Goal: Task Accomplishment & Management: Manage account settings

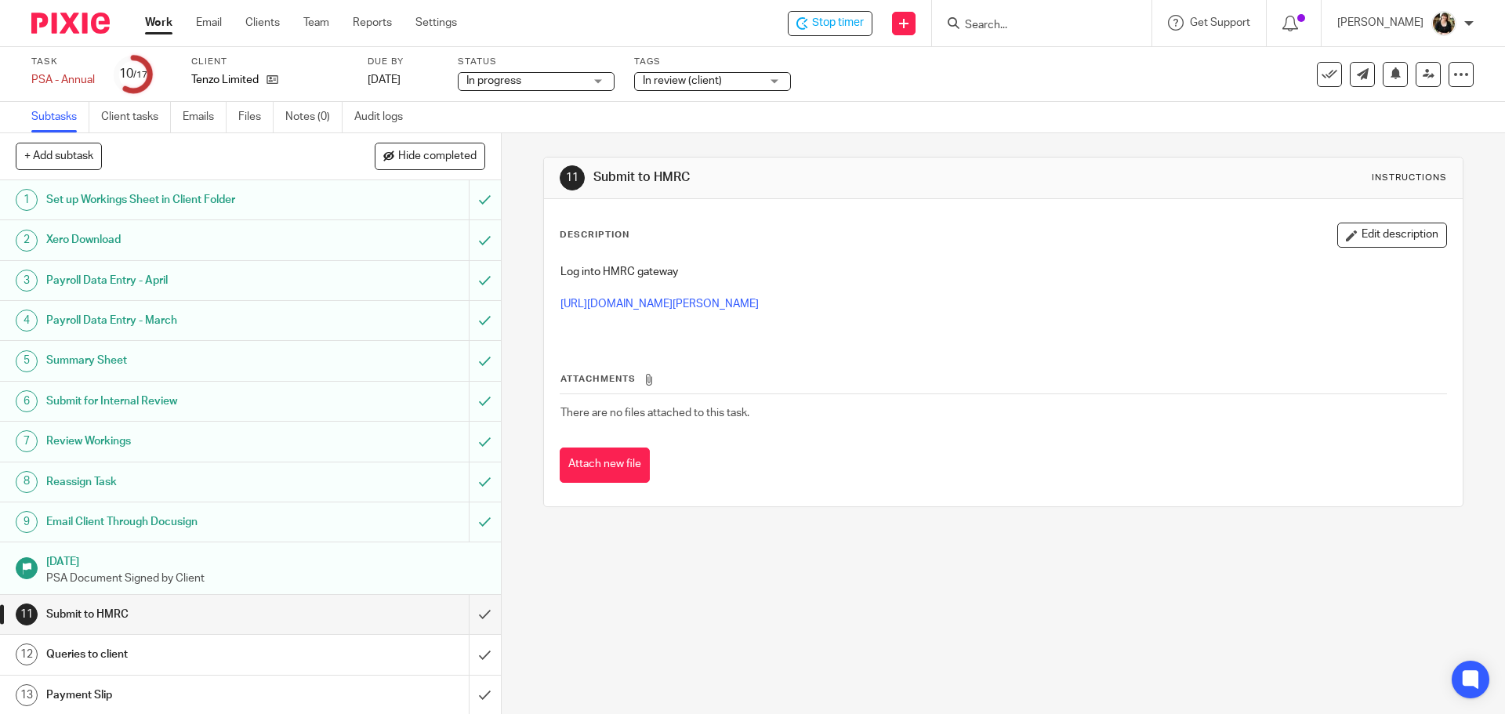
click at [856, 0] on div "Stop timer Send new email Create task Add client Get Support Contact via email …" at bounding box center [993, 23] width 1025 height 46
click at [849, 20] on span "Stop timer" at bounding box center [838, 23] width 52 height 16
click at [982, 31] on input "Search" at bounding box center [1033, 26] width 141 height 14
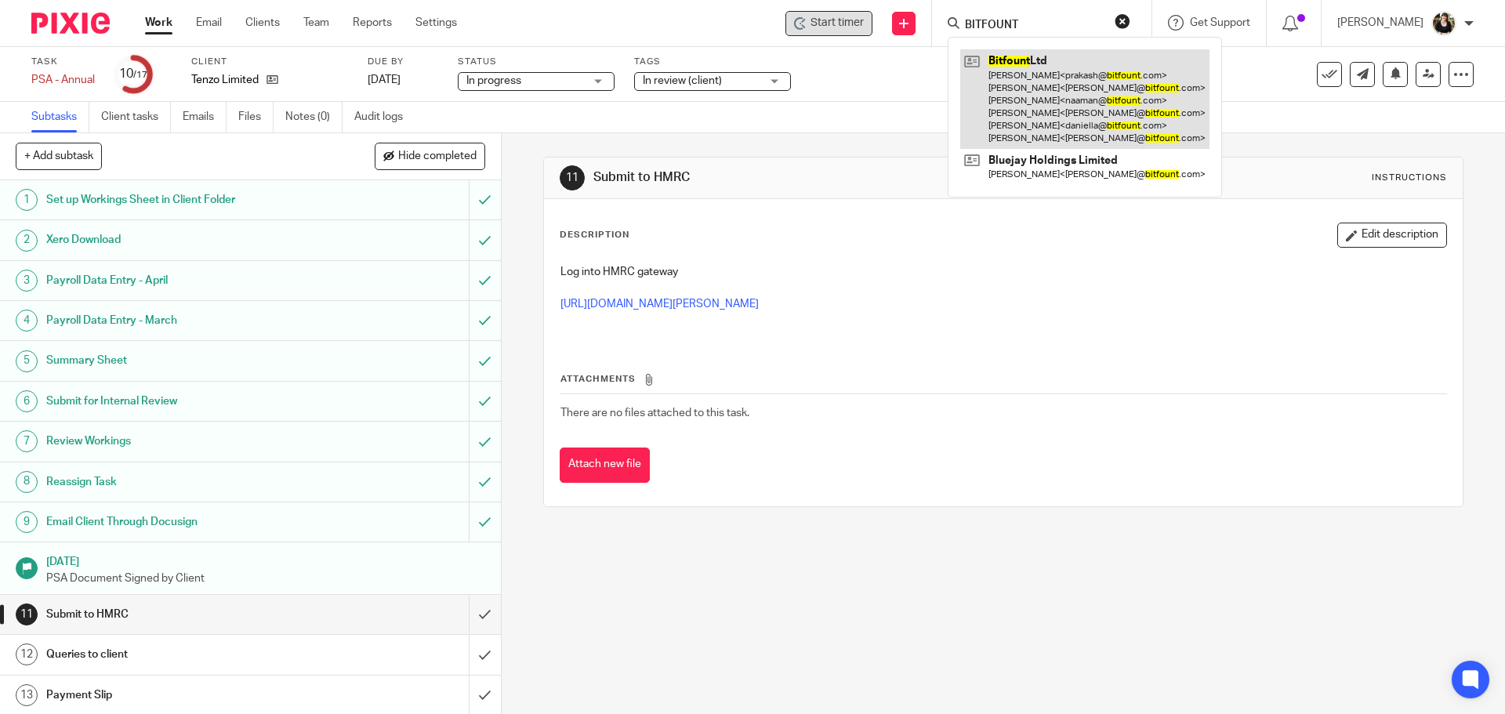
type input "BITFOUNT"
click at [994, 75] on link at bounding box center [1084, 99] width 249 height 100
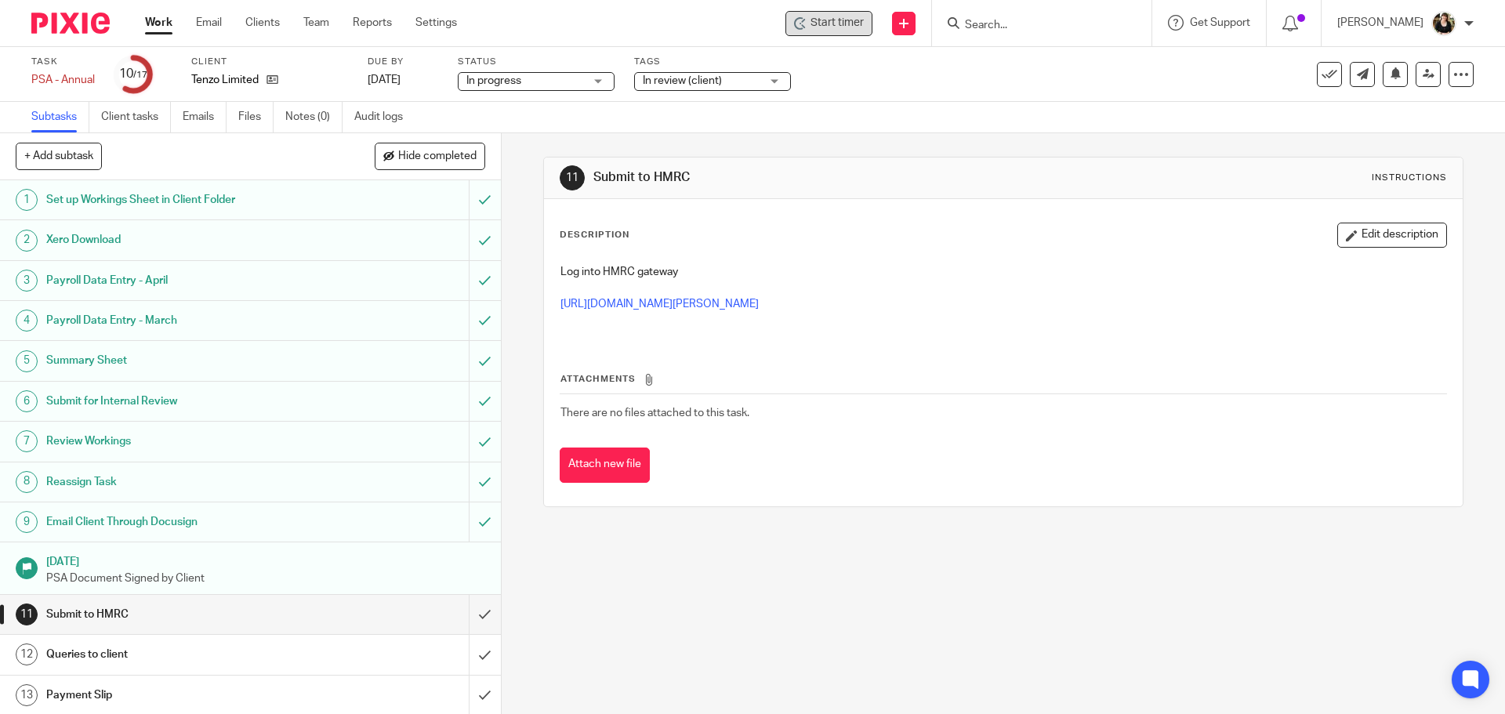
scroll to position [162, 0]
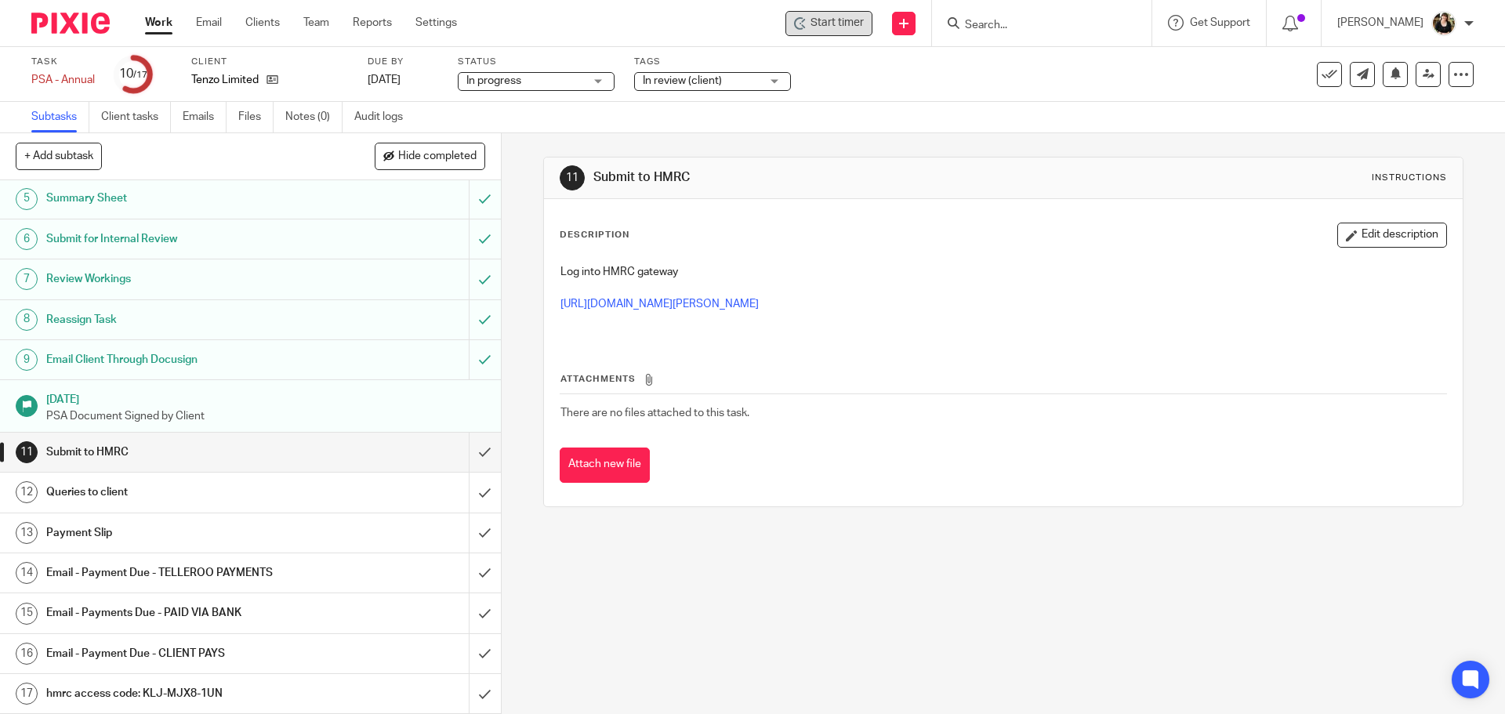
click at [824, 24] on span "Start timer" at bounding box center [837, 23] width 53 height 16
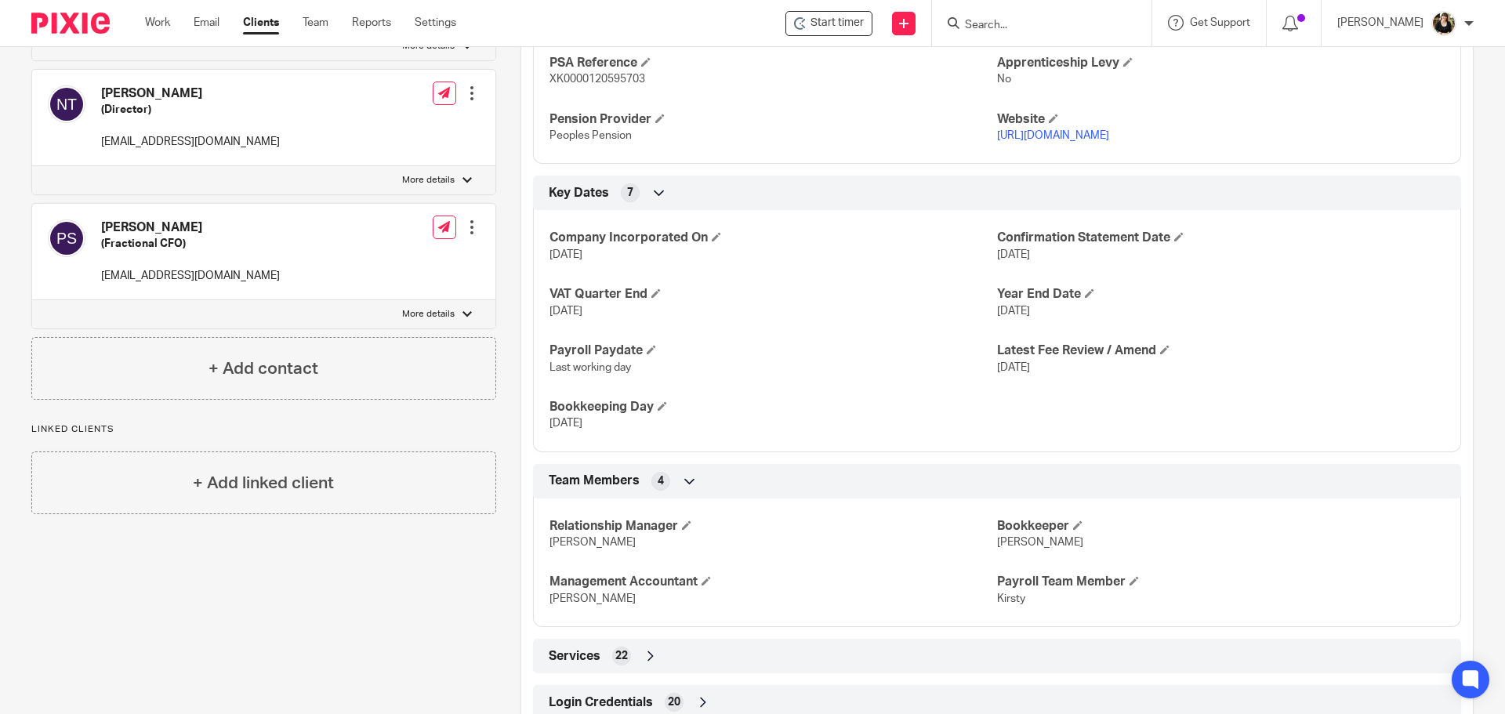
scroll to position [959, 0]
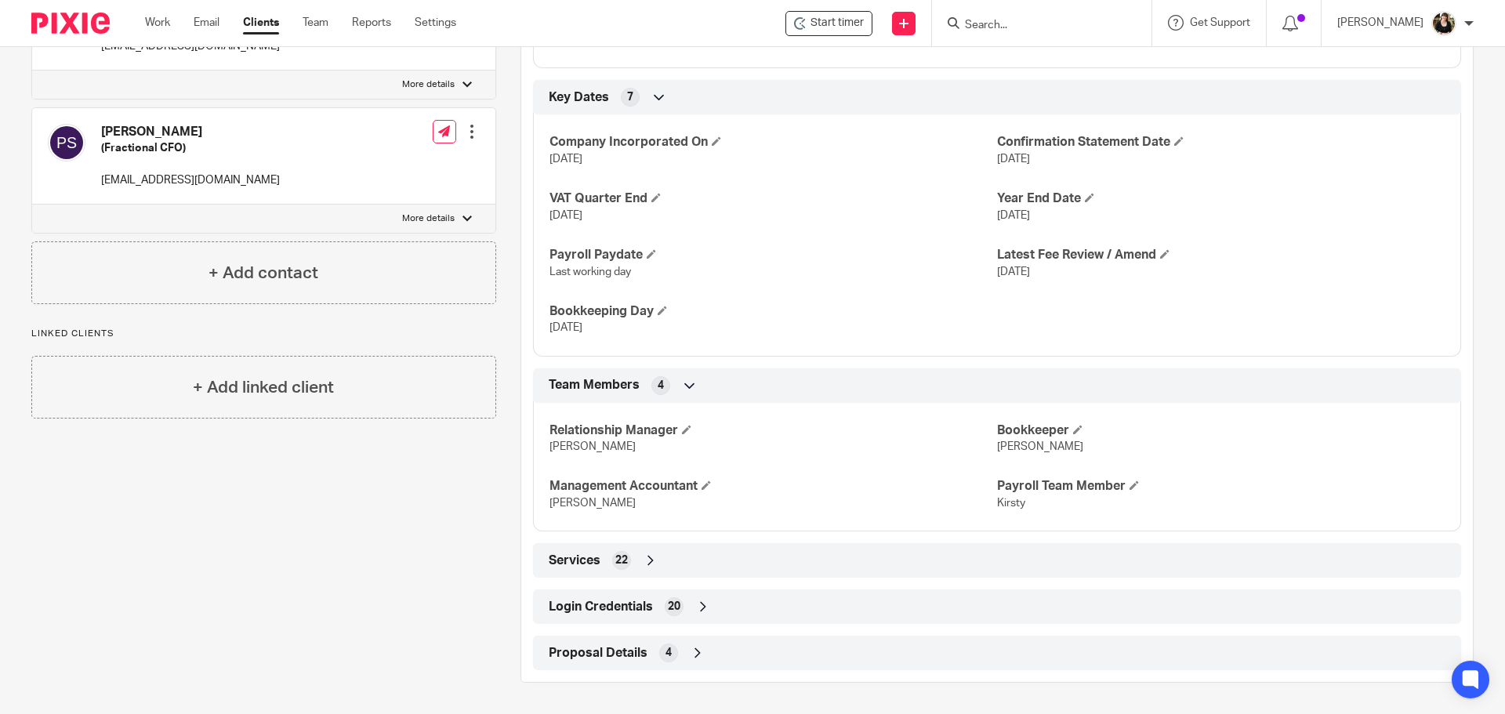
click at [608, 601] on span "Login Credentials" at bounding box center [601, 607] width 104 height 16
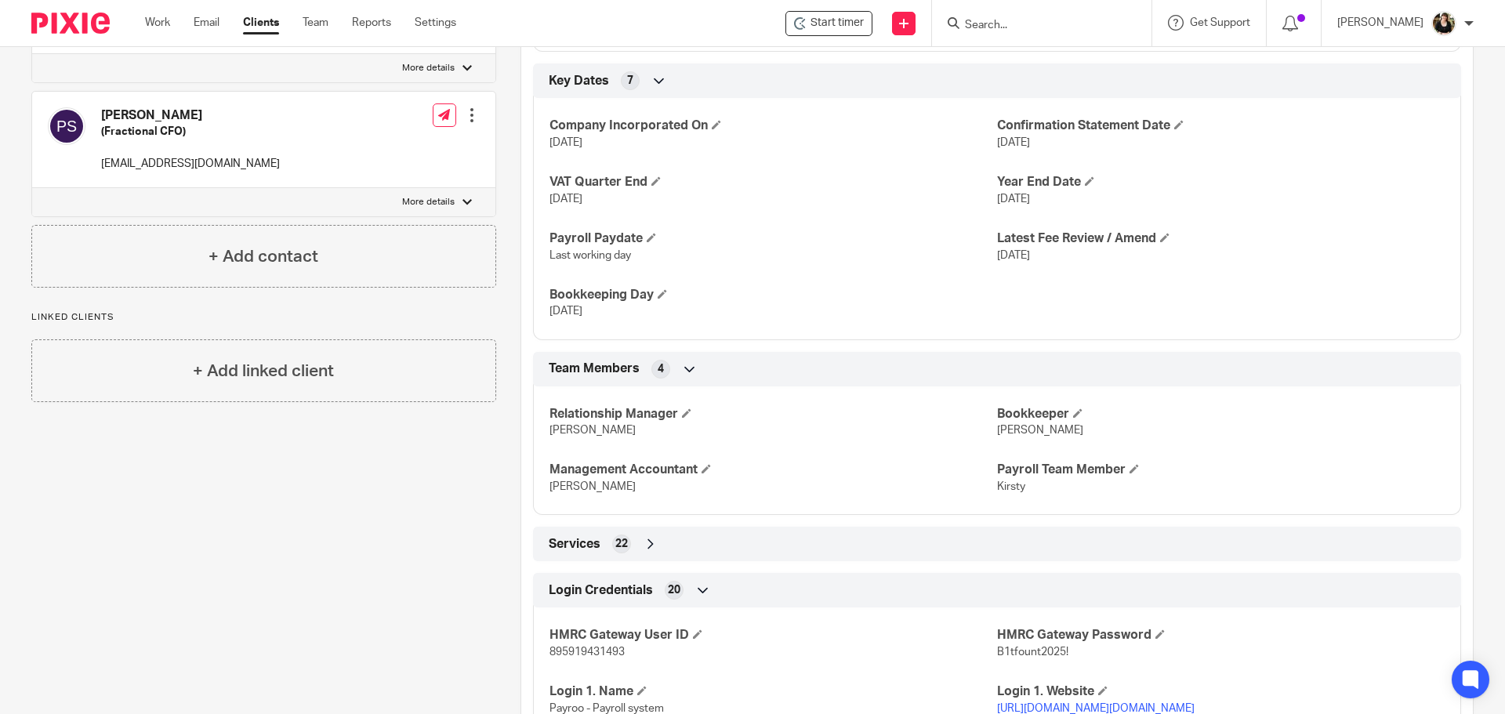
scroll to position [1429, 0]
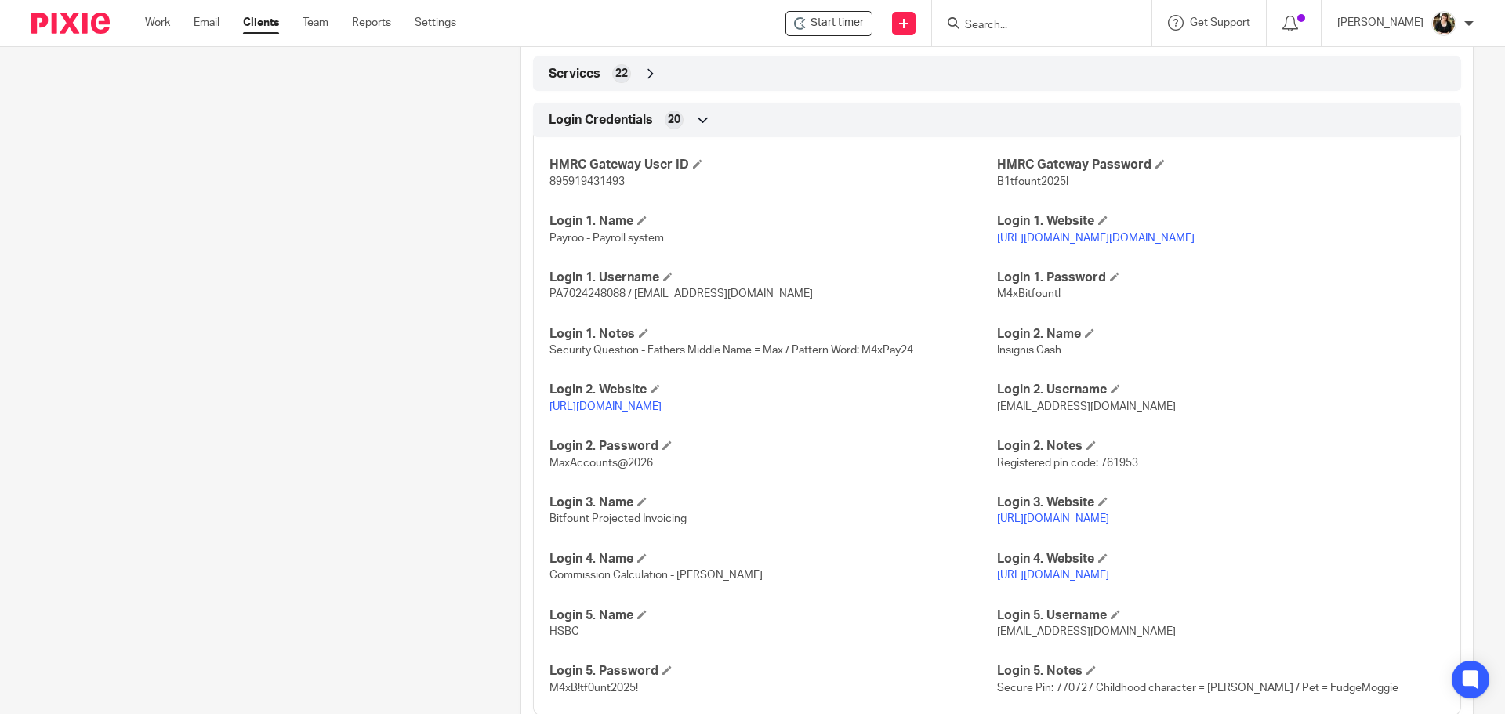
click at [1154, 244] on link "https://gs.payroo.com/payroo/signin/SignIn.do" at bounding box center [1096, 238] width 198 height 11
drag, startPoint x: 545, startPoint y: 312, endPoint x: 621, endPoint y: 314, distance: 76.1
click at [621, 299] on span "PA7024248088 / helenc@maxaccountants.co.uk" at bounding box center [680, 293] width 263 height 11
copy span "PA7024248088"
click at [1045, 299] on span "M4xBitfount!" at bounding box center [1028, 293] width 63 height 11
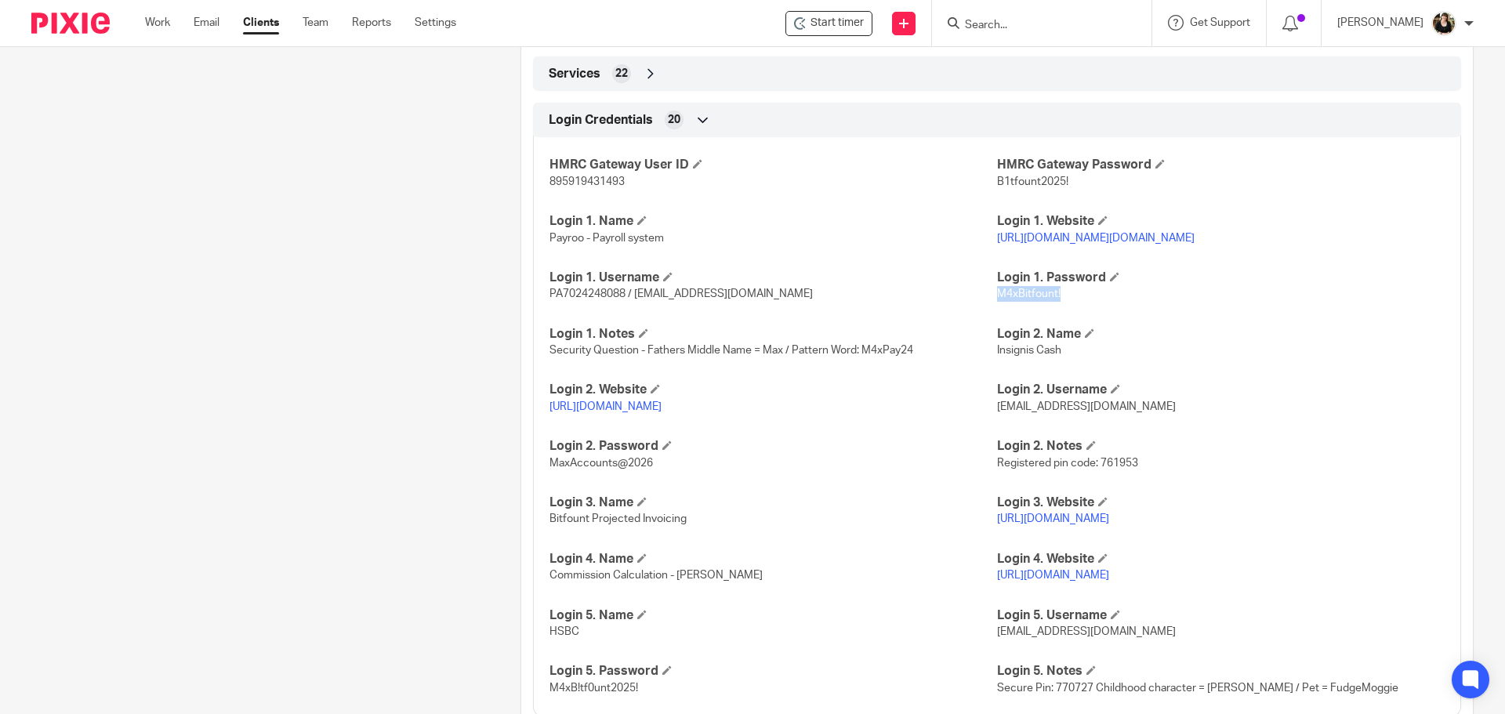
drag, startPoint x: 1056, startPoint y: 306, endPoint x: 989, endPoint y: 311, distance: 66.8
click at [997, 302] on p "M4xBitfount!" at bounding box center [1221, 294] width 448 height 16
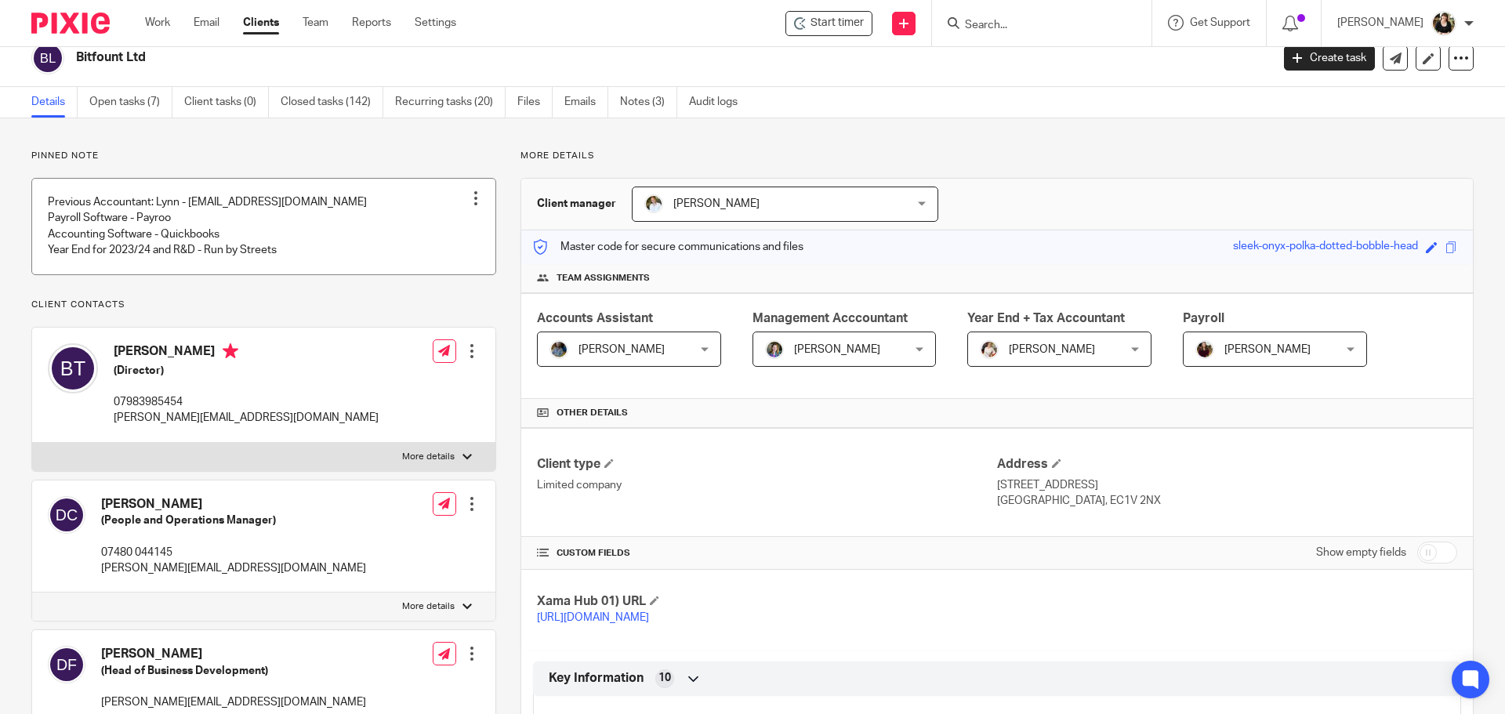
scroll to position [0, 0]
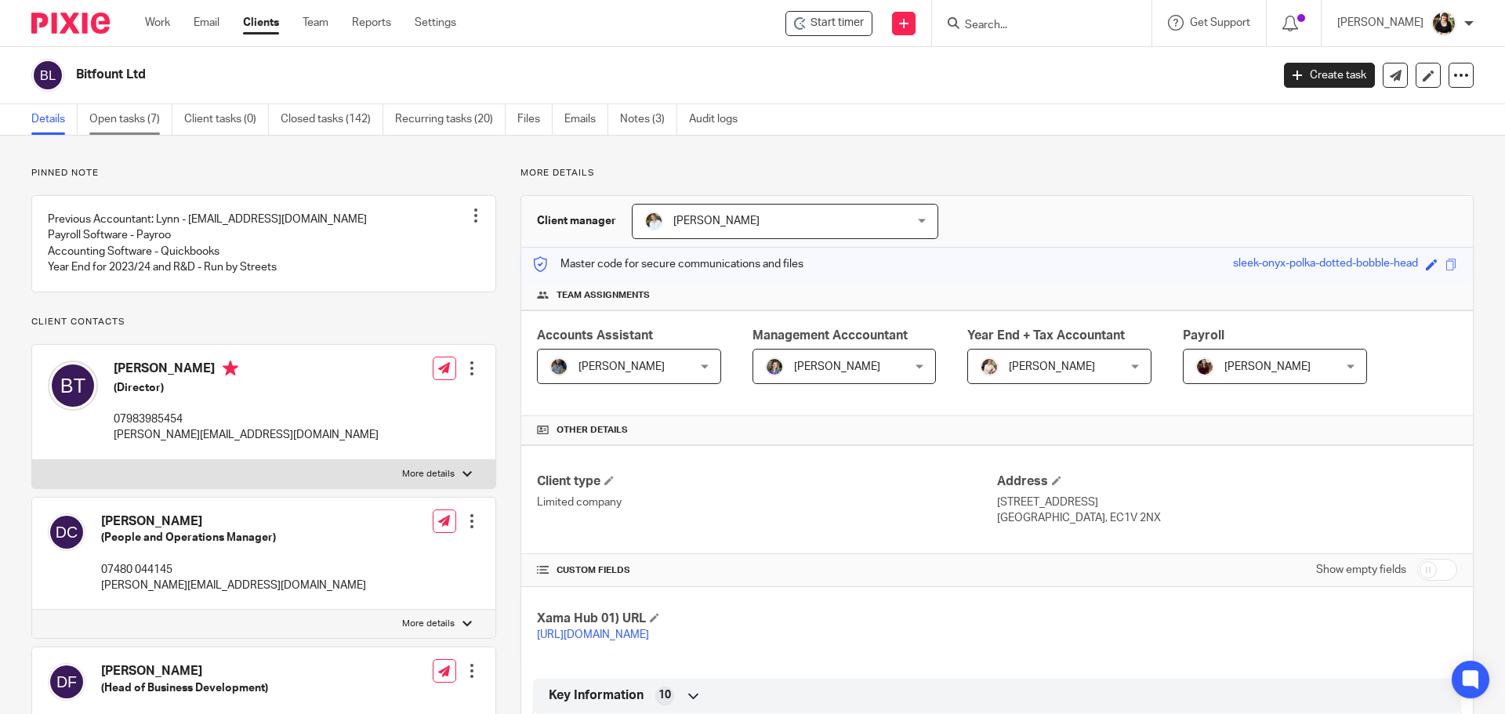
click at [117, 127] on link "Open tasks (7)" at bounding box center [130, 119] width 83 height 31
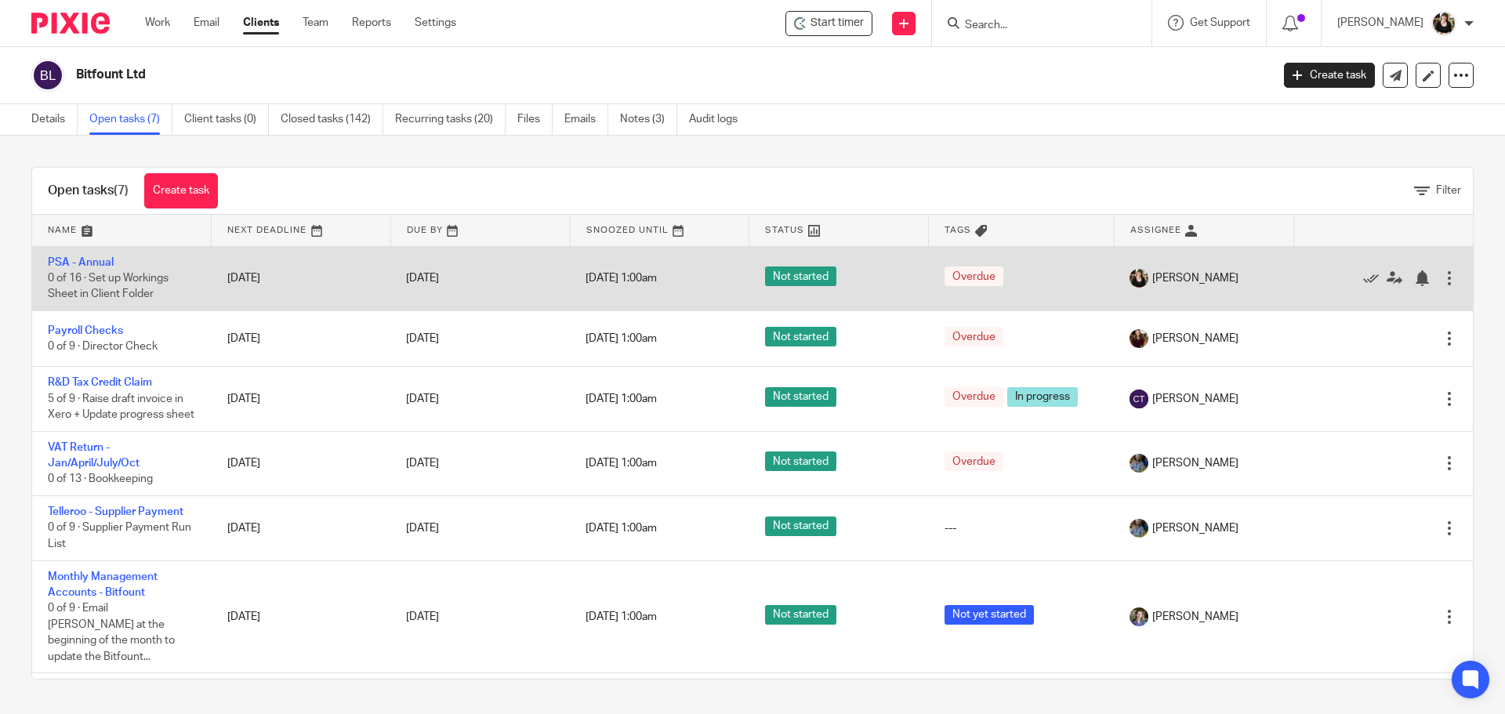
click at [76, 269] on td "PSA - Annual 0 of 16 · Set up Workings Sheet in Client Folder" at bounding box center [122, 278] width 180 height 64
click at [92, 260] on link "PSA - Annual" at bounding box center [81, 262] width 66 height 11
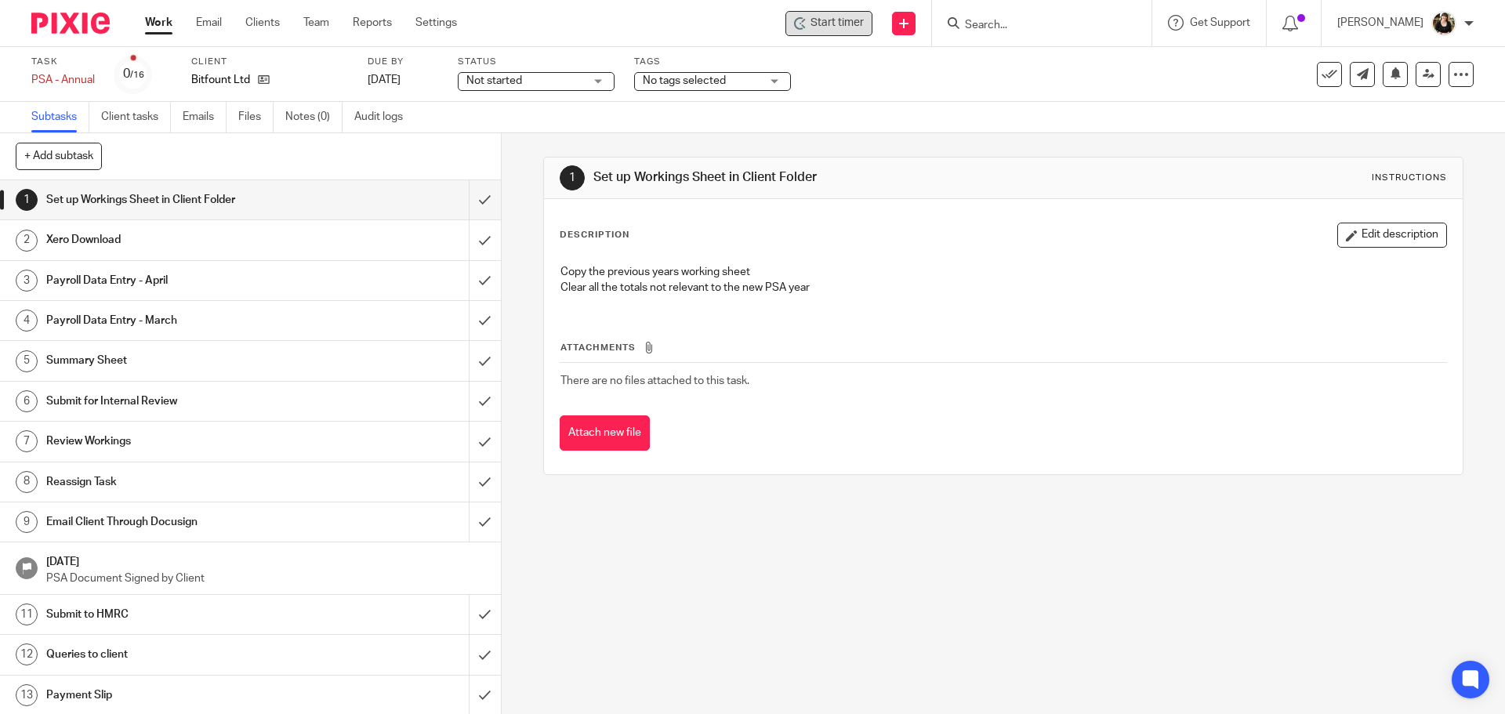
click at [855, 21] on span "Start timer" at bounding box center [837, 23] width 53 height 16
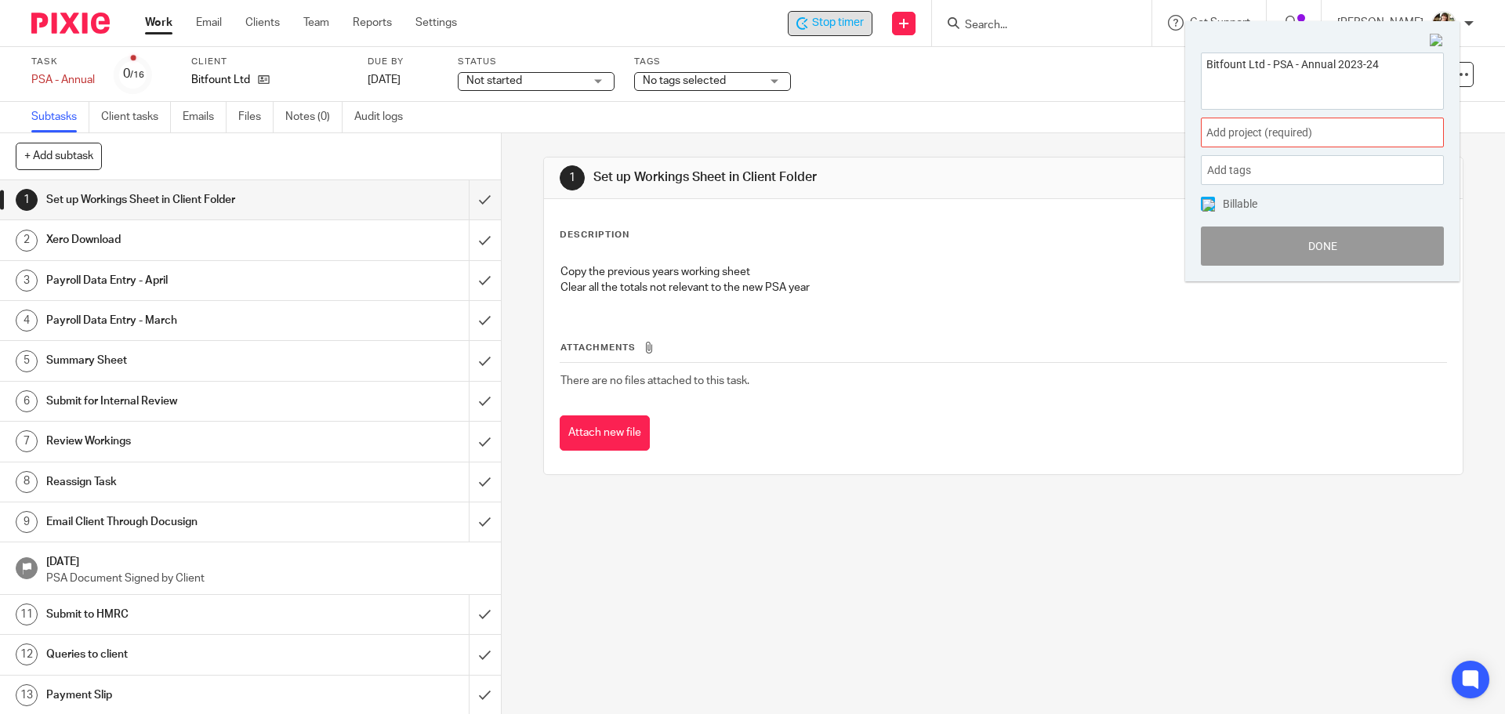
type textarea "Bitfount Ltd - PSA - Annual 2023-24"
click at [1300, 141] on div "Add project (required) :" at bounding box center [1322, 133] width 243 height 30
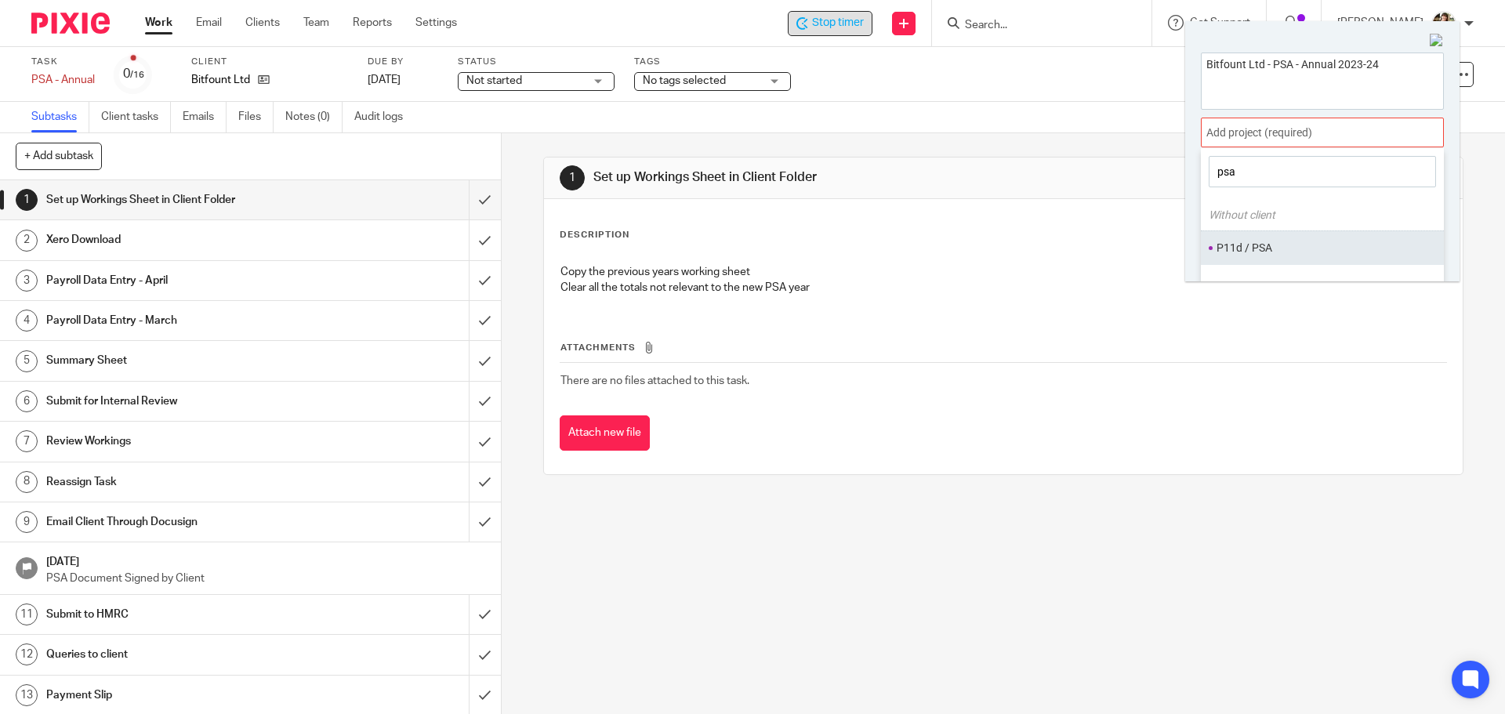
type input "psa"
click at [1264, 241] on li "P11d / PSA" at bounding box center [1319, 248] width 205 height 16
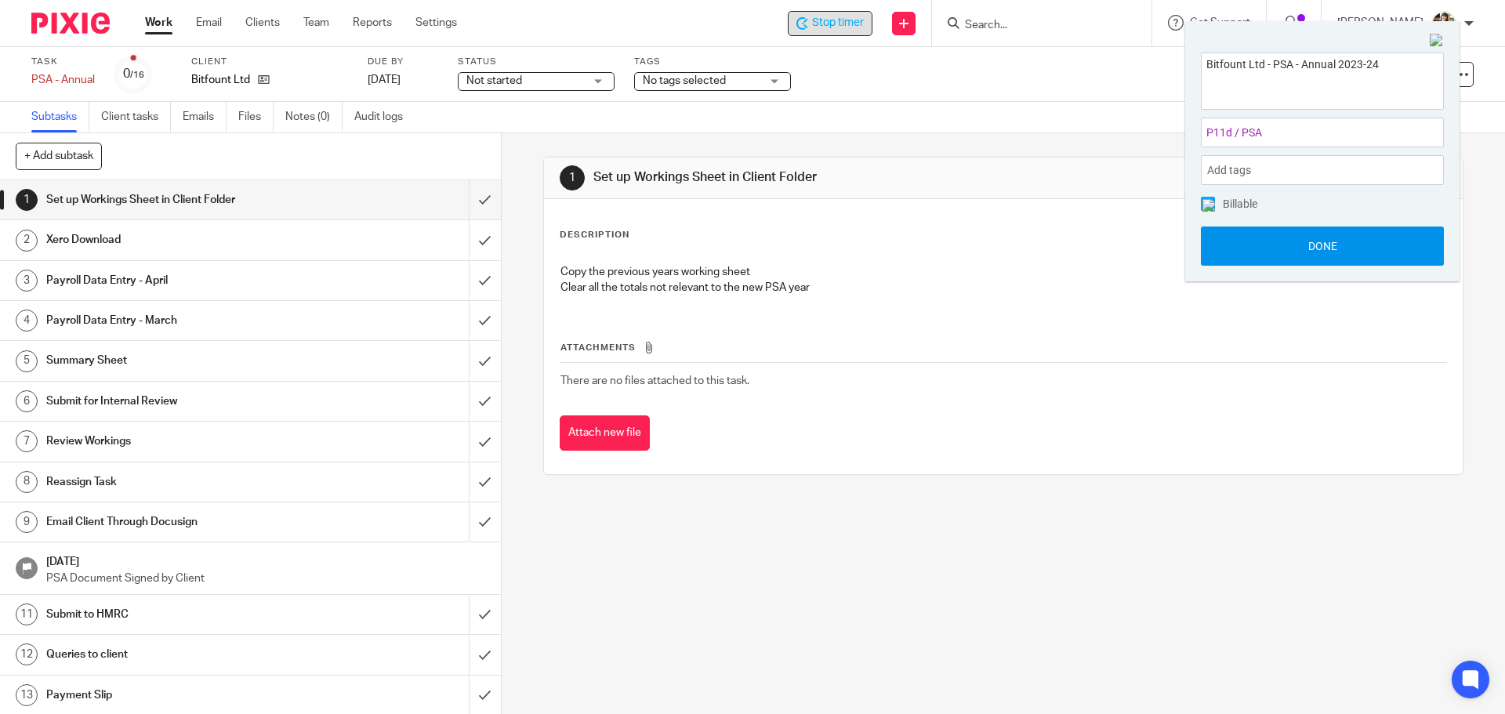
click at [1271, 245] on button "Done" at bounding box center [1322, 246] width 243 height 39
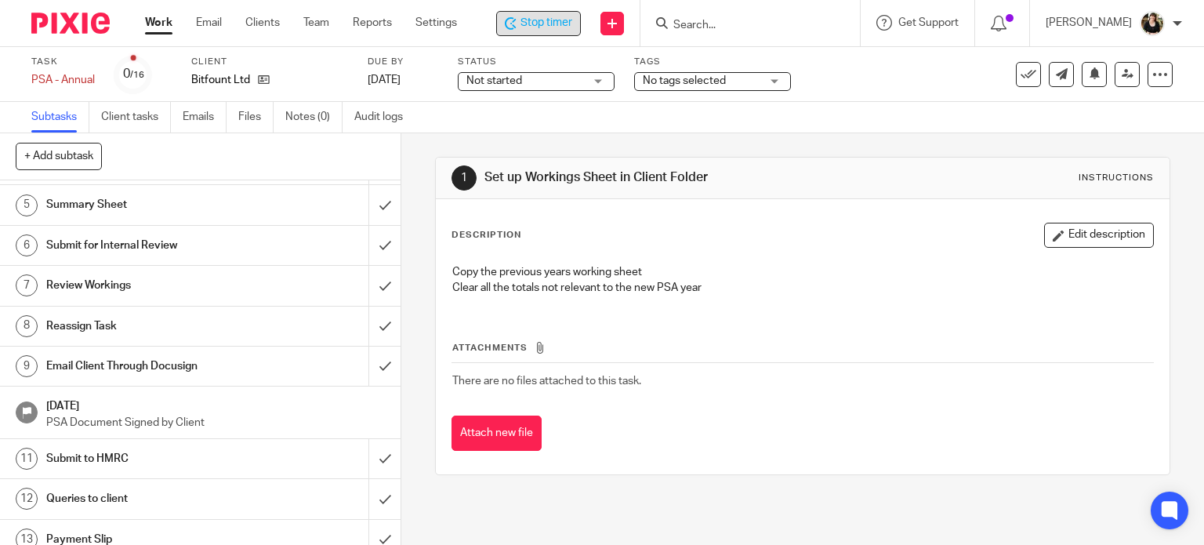
scroll to position [157, 0]
click at [132, 372] on h1 "Email Client Through Docusign" at bounding box center [148, 366] width 205 height 24
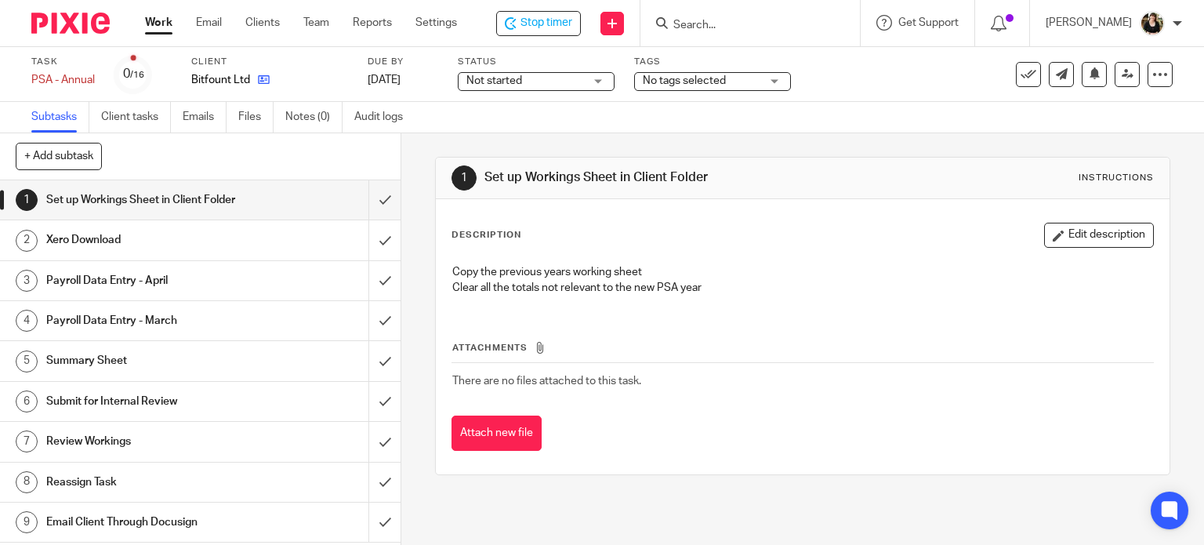
click at [258, 82] on icon at bounding box center [264, 80] width 12 height 12
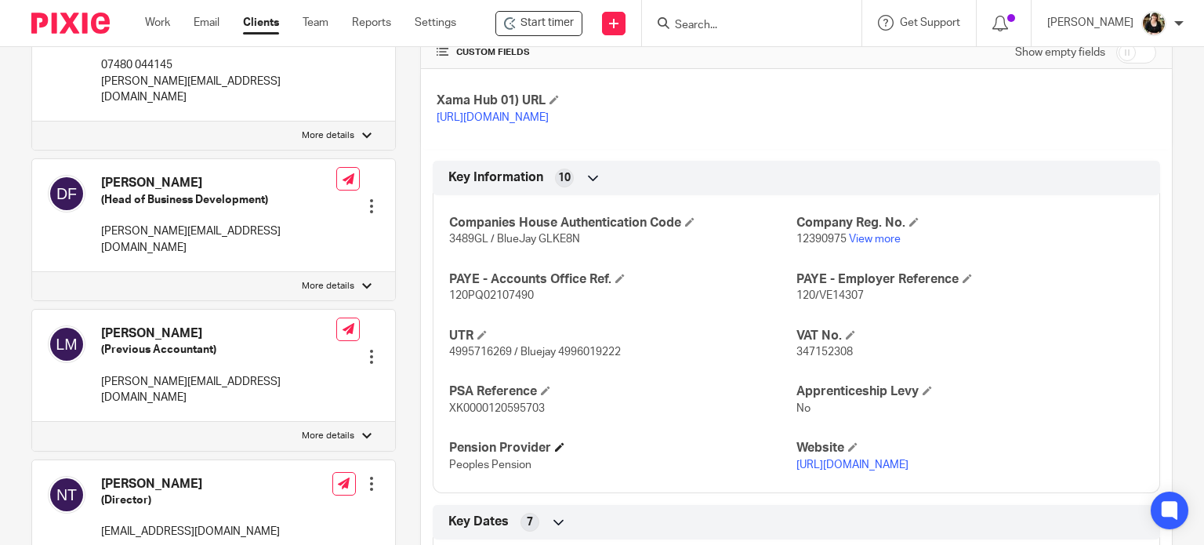
scroll to position [627, 0]
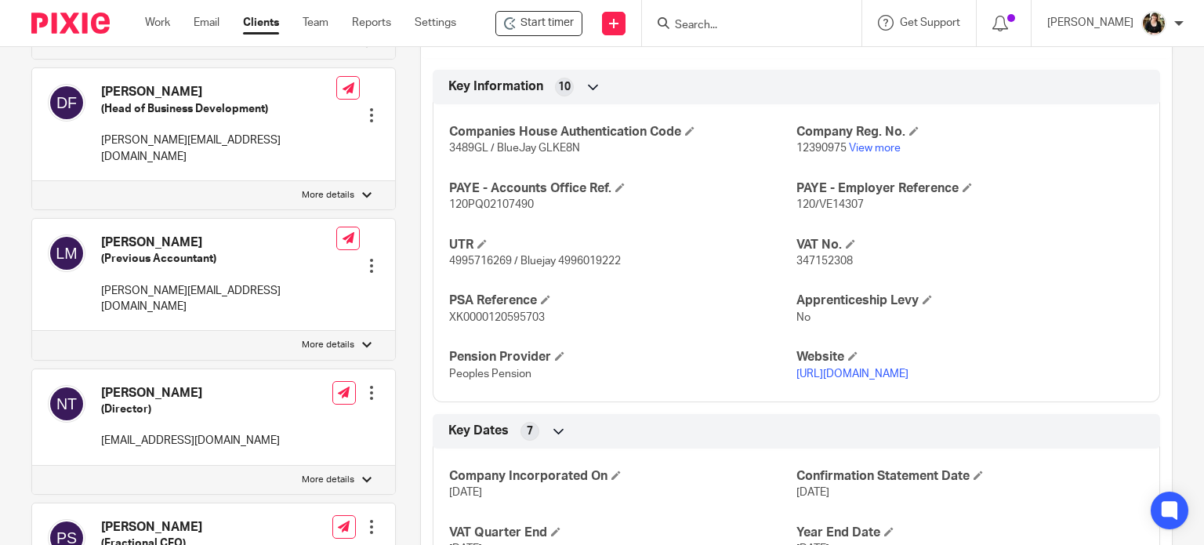
click at [537, 323] on span "XK0000120595703" at bounding box center [497, 317] width 96 height 11
copy span "XK0000120595703"
click at [803, 210] on span "120/VE14307" at bounding box center [829, 204] width 67 height 11
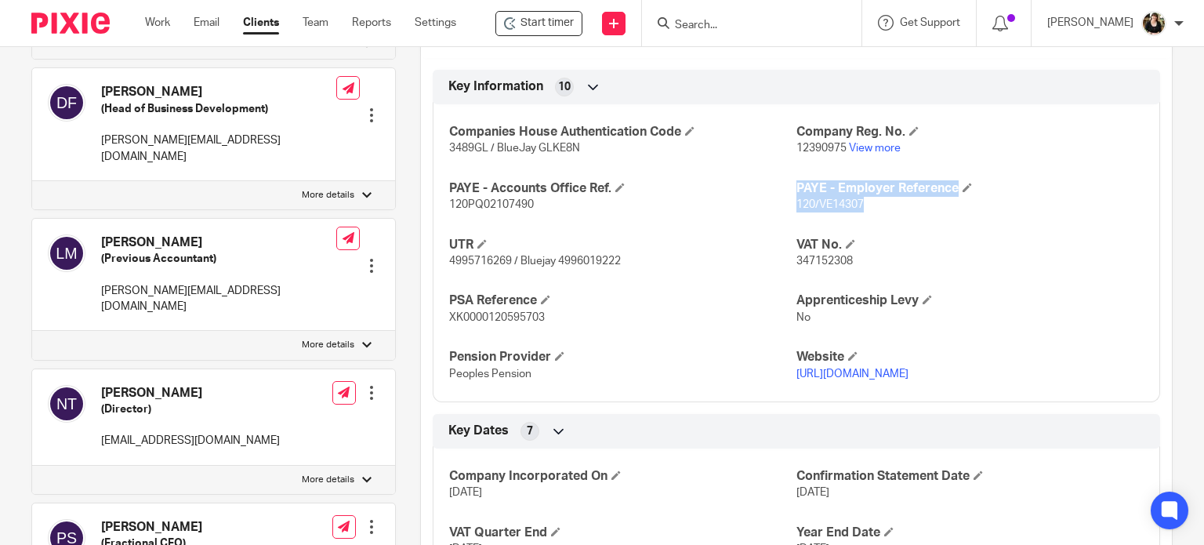
drag, startPoint x: 899, startPoint y: 218, endPoint x: 784, endPoint y: 225, distance: 115.4
click at [784, 225] on div "Companies House Authentication Code 3489GL / BlueJay GLKE8N Company Reg. No. 12…" at bounding box center [796, 247] width 727 height 310
click at [796, 210] on span "120/VE14307" at bounding box center [829, 204] width 67 height 11
click at [803, 210] on span "120/VE14307" at bounding box center [829, 204] width 67 height 11
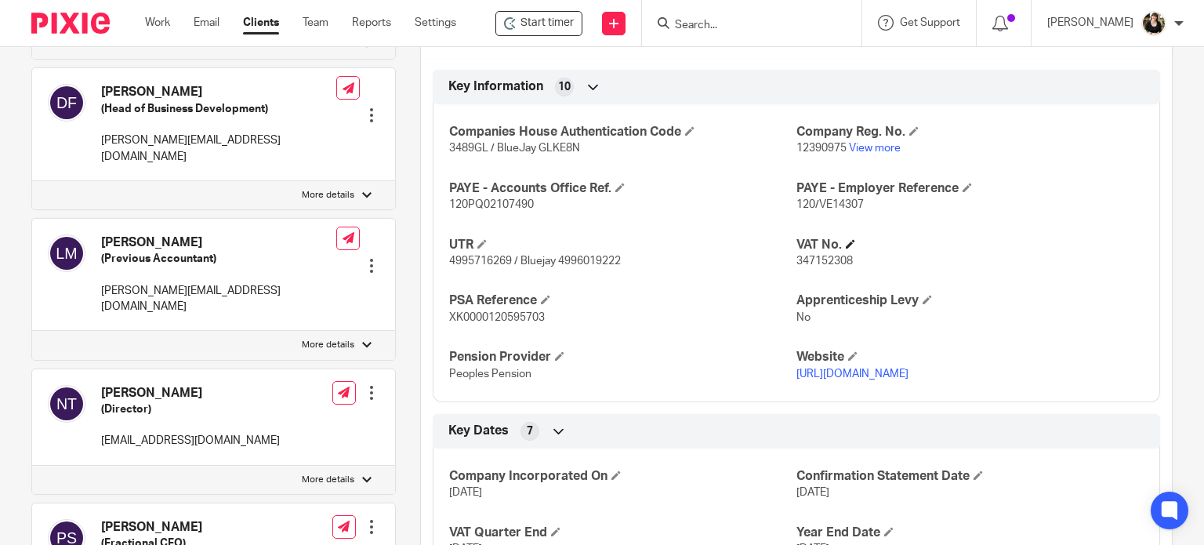
click at [825, 253] on h4 "VAT No." at bounding box center [969, 245] width 347 height 16
click at [859, 212] on p "120/VE14307" at bounding box center [969, 205] width 347 height 16
copy p "120/VE14307"
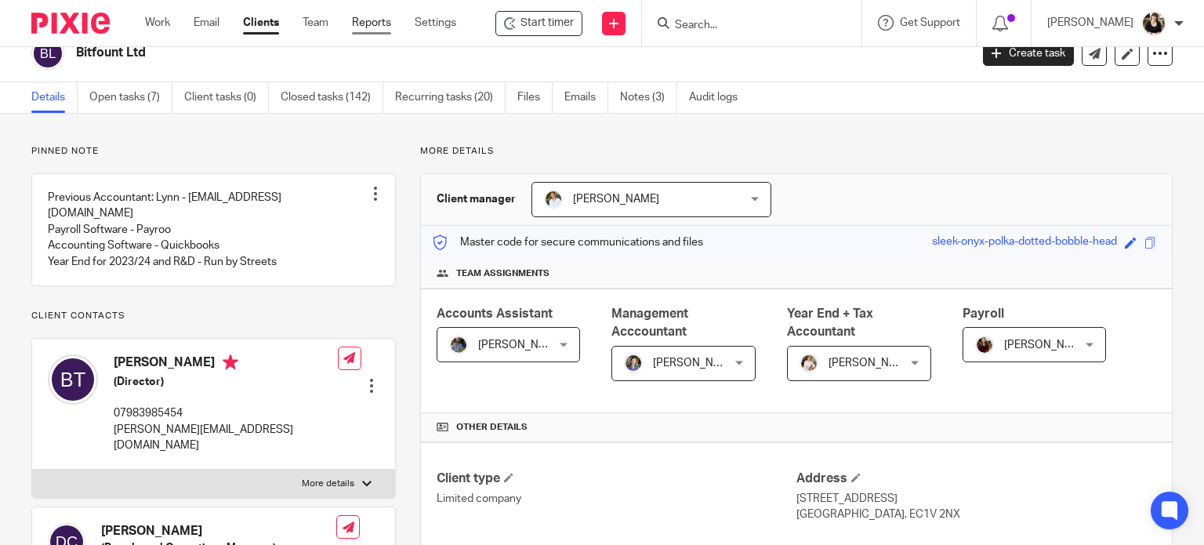
scroll to position [0, 0]
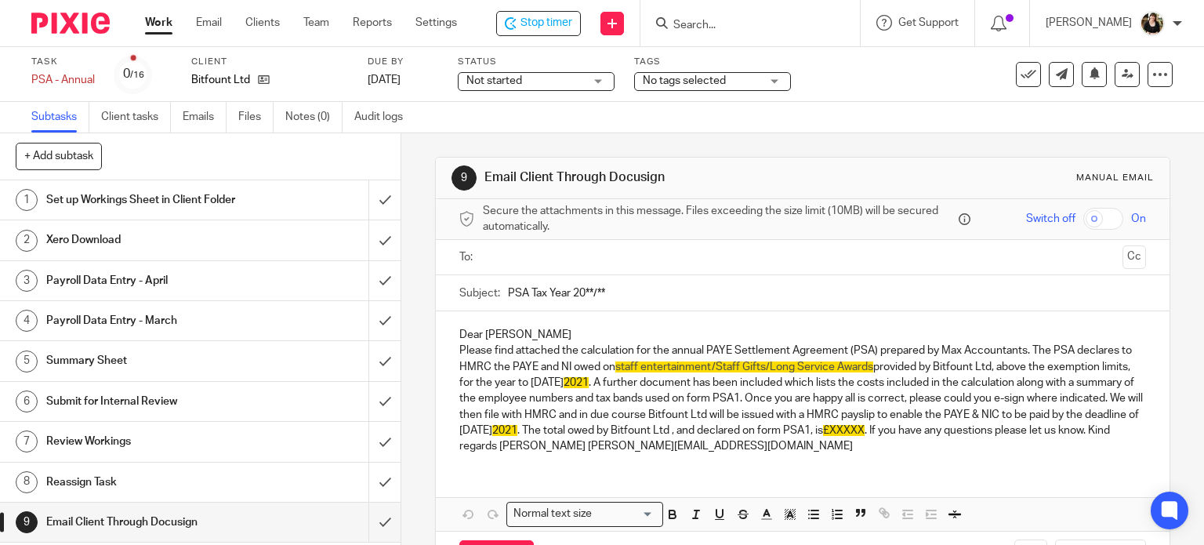
scroll to position [59, 0]
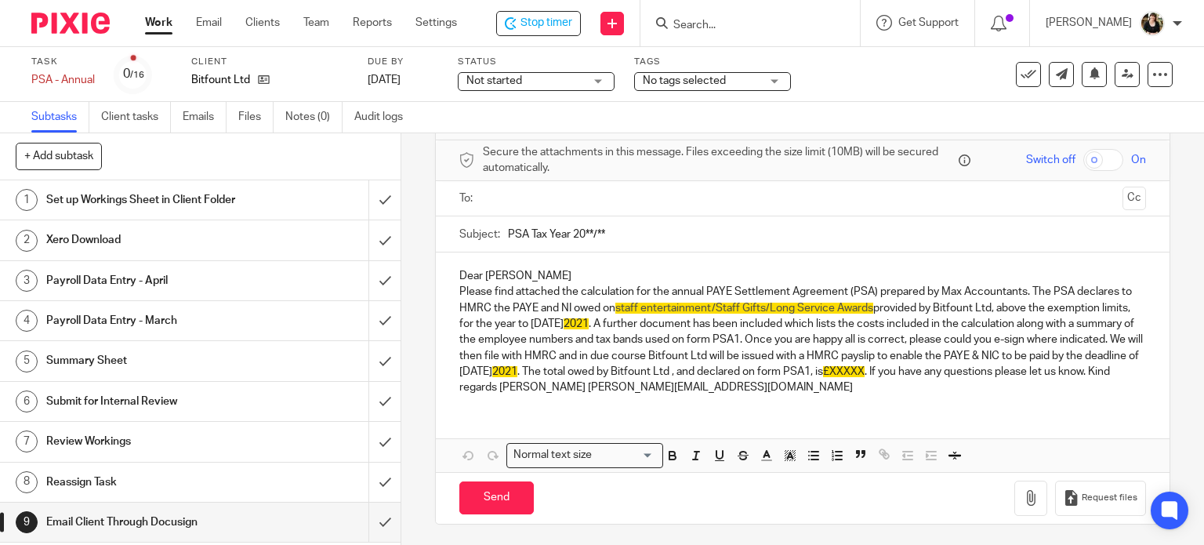
click at [459, 274] on p "Dear [PERSON_NAME]" at bounding box center [802, 276] width 687 height 16
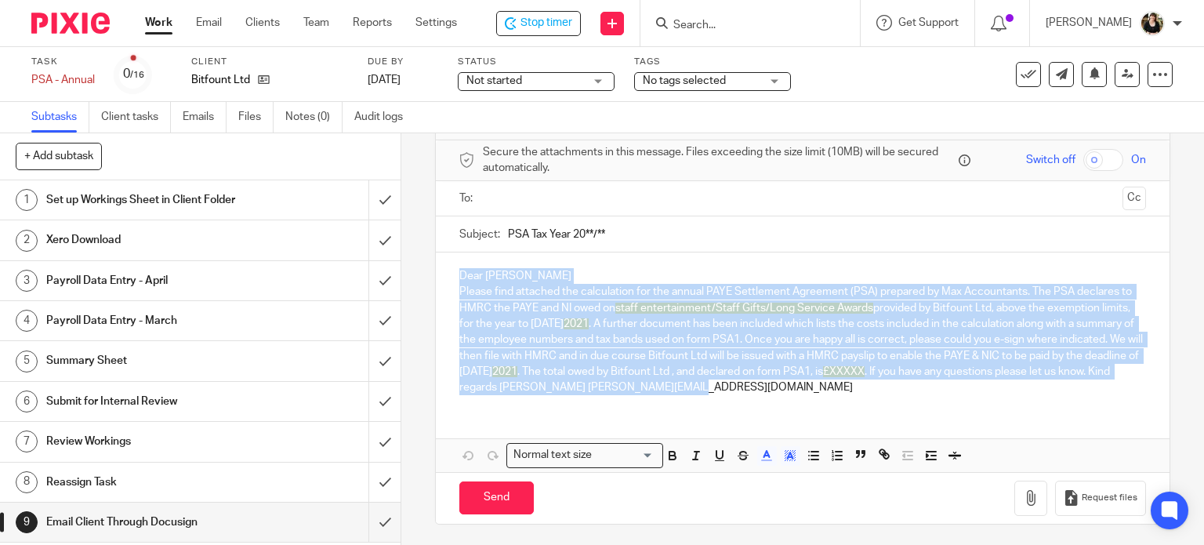
drag, startPoint x: 455, startPoint y: 274, endPoint x: 907, endPoint y: 394, distance: 467.0
click at [907, 394] on div "Dear Blaise Please find attached the calculation for the annual PAYE Settlement…" at bounding box center [803, 329] width 734 height 154
copy div "Dear Blaise Please find attached the calculation for the annual PAYE Settlement…"
click at [526, 15] on span "Stop timer" at bounding box center [546, 23] width 52 height 16
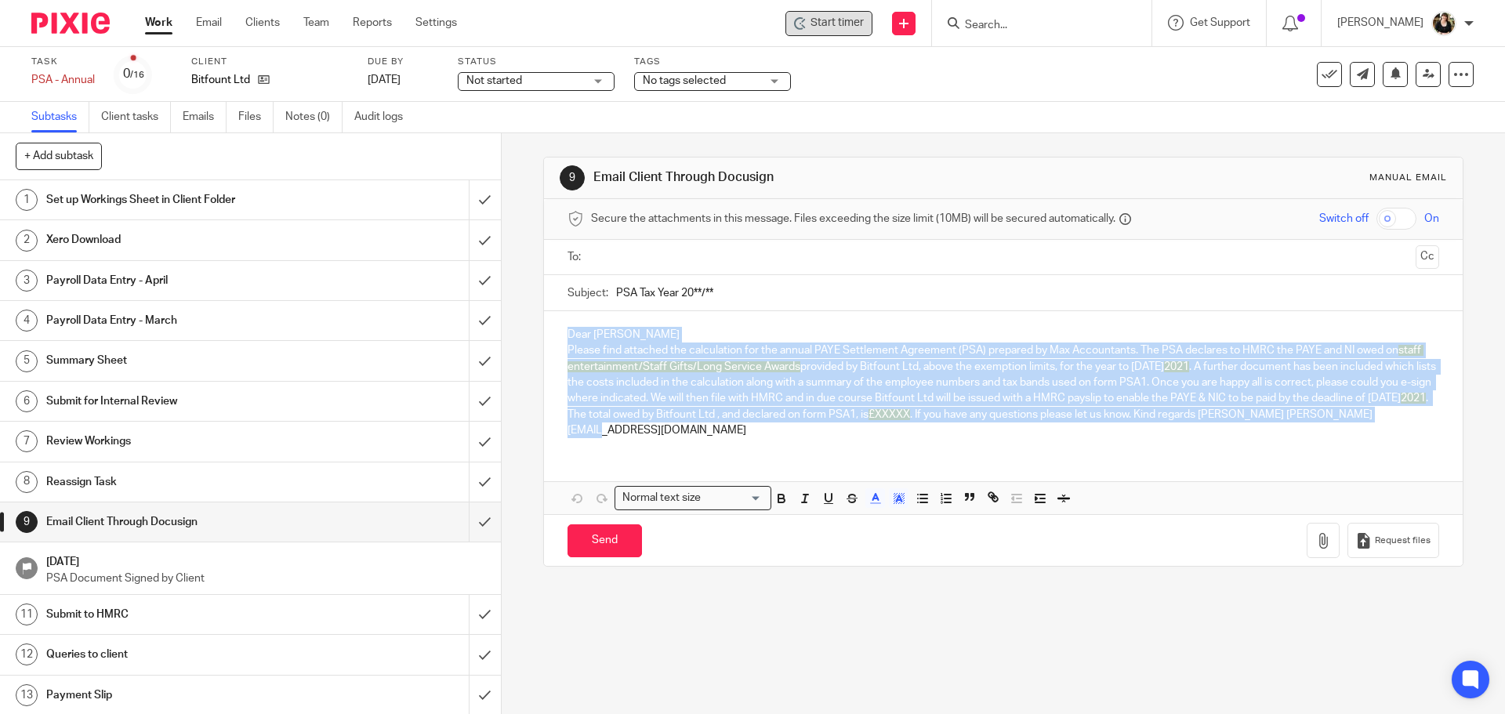
scroll to position [0, 0]
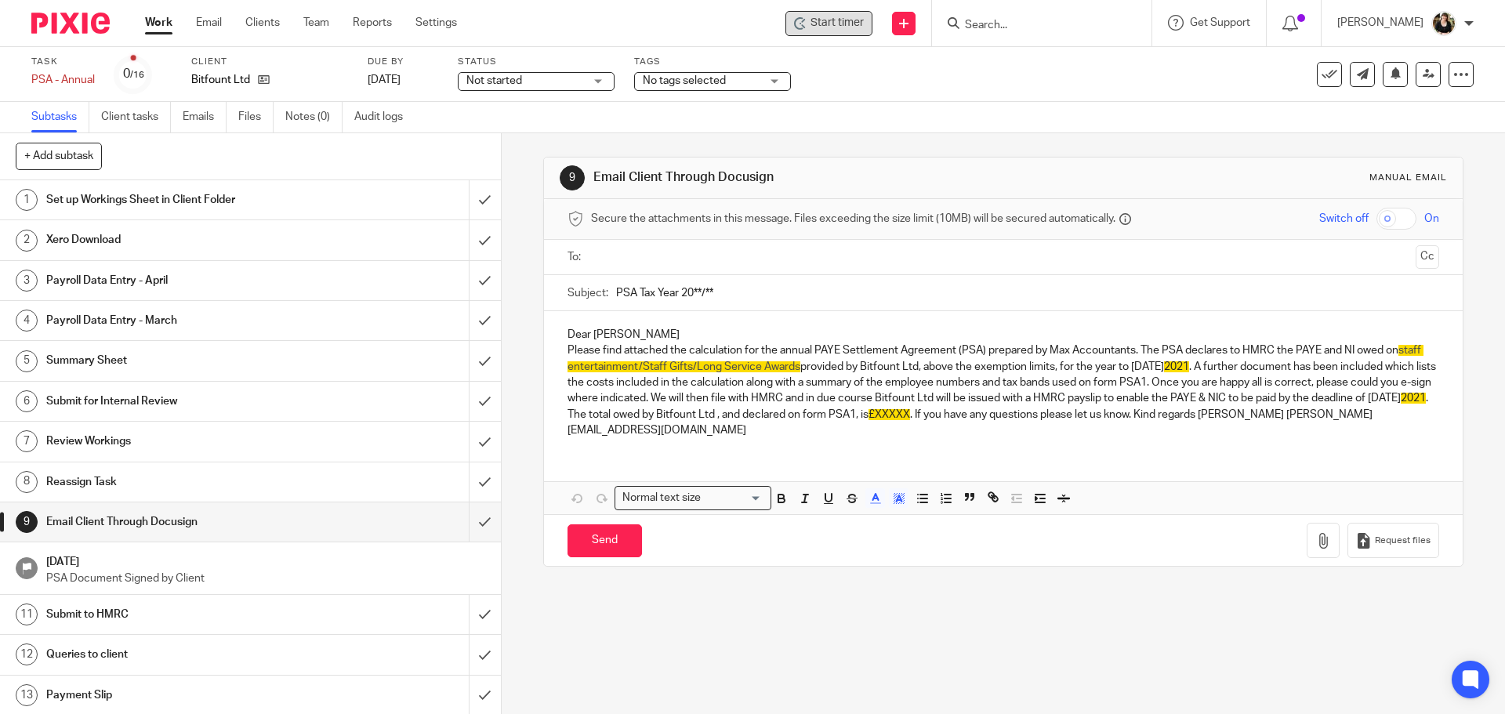
click at [981, 25] on input "Search" at bounding box center [1033, 26] width 141 height 14
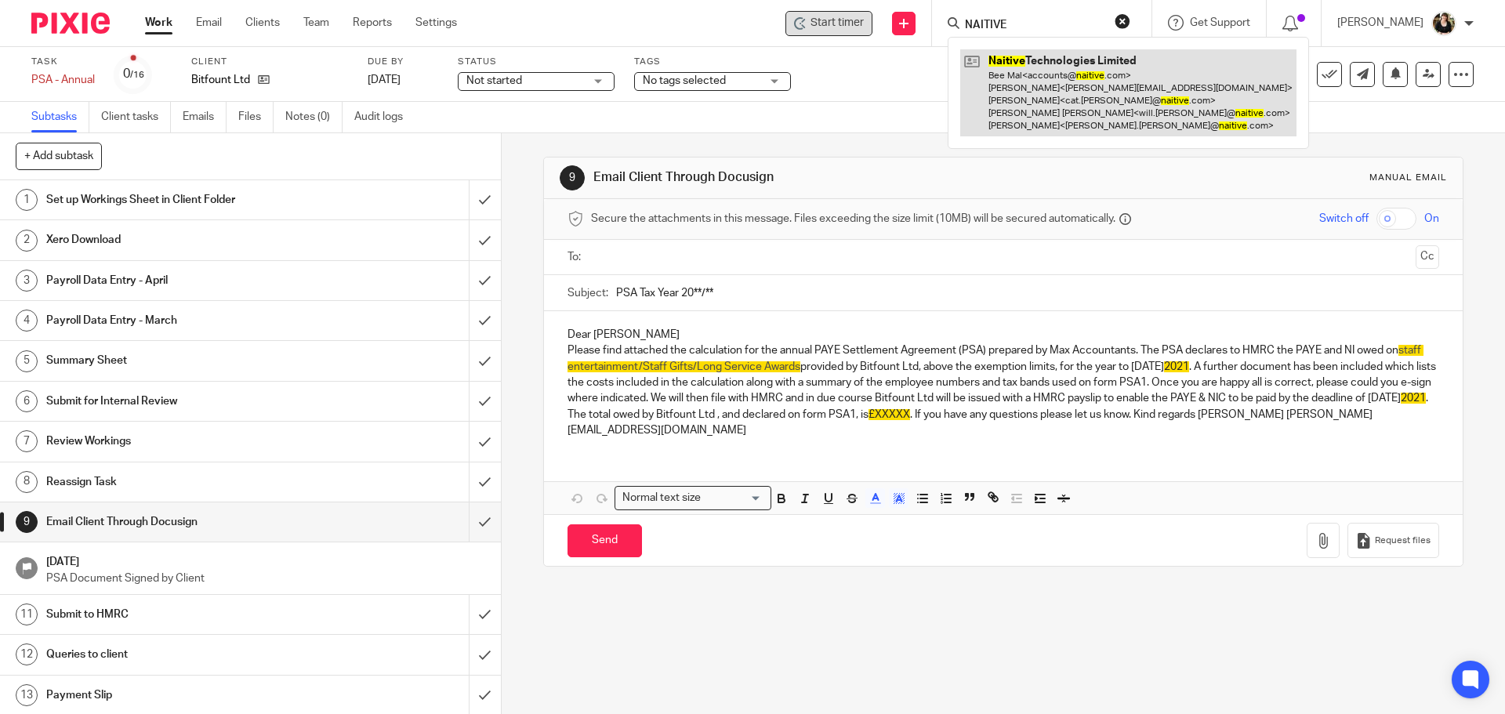
type input "NAITIVE"
click at [1051, 100] on link at bounding box center [1128, 92] width 336 height 87
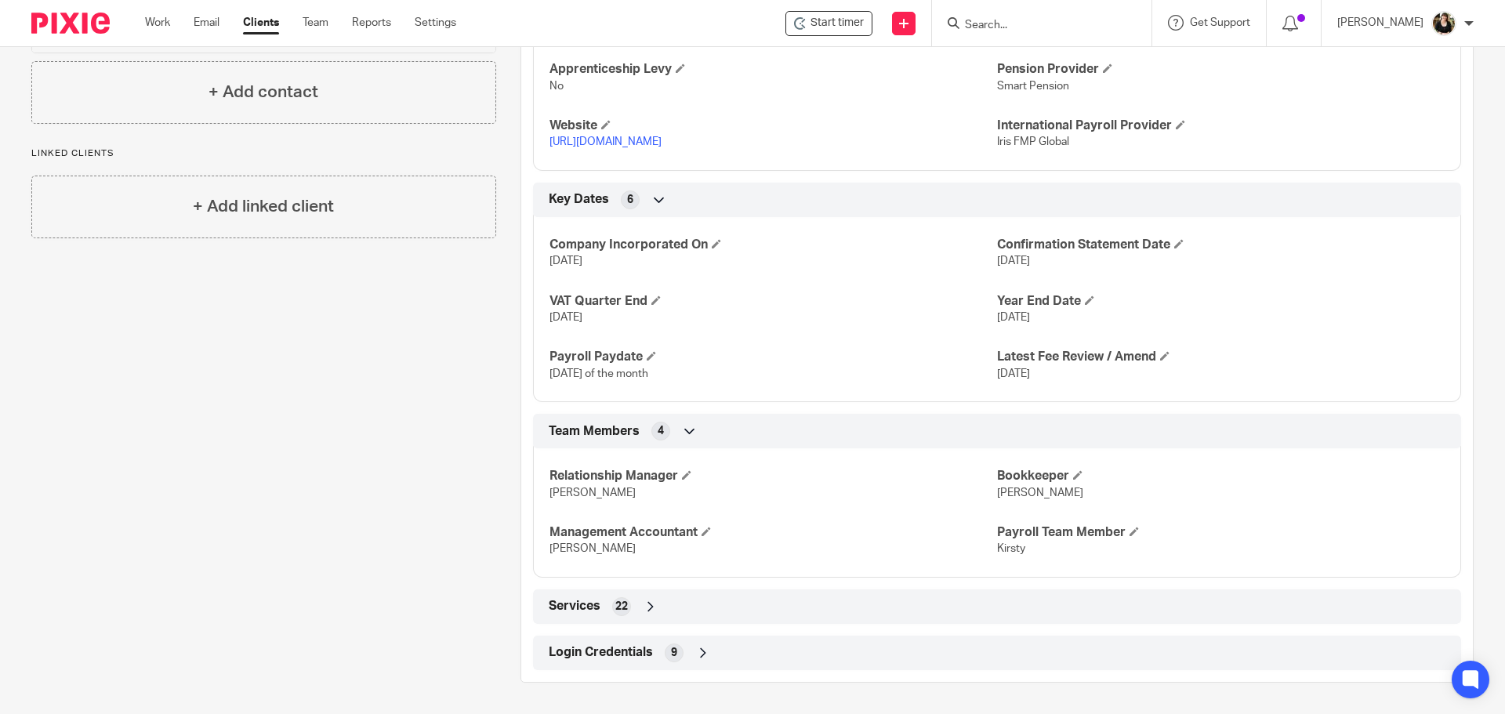
click at [622, 664] on div "Login Credentials 9" at bounding box center [997, 653] width 905 height 27
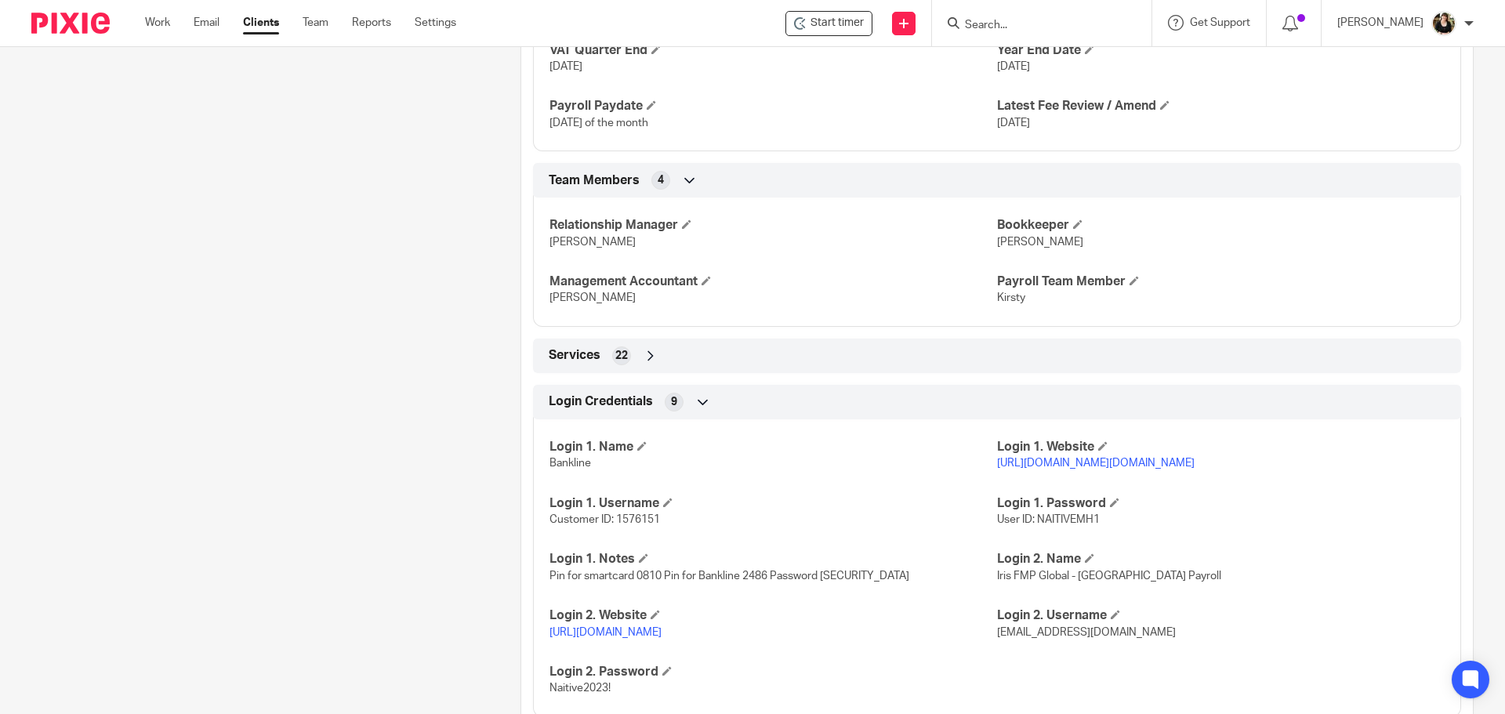
scroll to position [1170, 0]
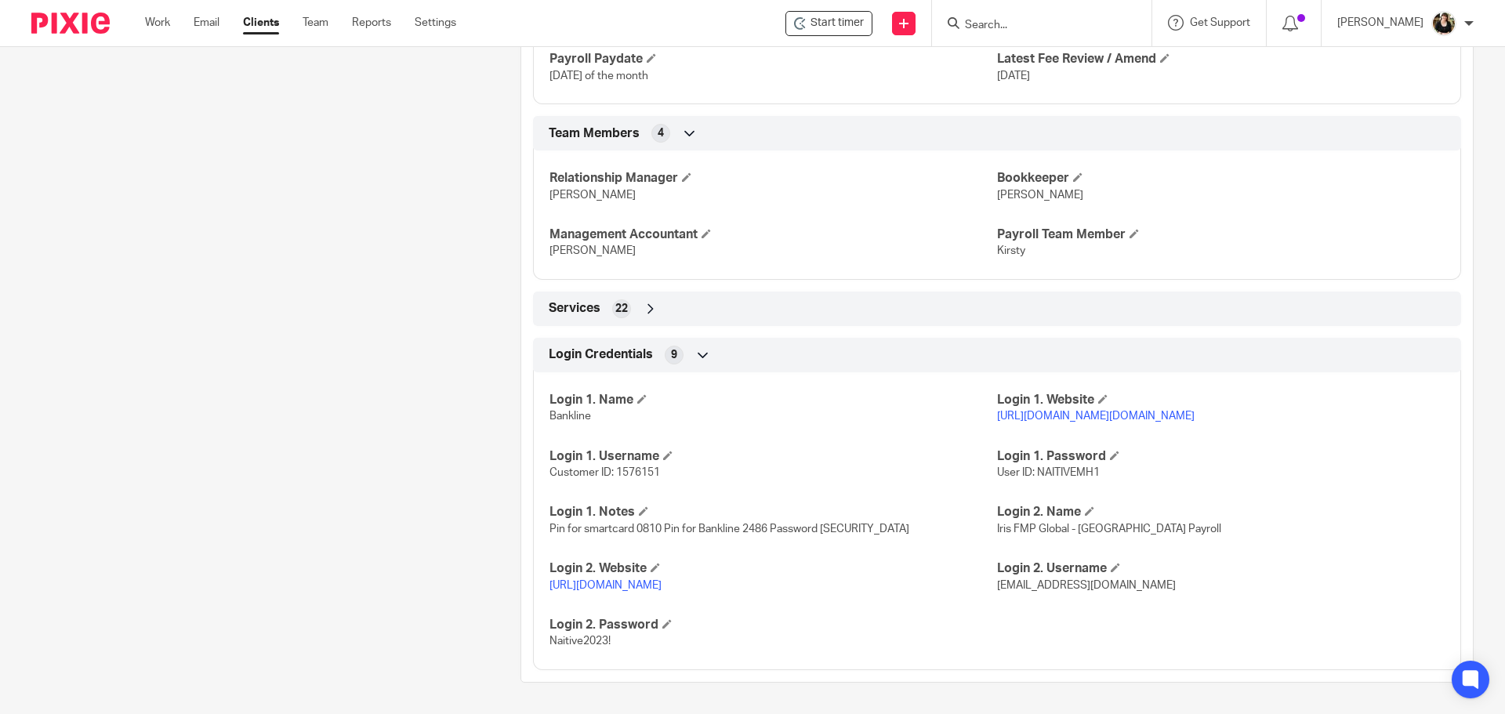
click at [662, 580] on link "[URL][DOMAIN_NAME]" at bounding box center [605, 585] width 112 height 11
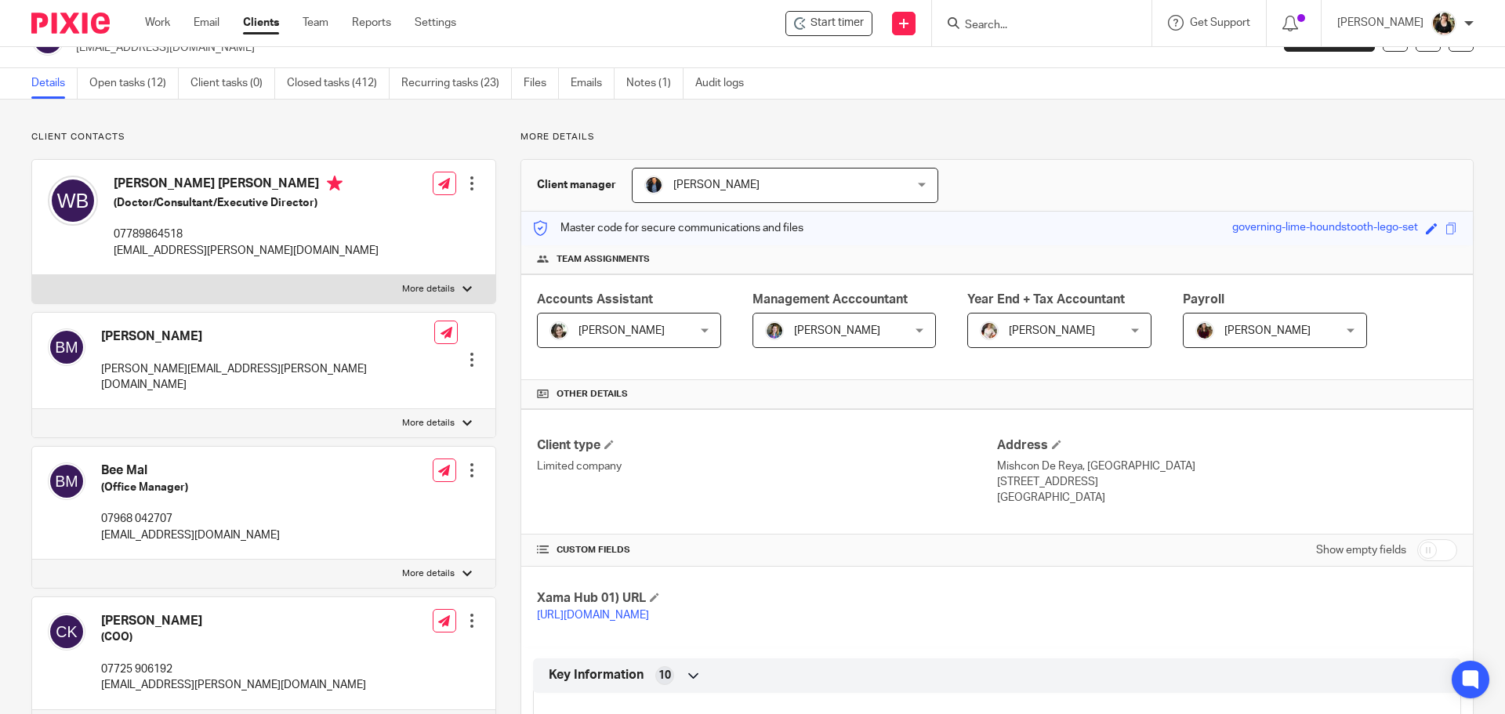
scroll to position [0, 0]
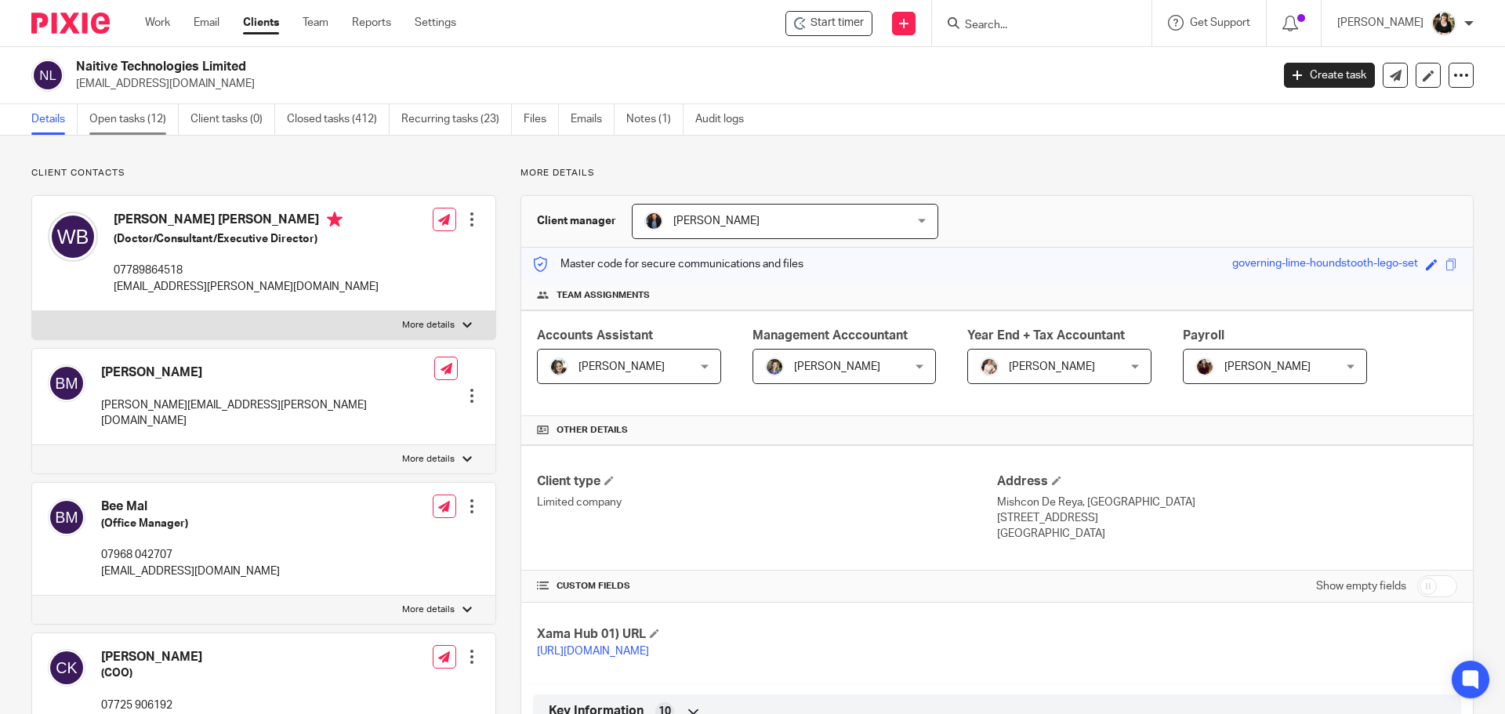
click at [155, 125] on link "Open tasks (12)" at bounding box center [133, 119] width 89 height 31
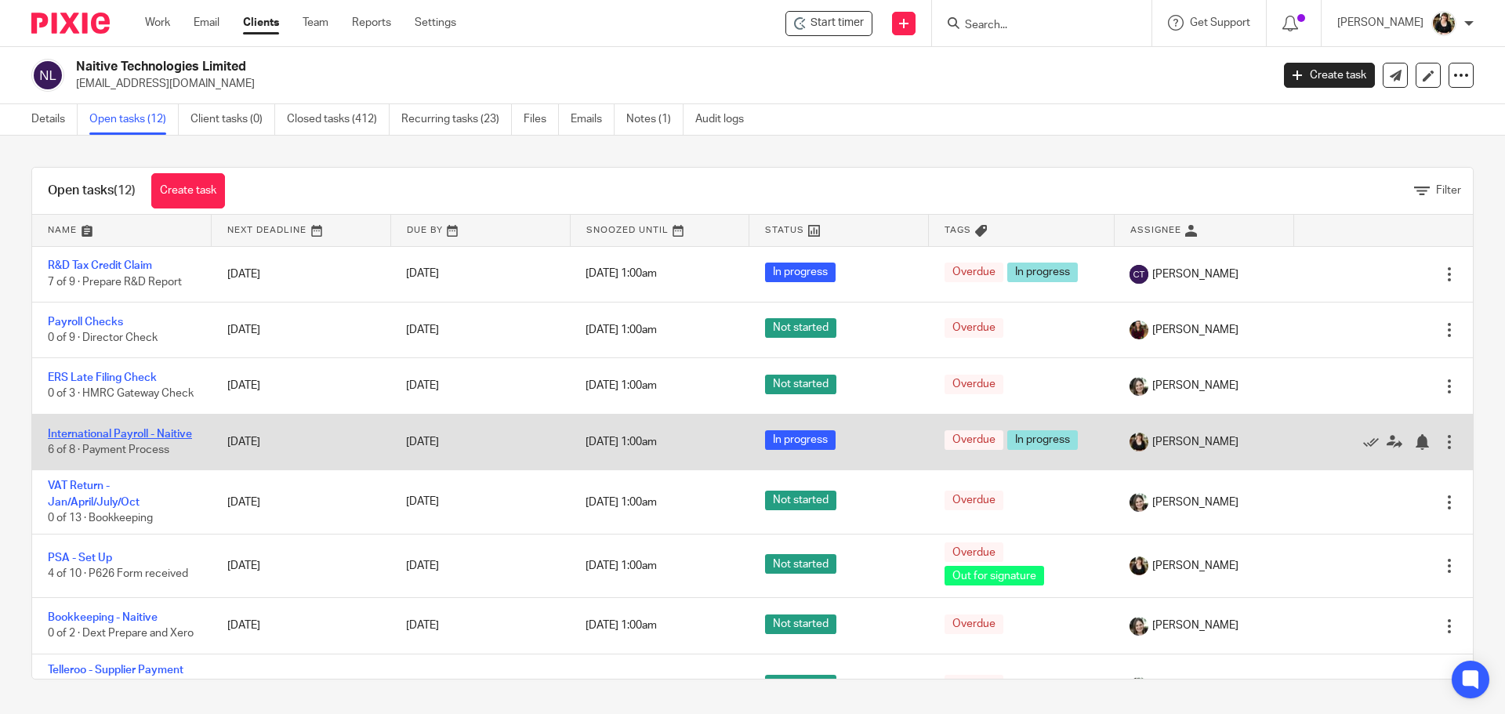
click at [92, 438] on link "International Payroll - Naitive" at bounding box center [120, 434] width 144 height 11
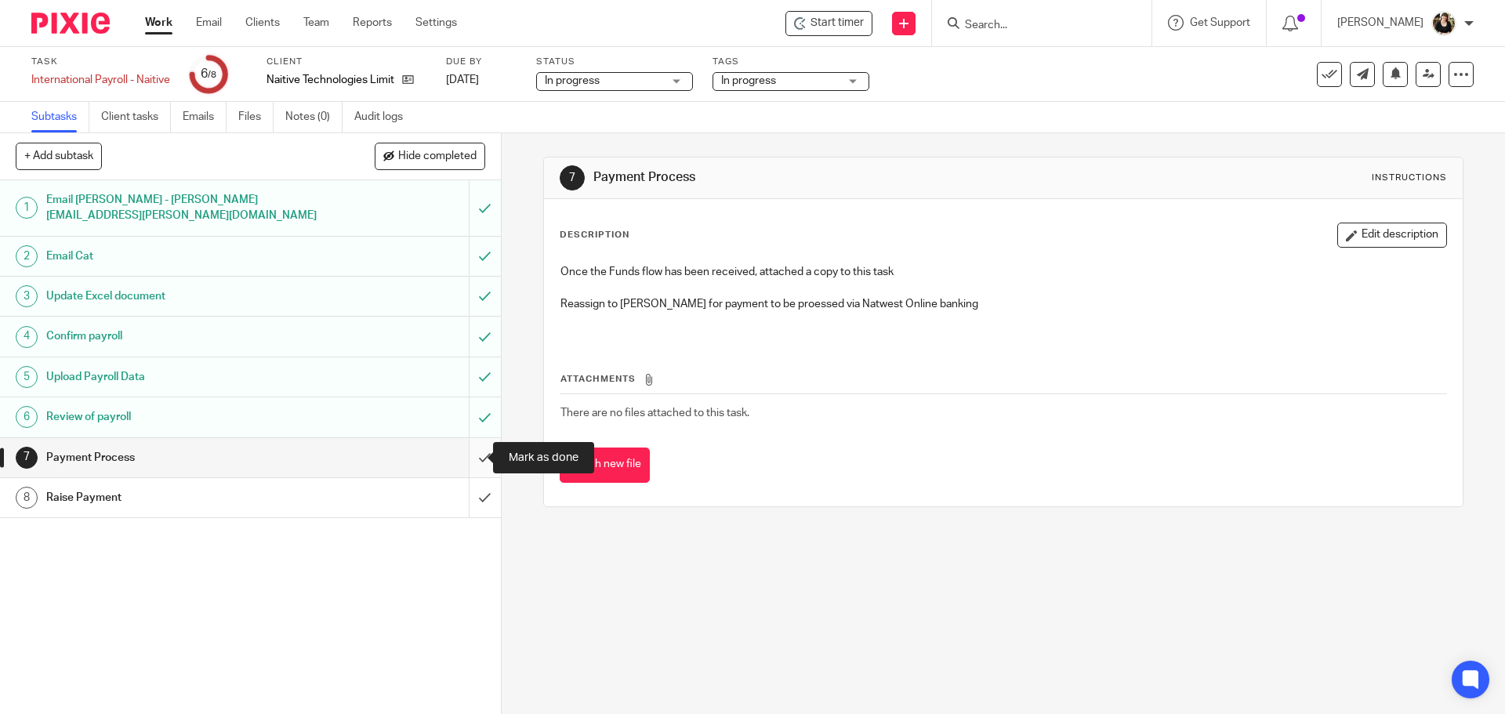
click at [472, 460] on input "submit" at bounding box center [250, 457] width 501 height 39
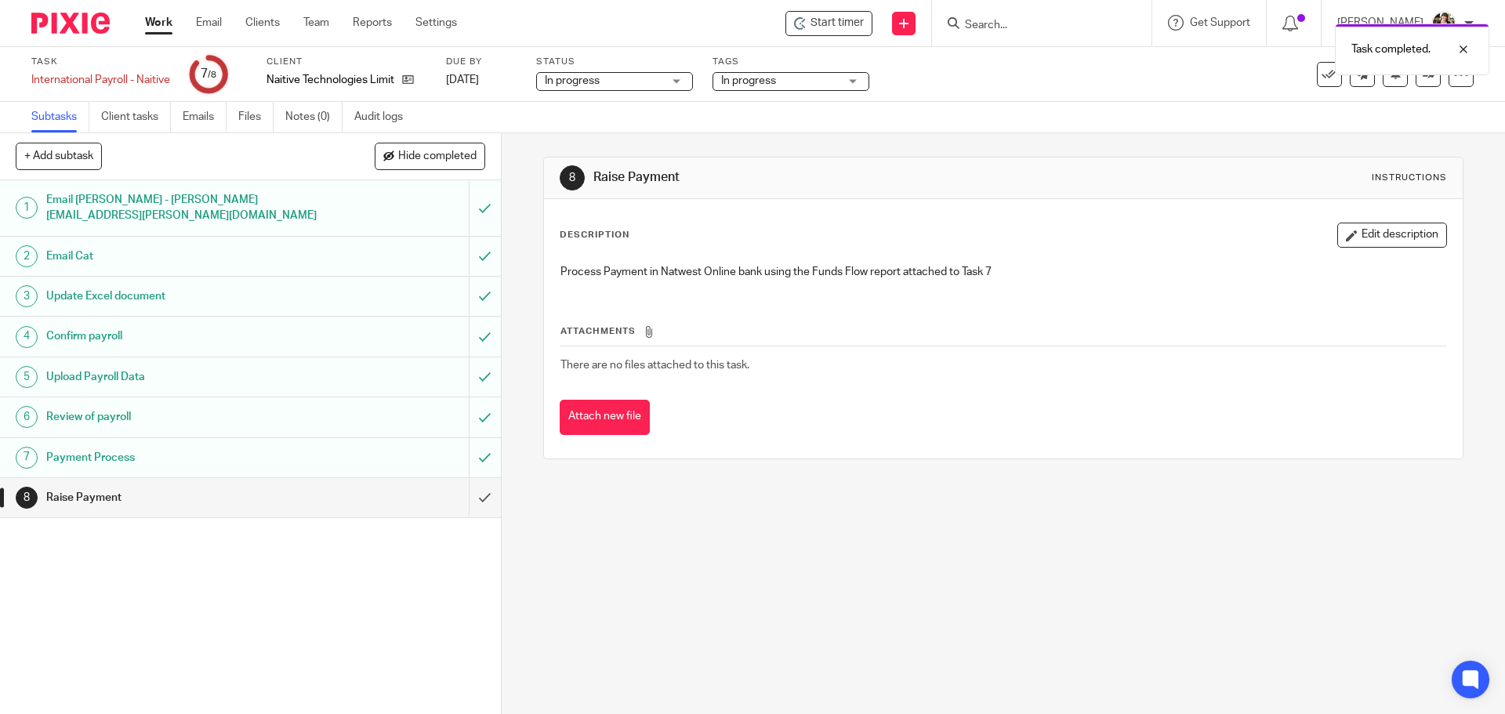
click at [649, 335] on icon at bounding box center [649, 332] width 12 height 12
click at [643, 335] on icon at bounding box center [649, 332] width 12 height 12
click at [628, 412] on button "Attach new file" at bounding box center [605, 417] width 90 height 35
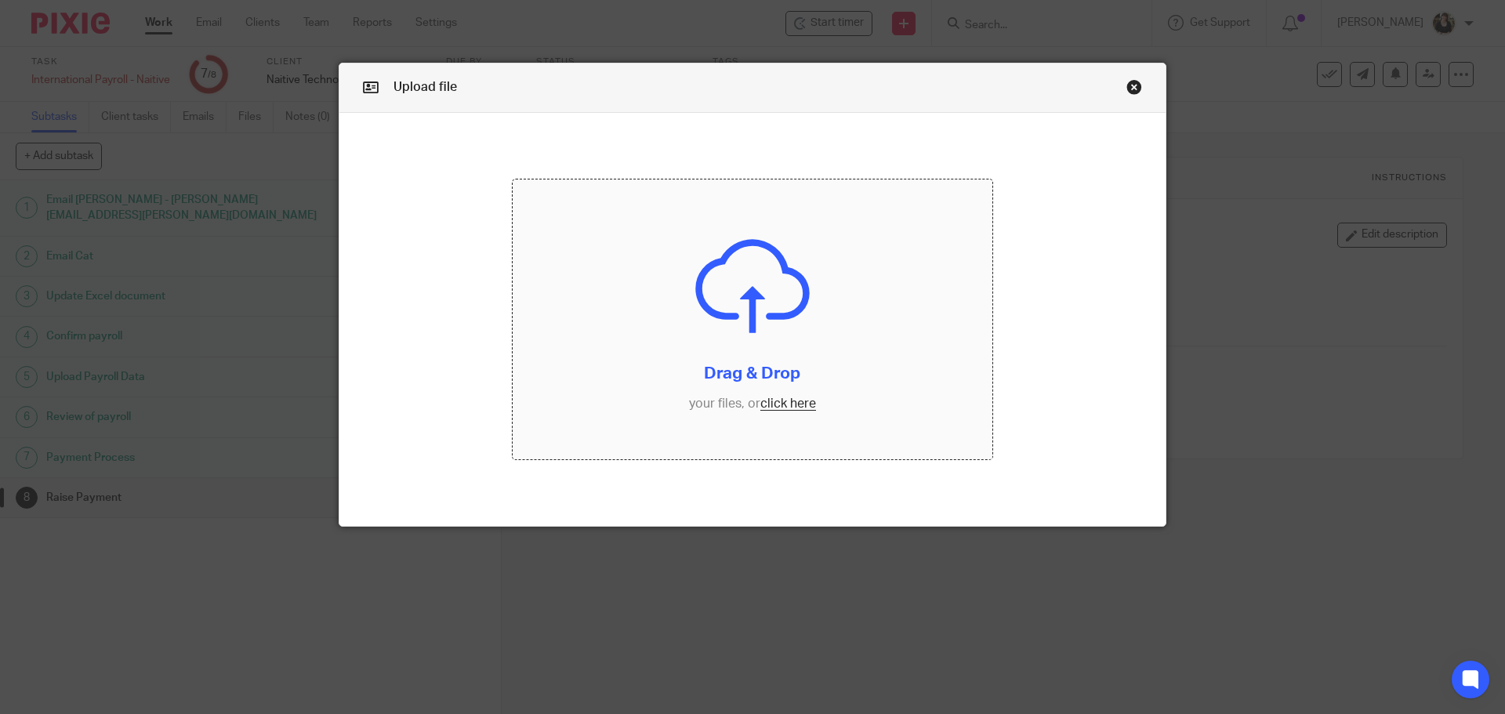
click at [742, 404] on input "file" at bounding box center [753, 320] width 481 height 281
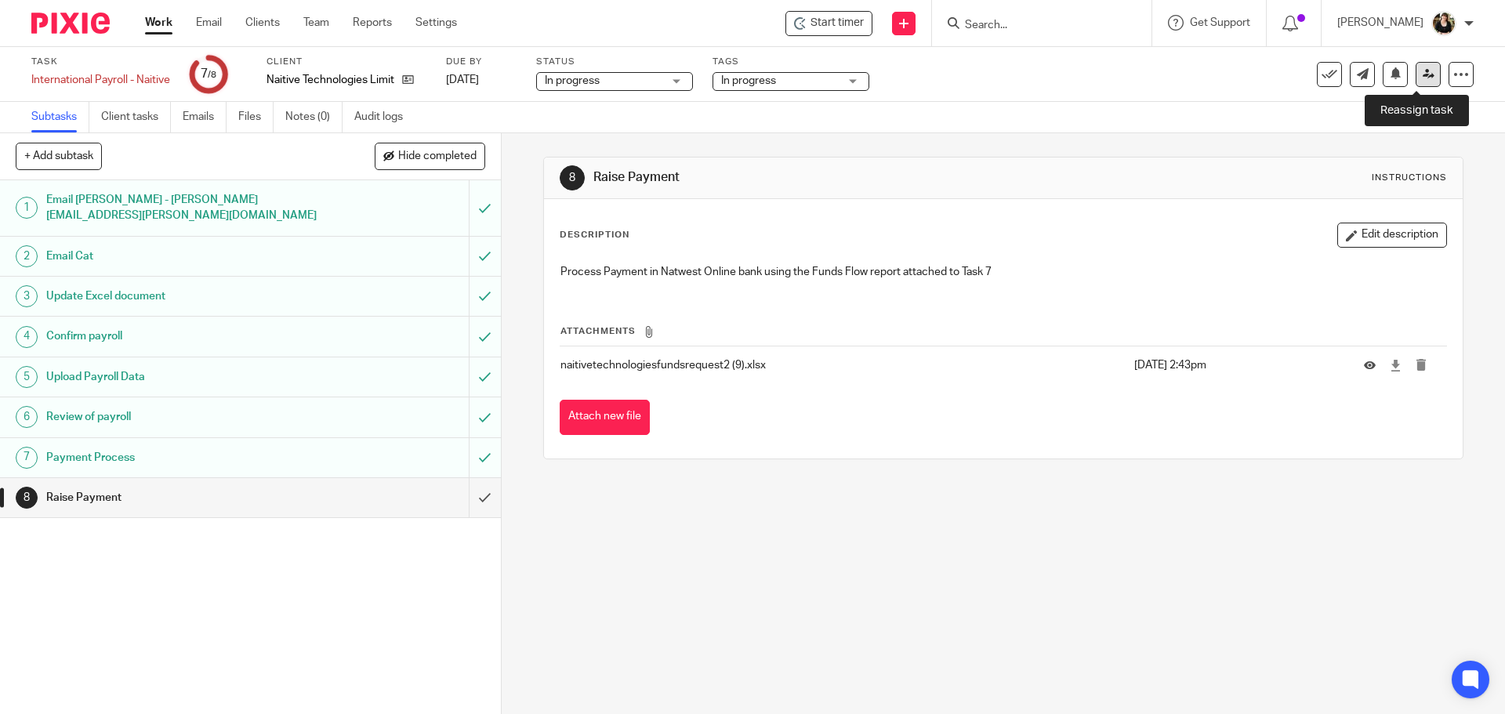
click at [1416, 74] on link at bounding box center [1428, 74] width 25 height 25
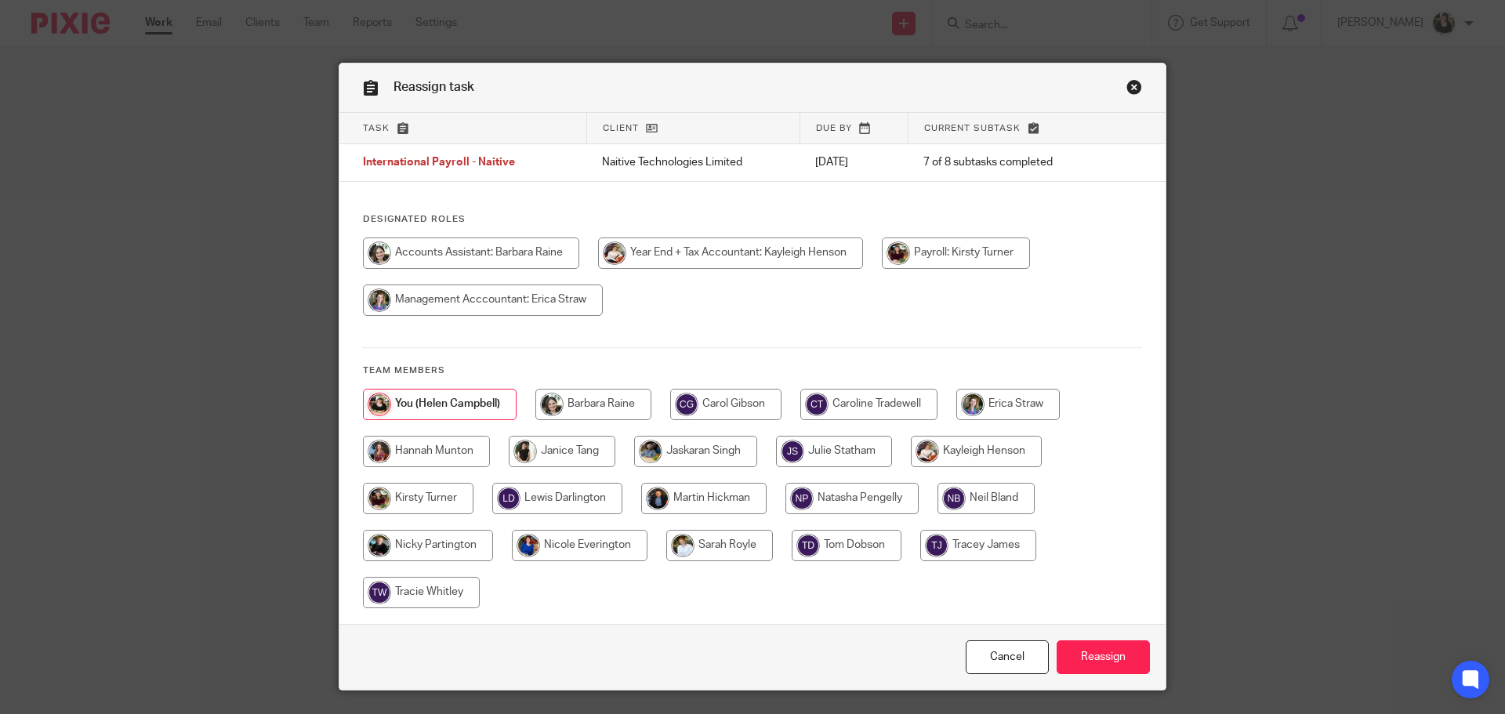
click at [526, 261] on input "radio" at bounding box center [471, 253] width 216 height 31
radio input "true"
click at [1119, 661] on input "Reassign" at bounding box center [1103, 657] width 93 height 34
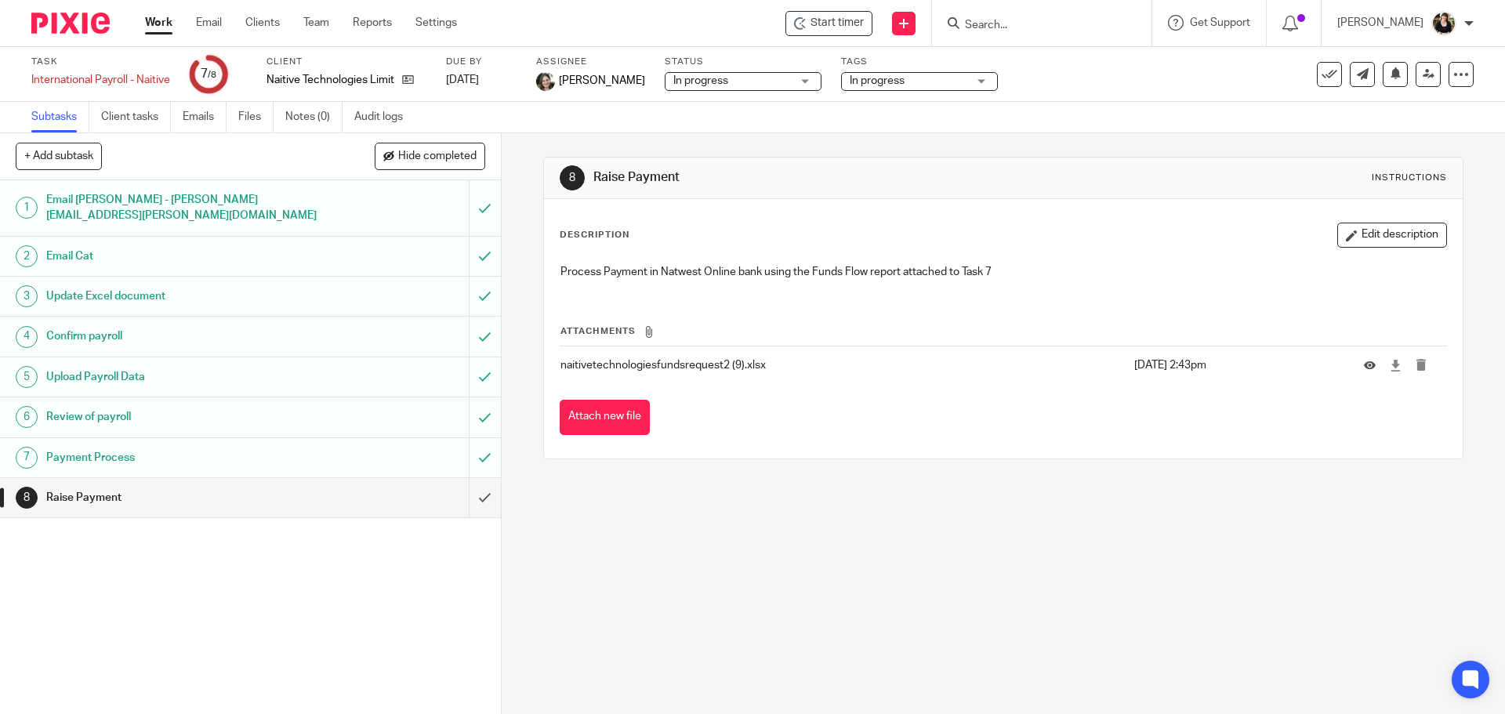
click at [767, 584] on div "8 Raise Payment Instructions Description Edit description Process Payment in Na…" at bounding box center [1003, 423] width 1003 height 581
click at [147, 20] on link "Work" at bounding box center [158, 23] width 27 height 16
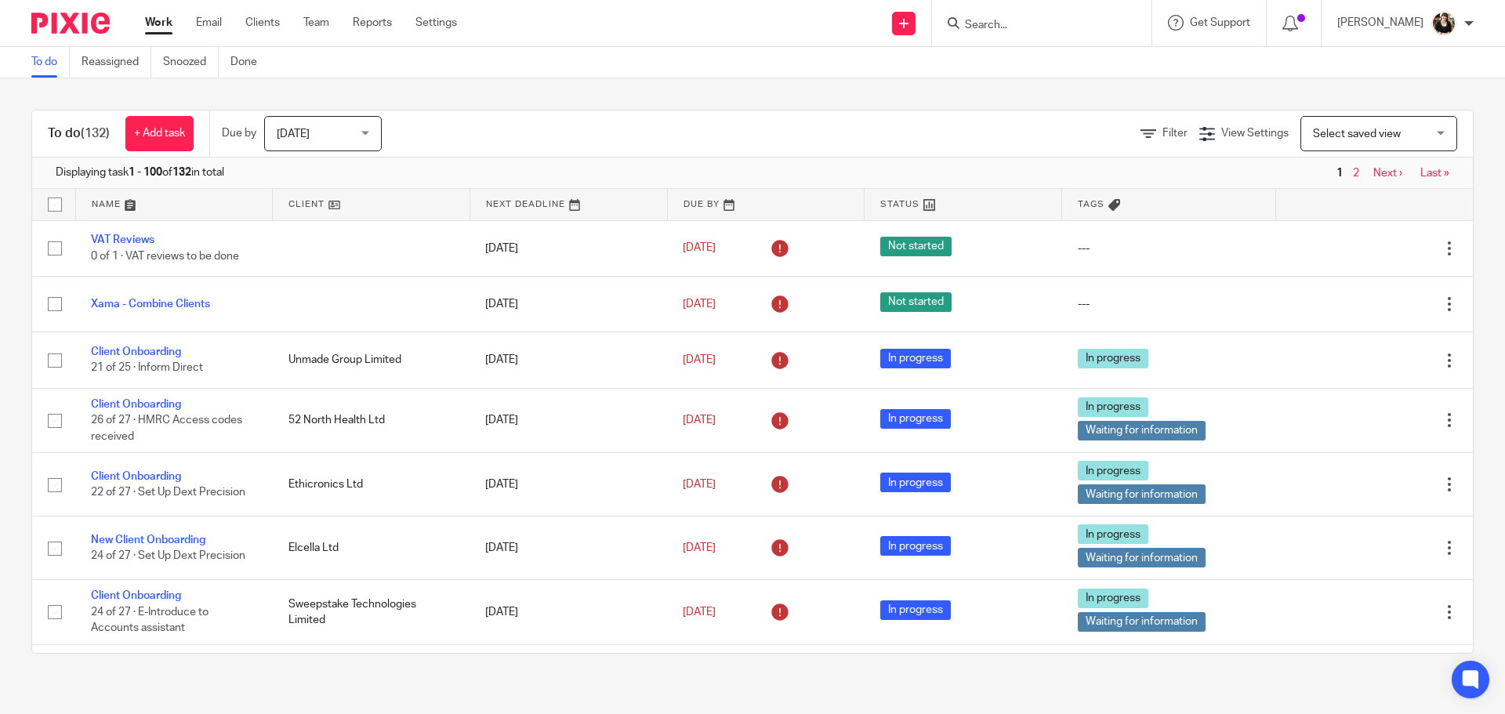
click at [999, 29] on input "Search" at bounding box center [1033, 26] width 141 height 14
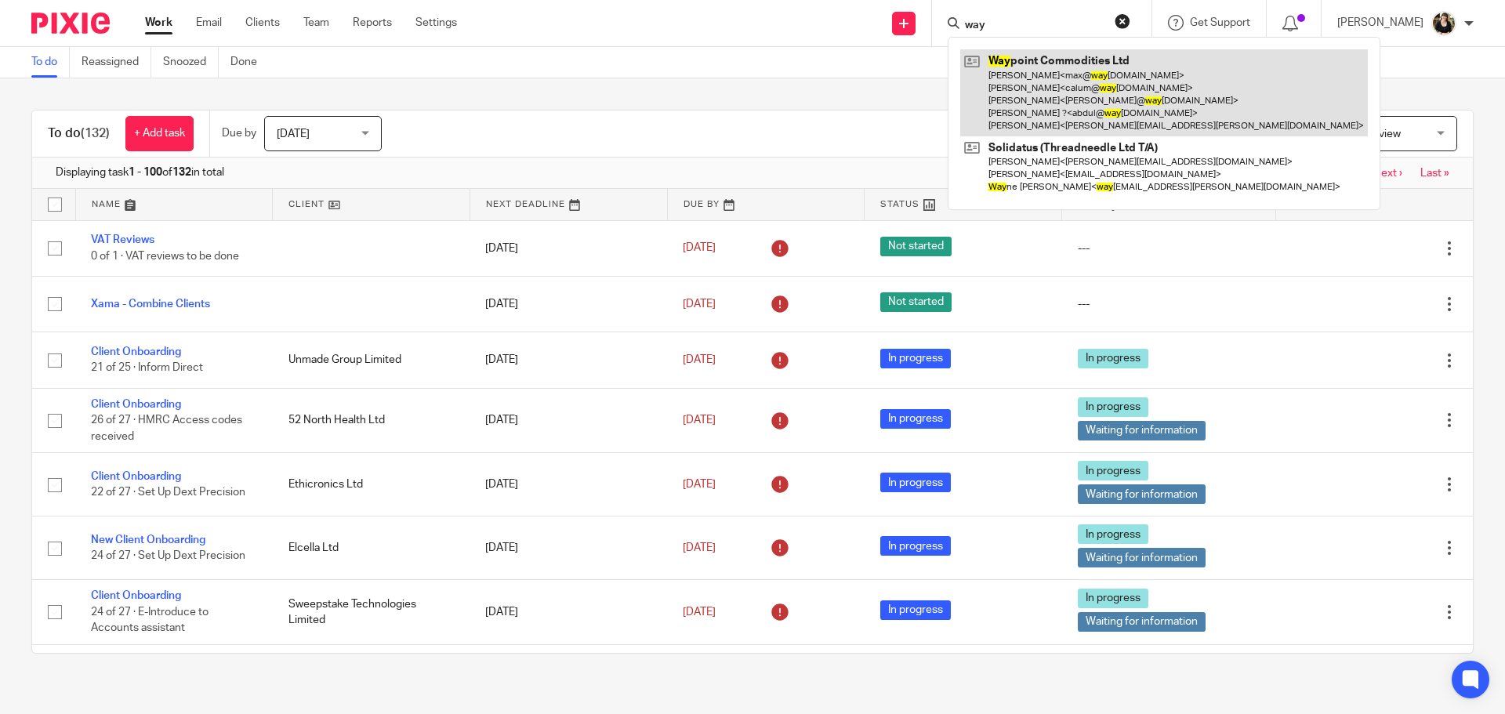
type input "way"
click at [1061, 95] on link at bounding box center [1164, 92] width 408 height 87
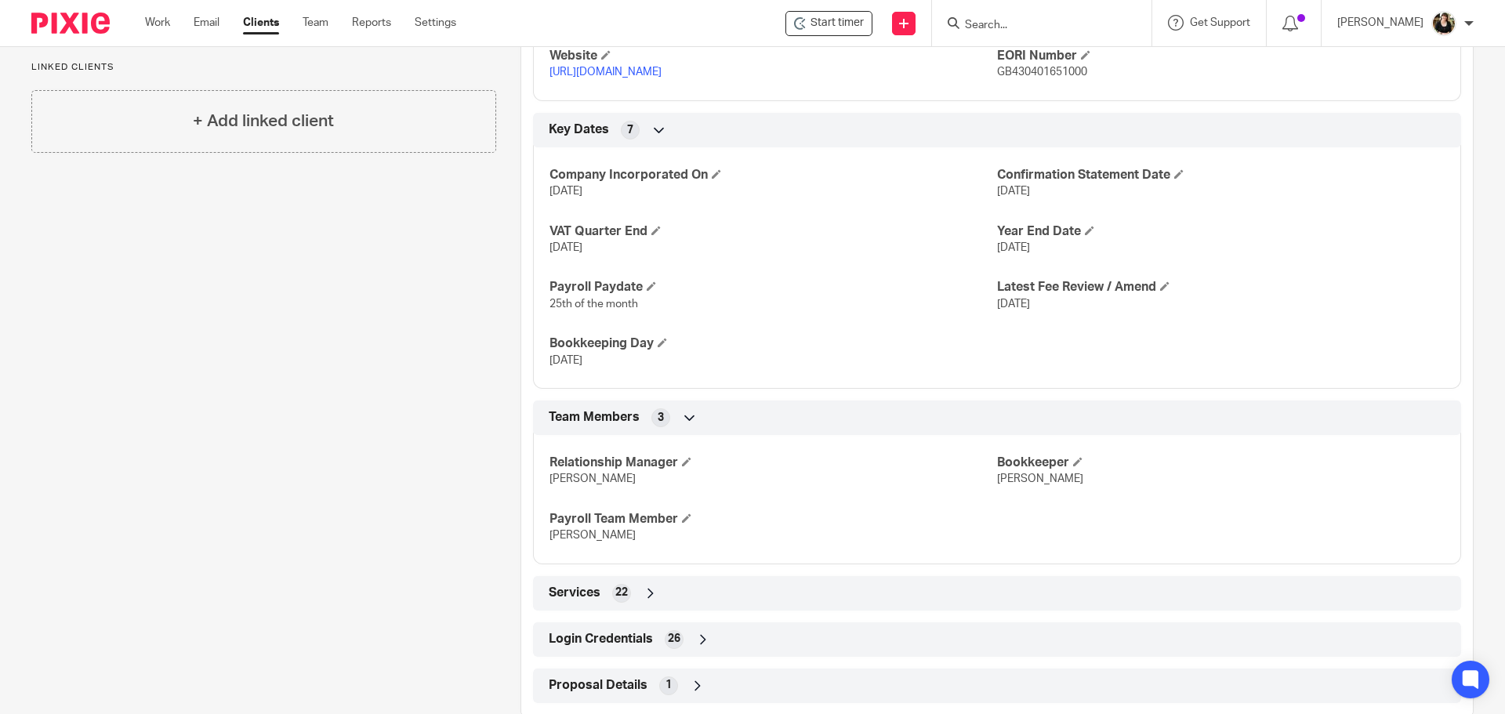
scroll to position [974, 0]
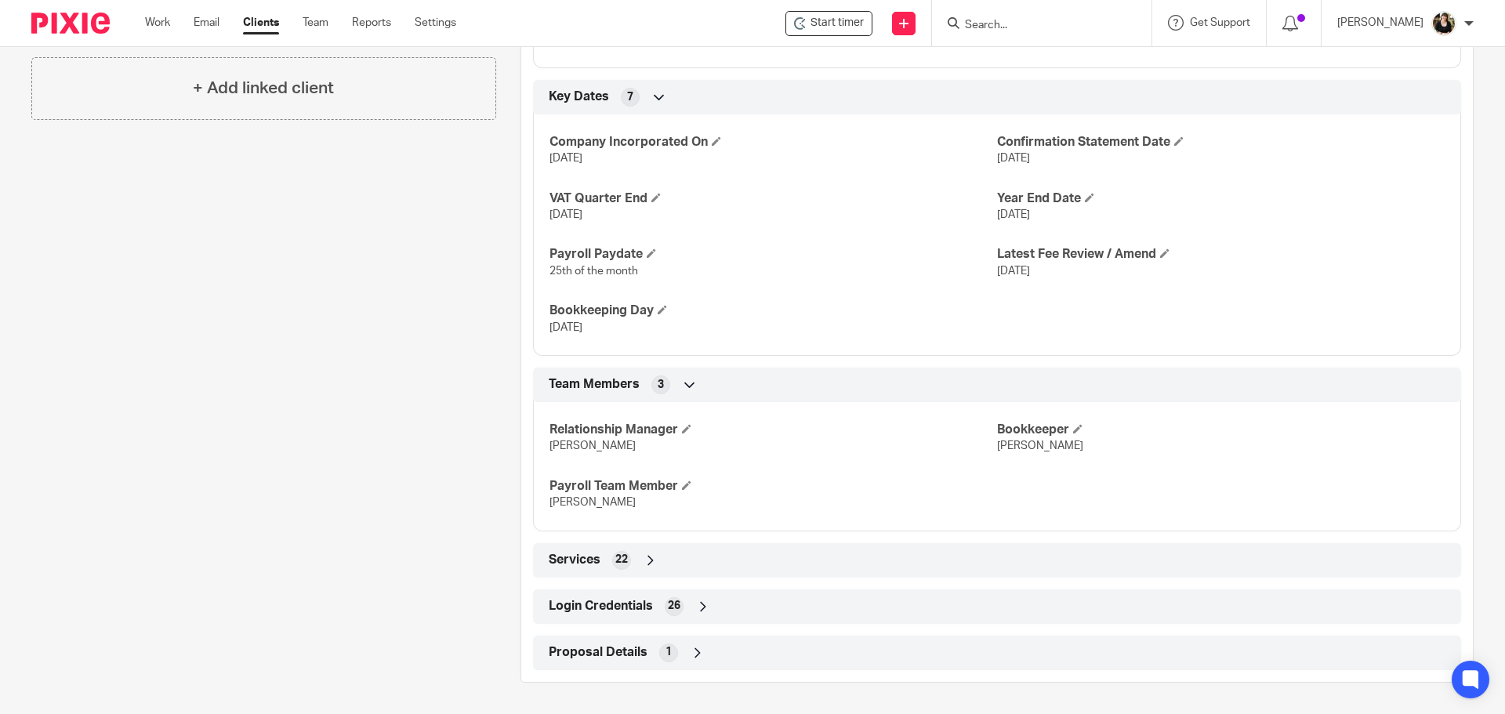
click at [624, 608] on span "Login Credentials" at bounding box center [601, 606] width 104 height 16
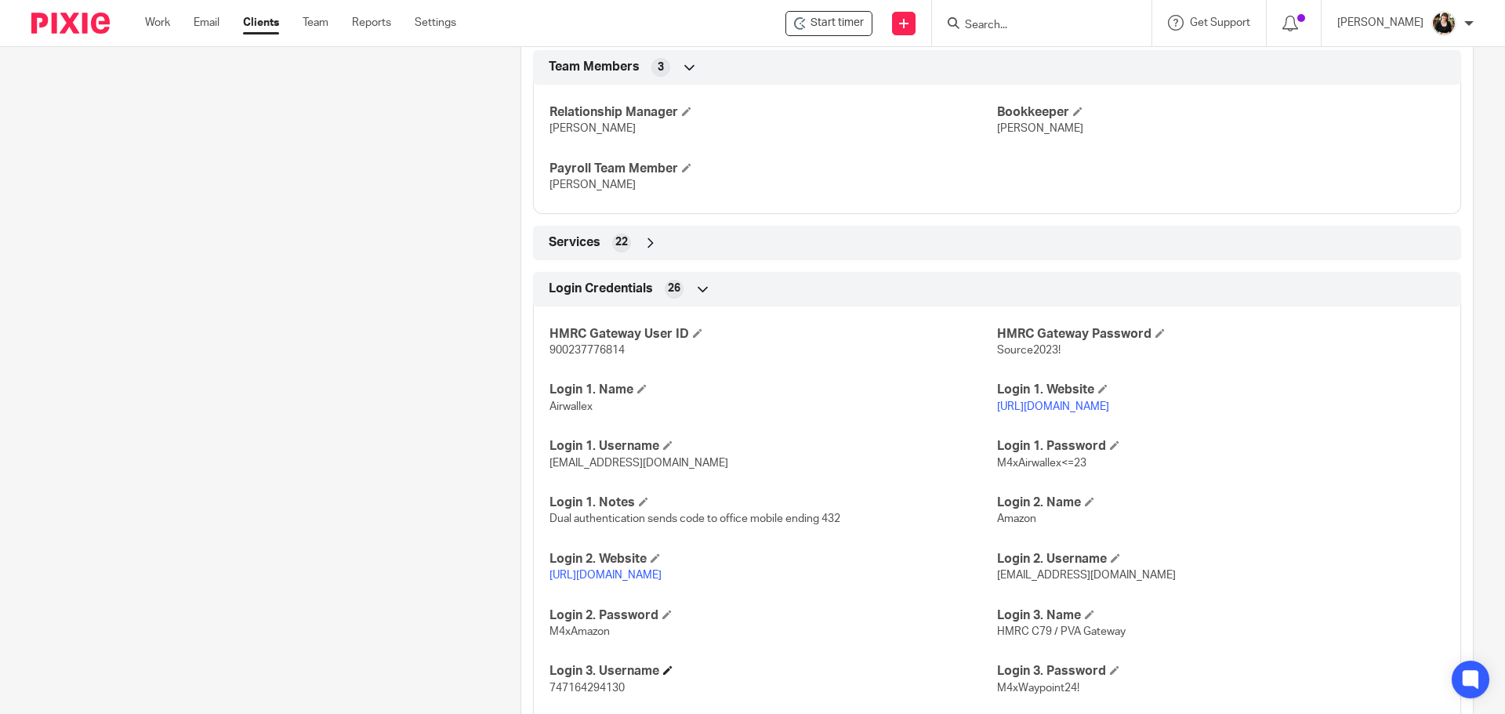
scroll to position [1523, 0]
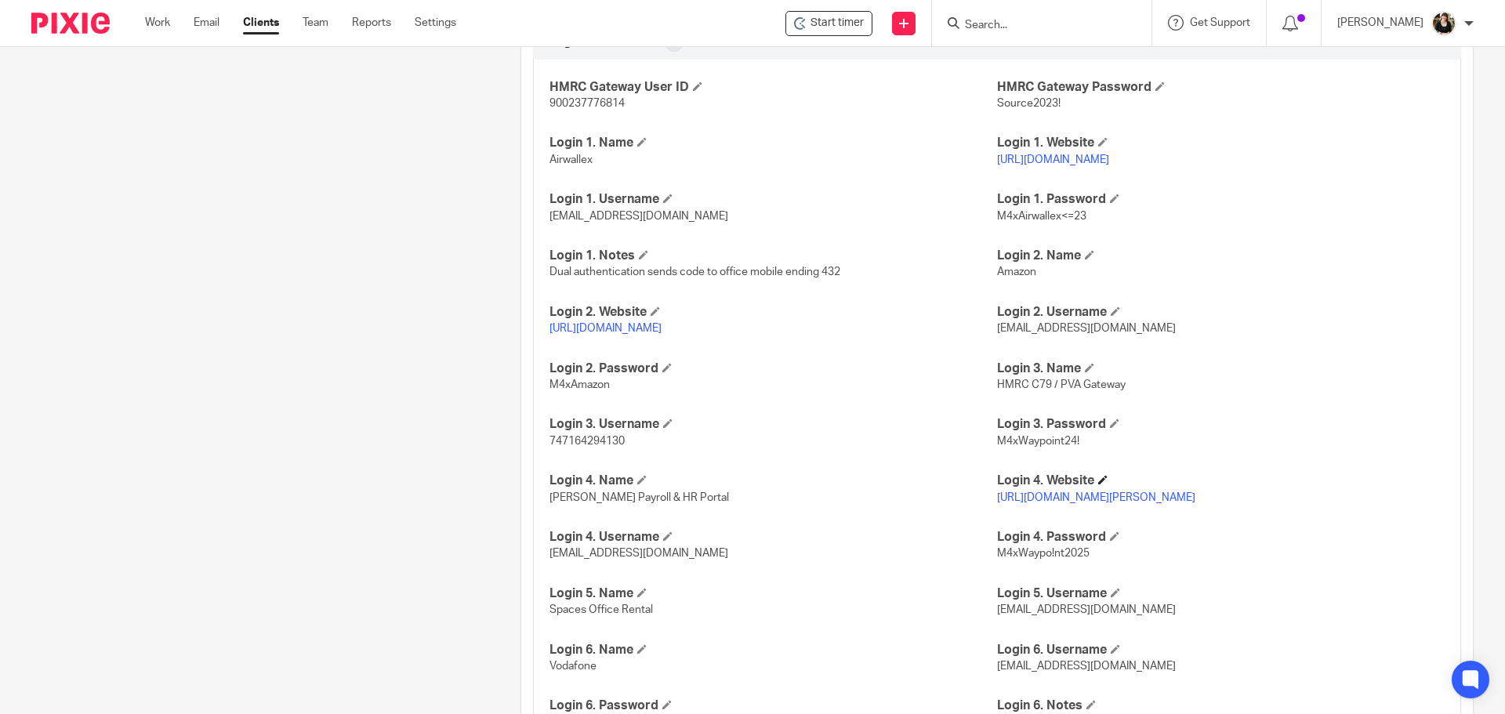
click at [1090, 489] on h4 "Login 4. Website" at bounding box center [1221, 481] width 448 height 16
click at [1075, 503] on link "https://go.zelt.app/login" at bounding box center [1096, 497] width 198 height 11
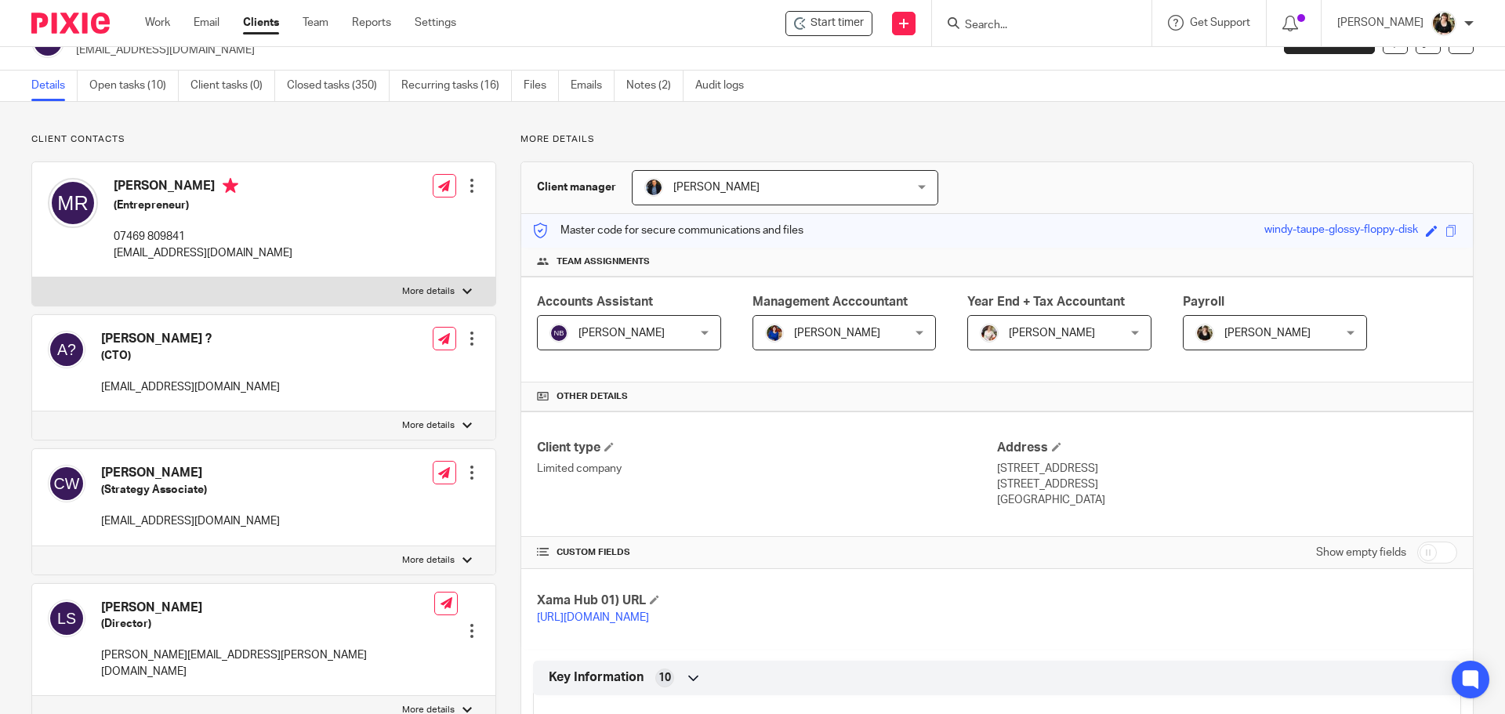
scroll to position [0, 0]
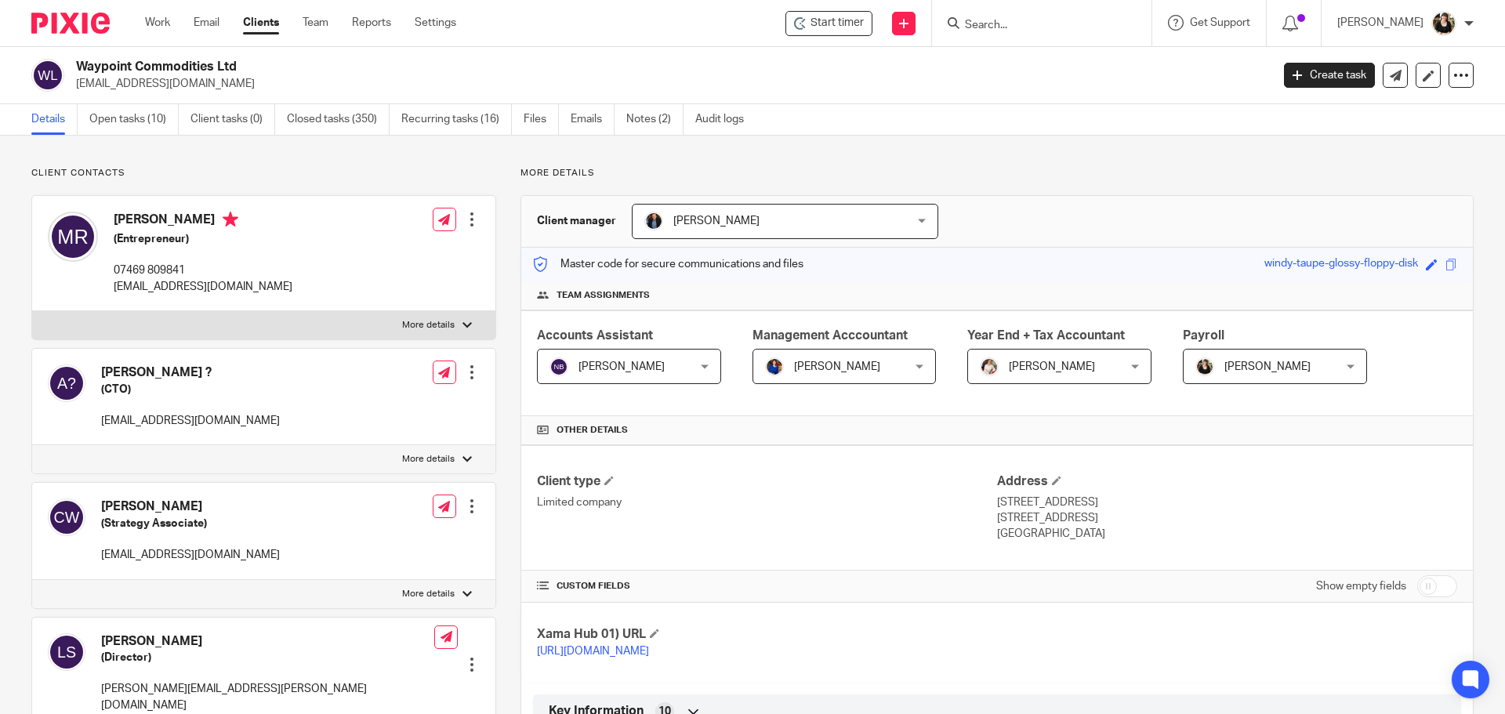
click at [1432, 584] on input "checkbox" at bounding box center [1437, 586] width 40 height 22
checkbox input "true"
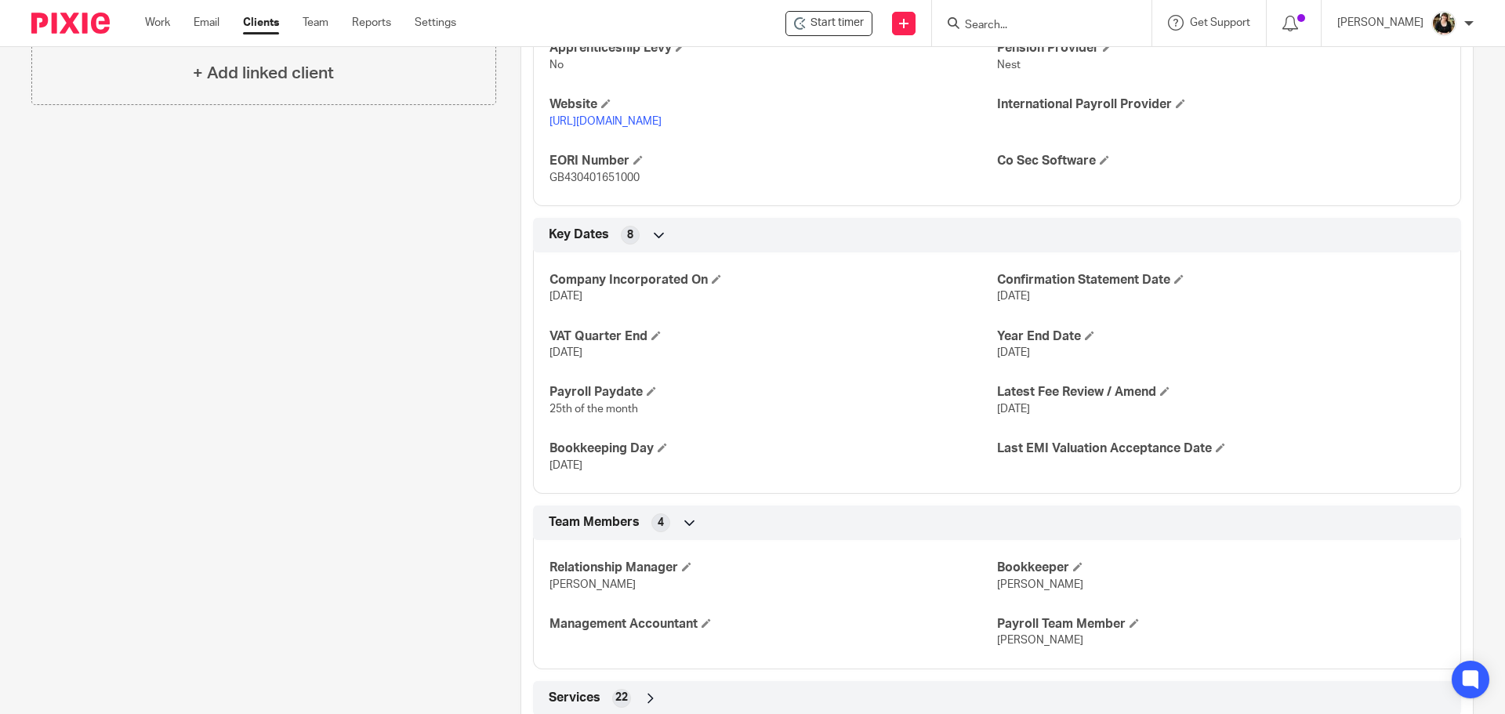
scroll to position [784, 0]
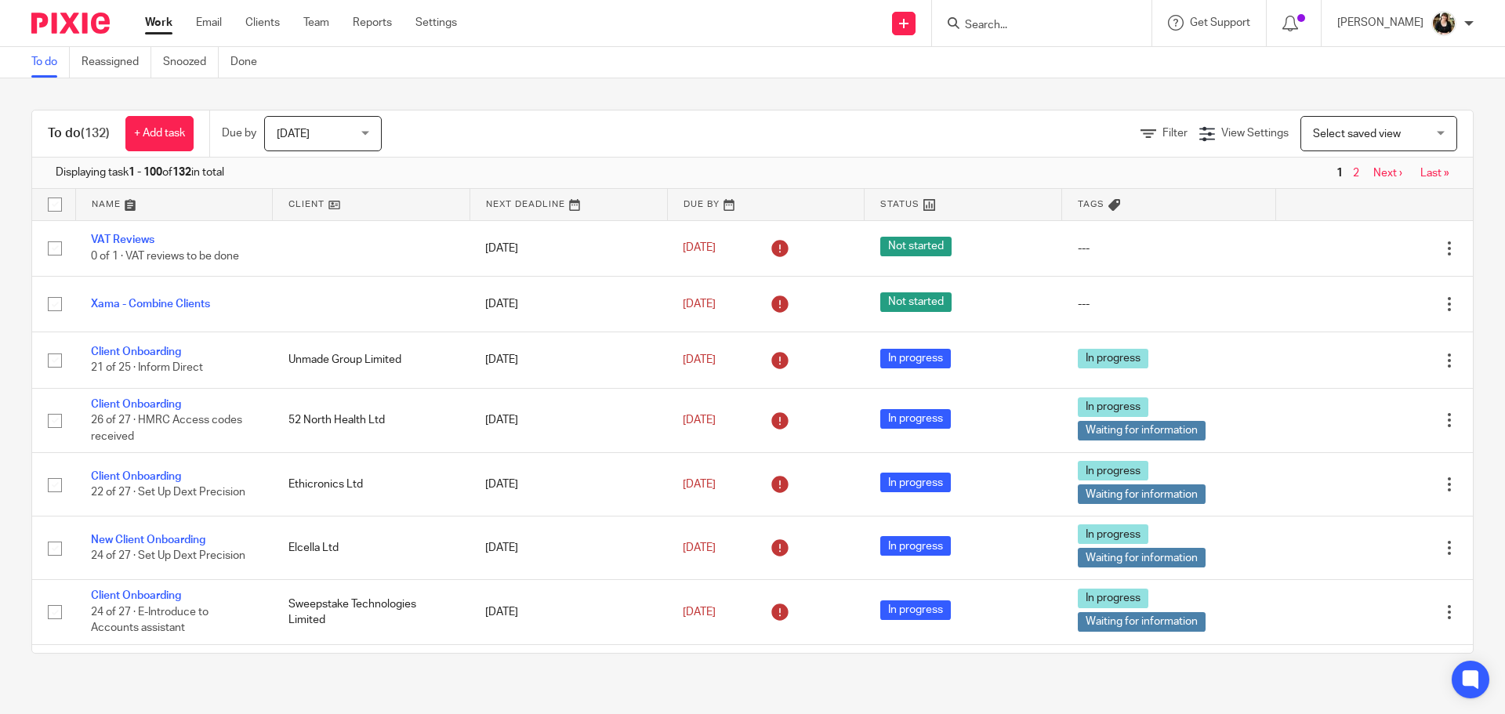
click at [1018, 25] on input "Search" at bounding box center [1033, 26] width 141 height 14
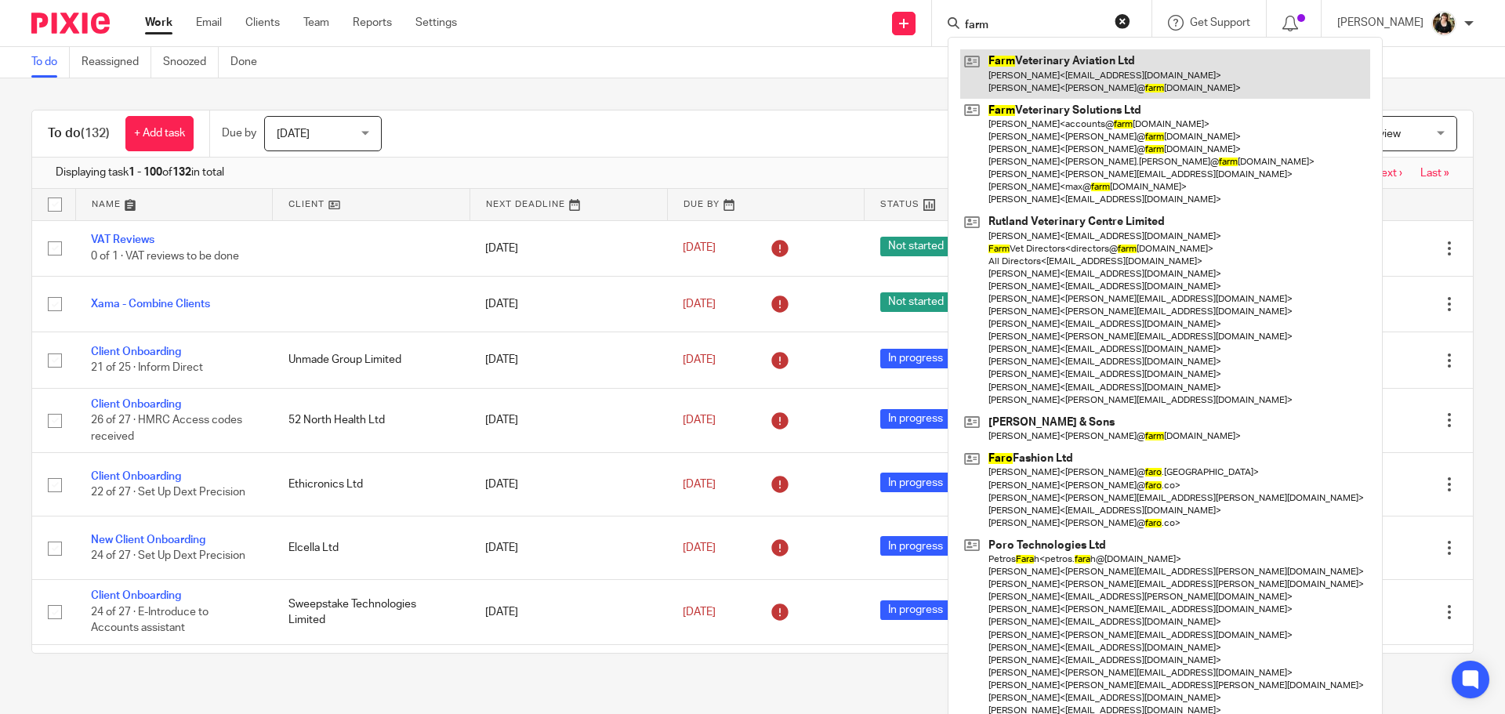
type input "farm"
click at [1018, 78] on link at bounding box center [1165, 73] width 410 height 49
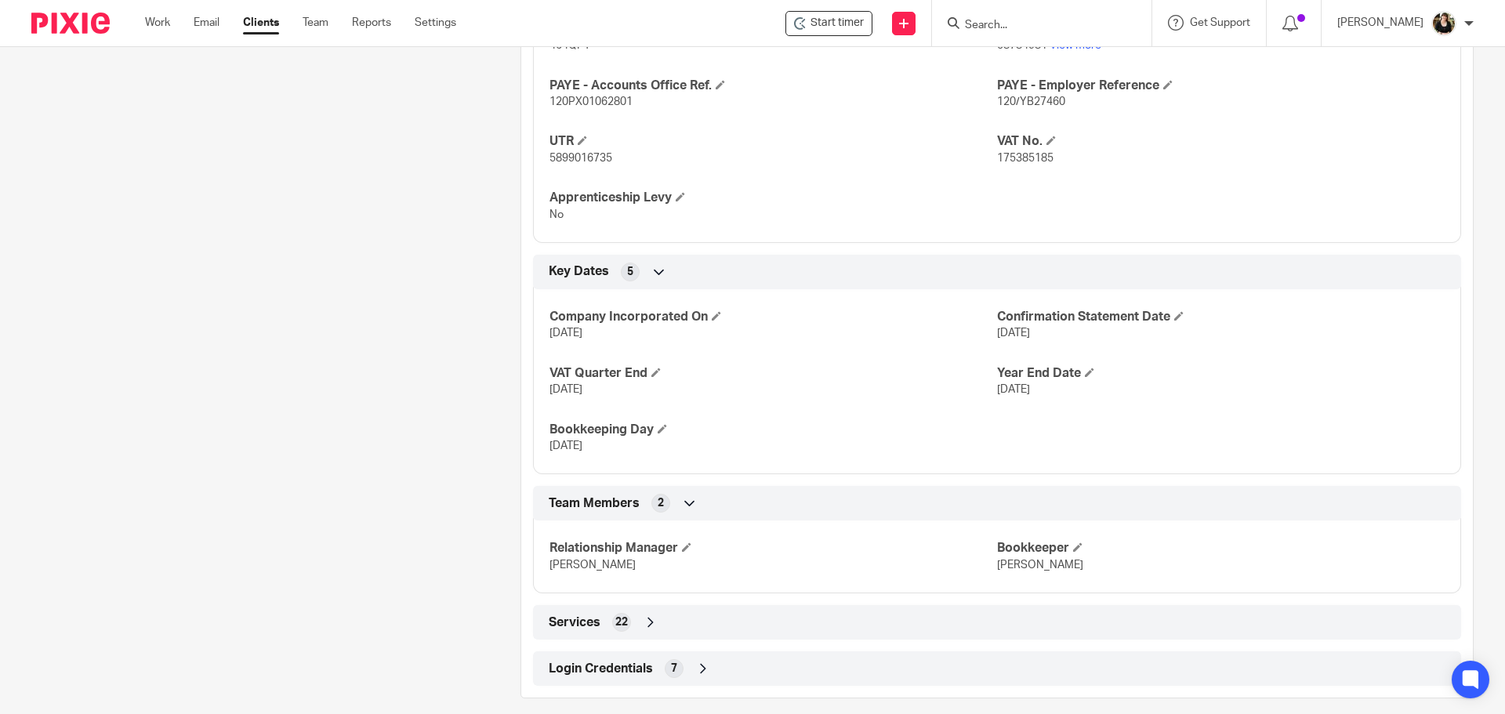
scroll to position [760, 0]
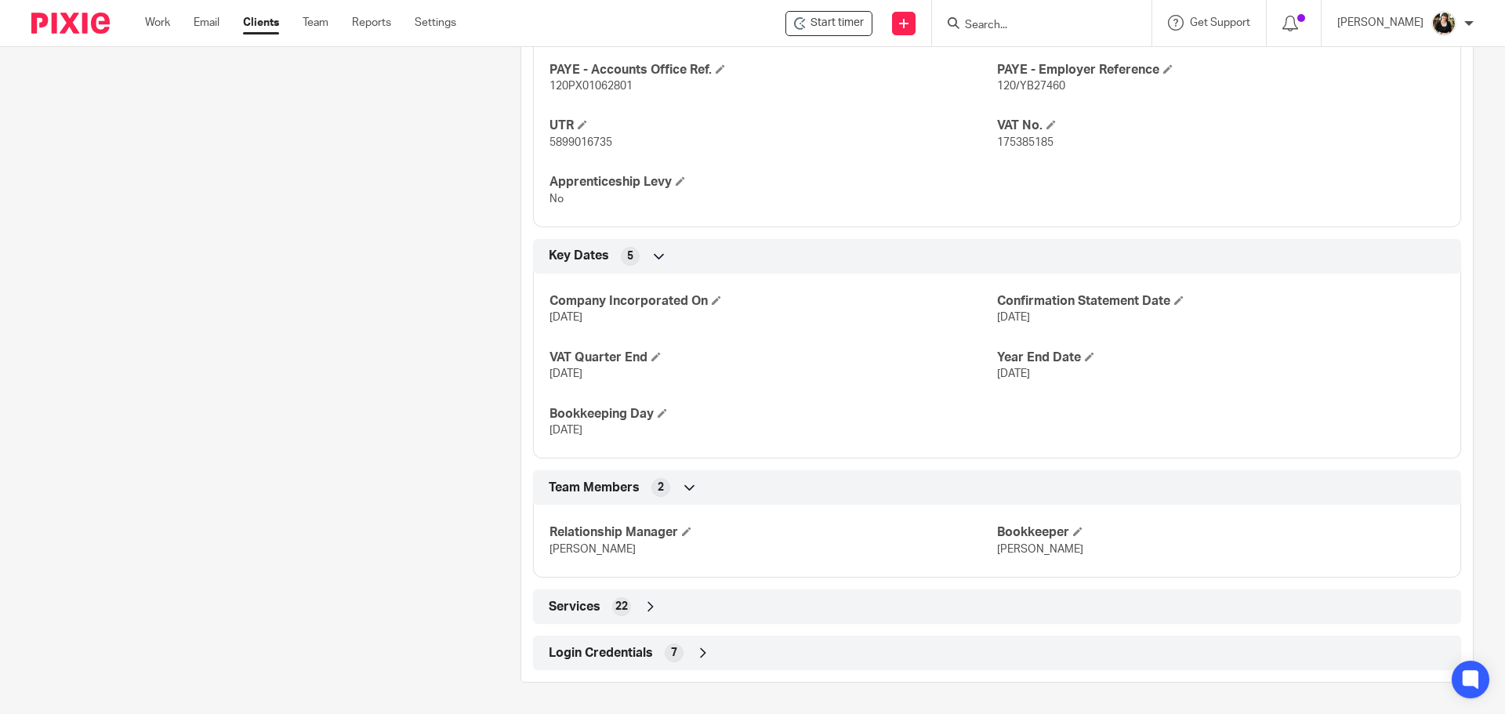
click at [637, 654] on span "Login Credentials" at bounding box center [601, 653] width 104 height 16
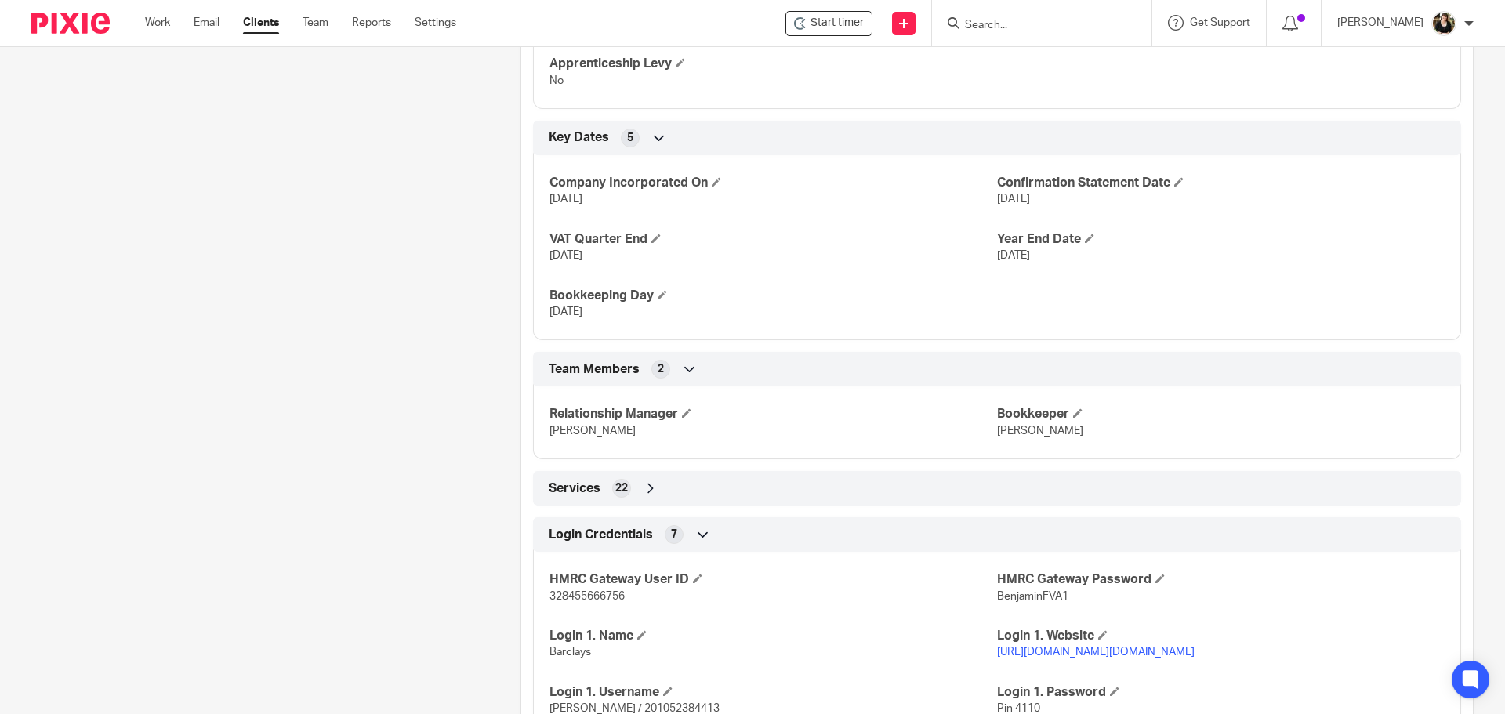
scroll to position [1001, 0]
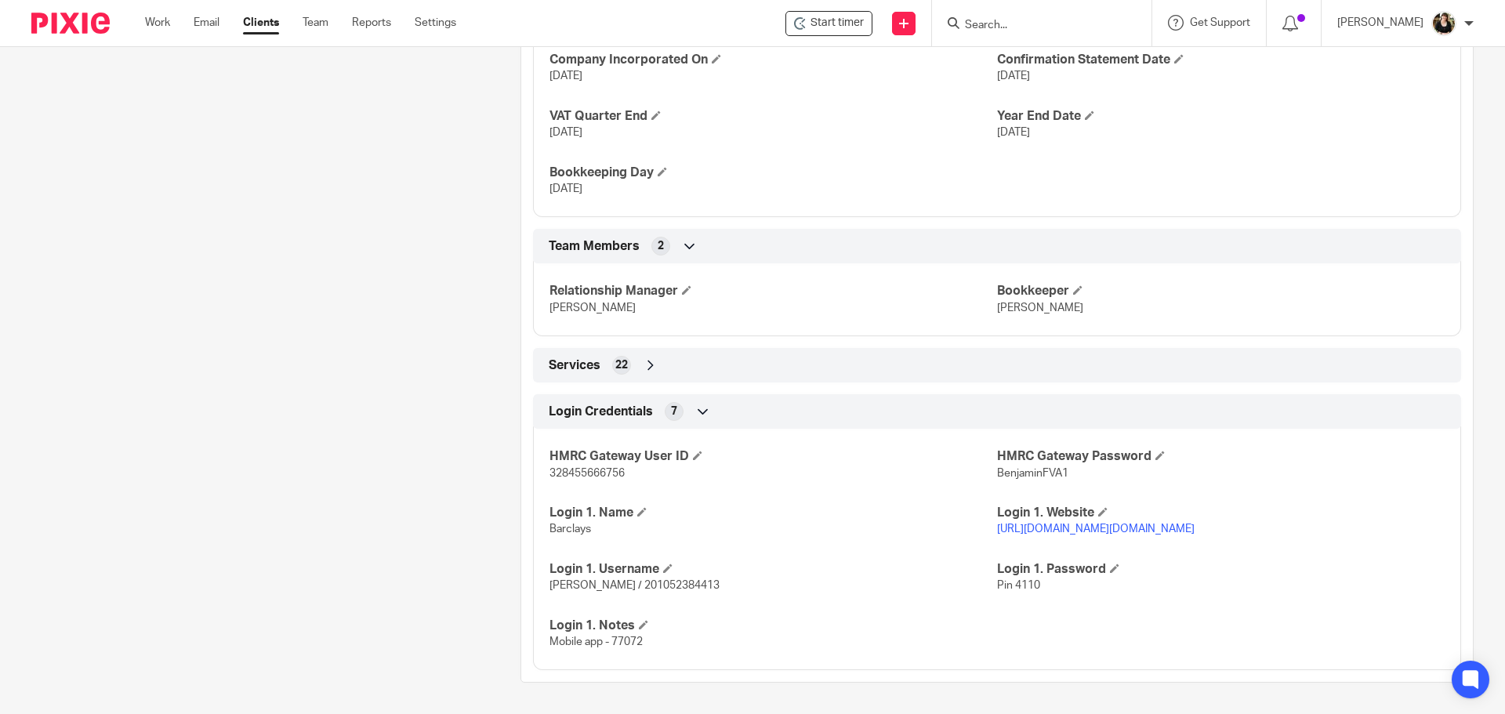
click at [1109, 528] on link "https://bank.barclays.co.uk/olb/authlogin/loginAppContainer.do#/identification" at bounding box center [1096, 529] width 198 height 11
click at [1195, 533] on link "https://bank.barclays.co.uk/olb/authlogin/loginAppContainer.do#/identification" at bounding box center [1096, 529] width 198 height 11
drag, startPoint x: 600, startPoint y: 589, endPoint x: 674, endPoint y: 593, distance: 74.6
click at [674, 593] on p "Hickman / 201052384413" at bounding box center [773, 586] width 448 height 16
copy span "201052384413"
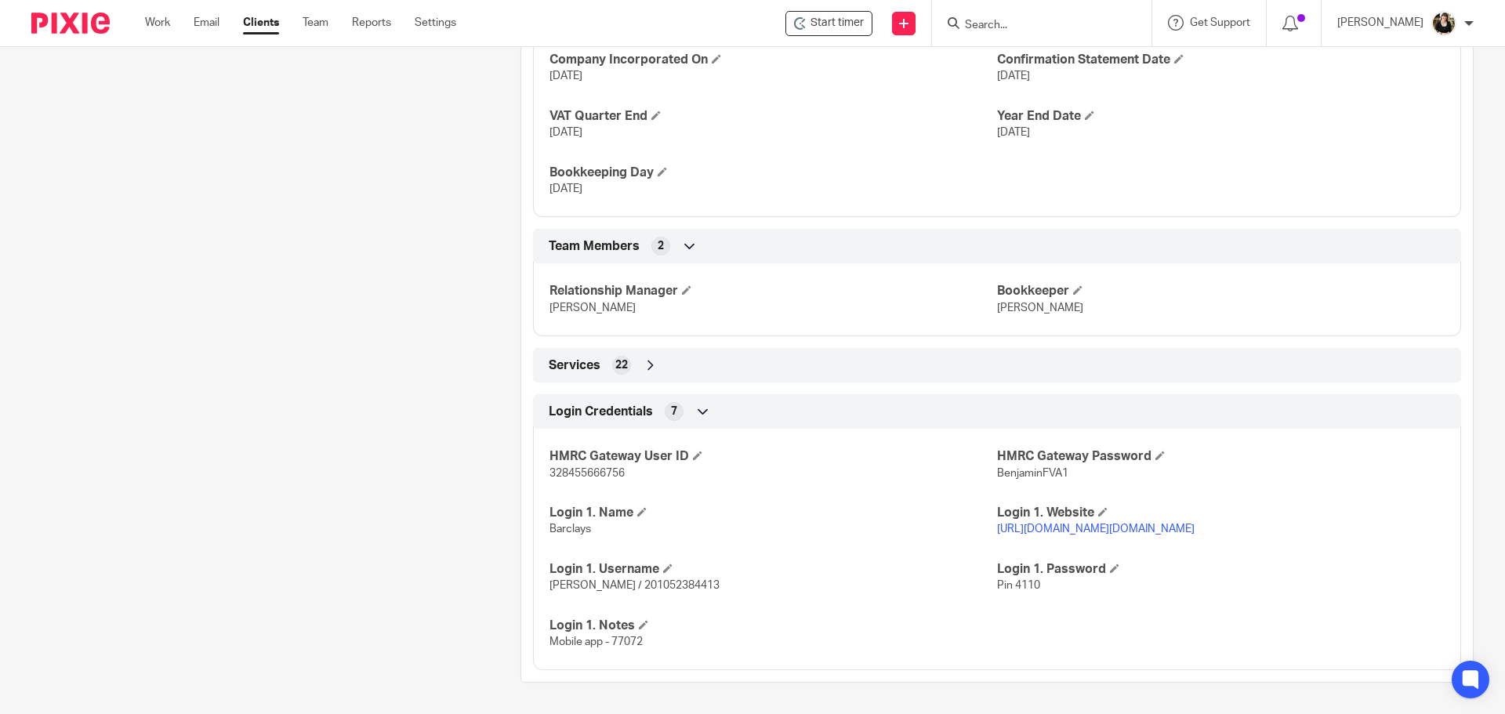
click at [994, 21] on input "Search" at bounding box center [1033, 26] width 141 height 14
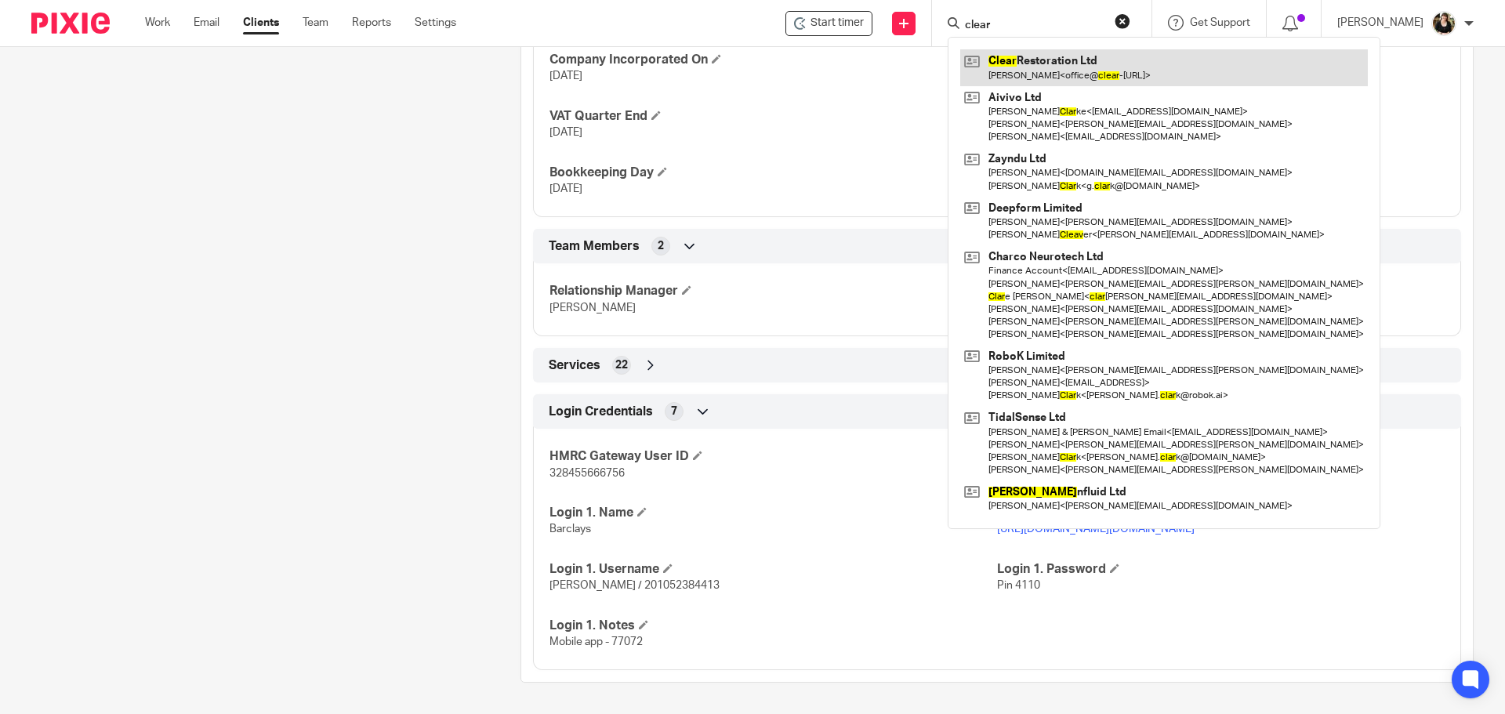
type input "clear"
click at [1025, 75] on link at bounding box center [1164, 67] width 408 height 36
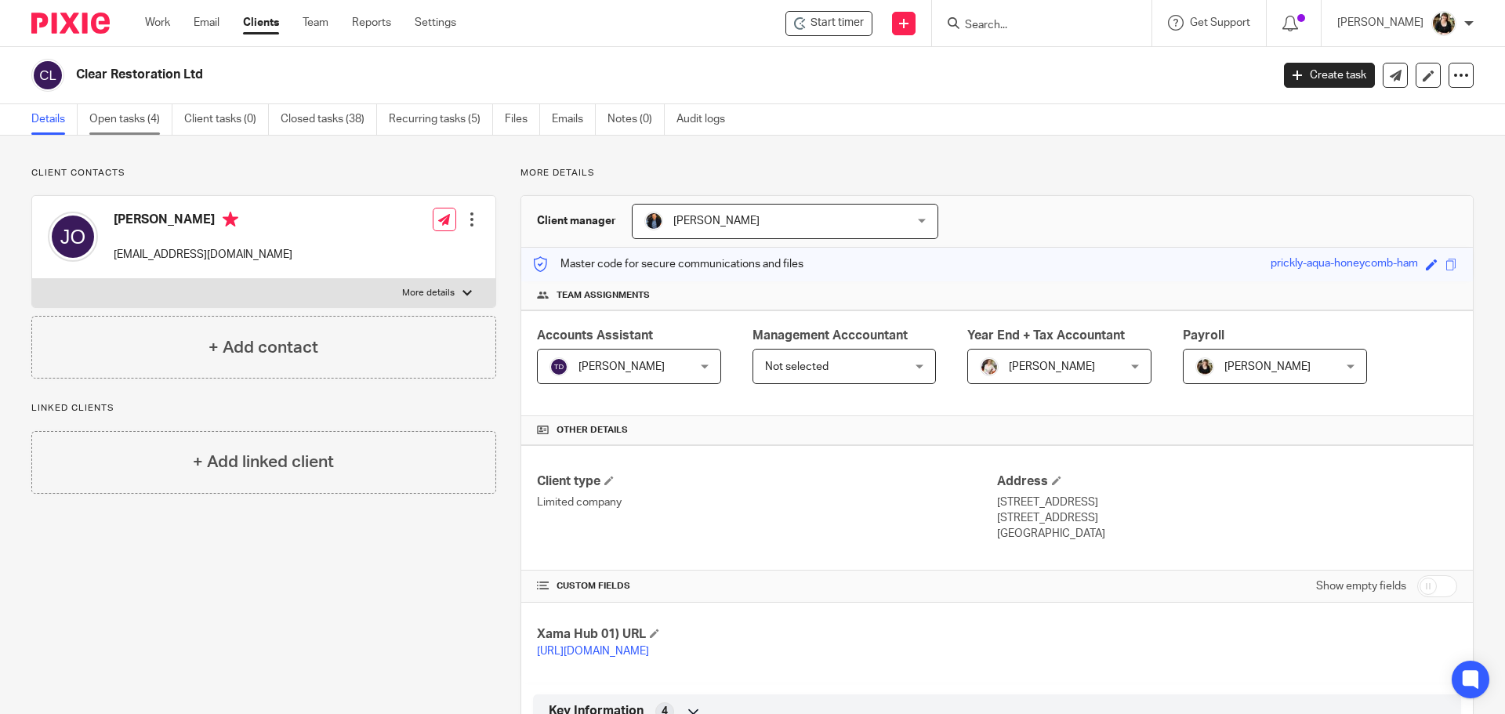
click at [115, 121] on link "Open tasks (4)" at bounding box center [130, 119] width 83 height 31
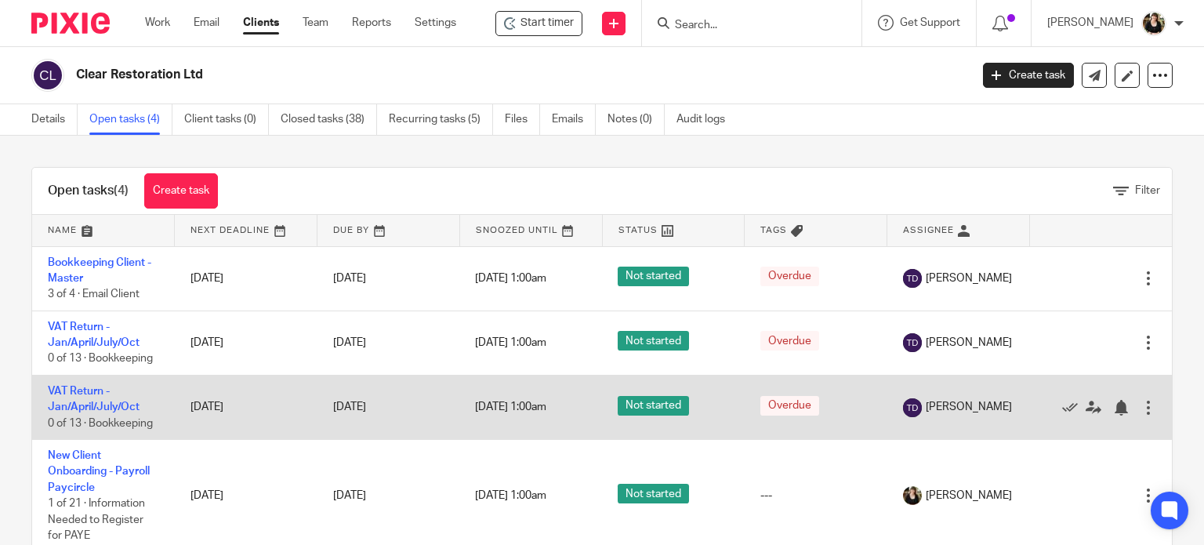
scroll to position [39, 0]
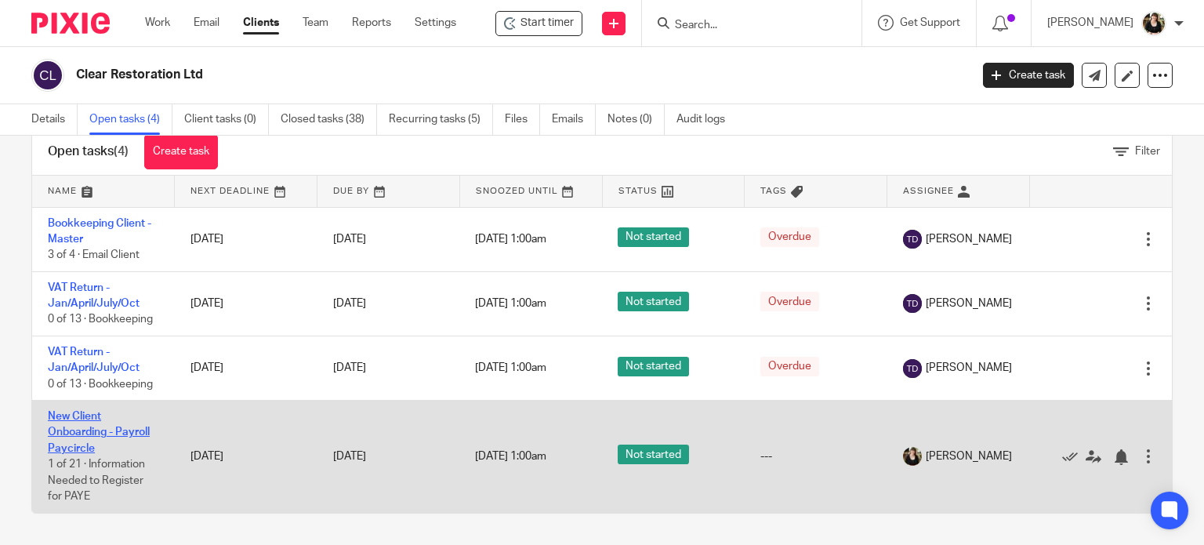
click at [95, 430] on link "New Client Onboarding - Payroll Paycircle" at bounding box center [99, 432] width 102 height 43
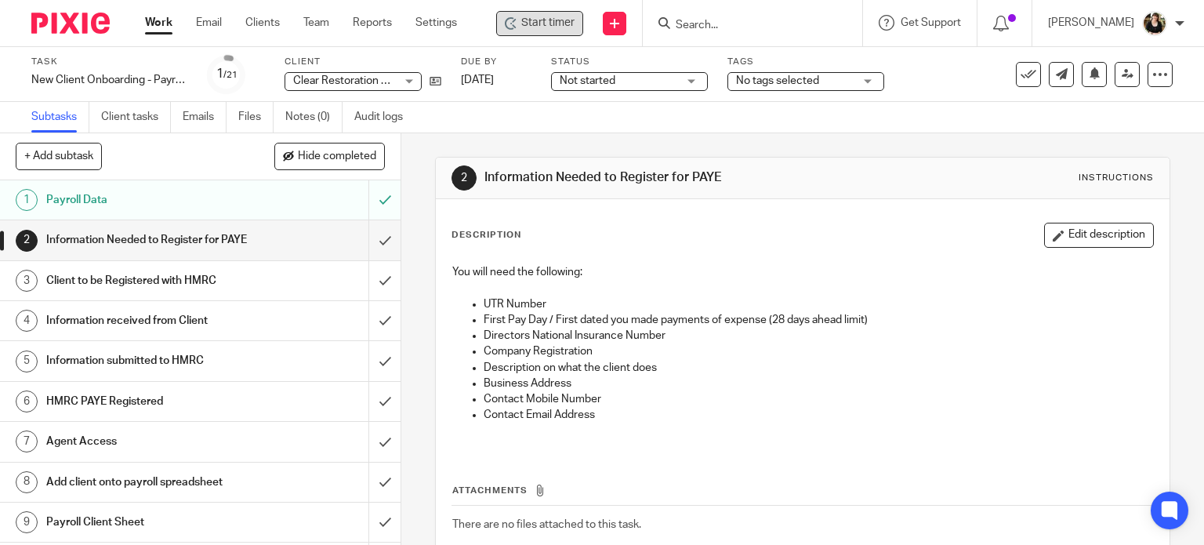
click at [553, 27] on span "Start timer" at bounding box center [547, 23] width 53 height 16
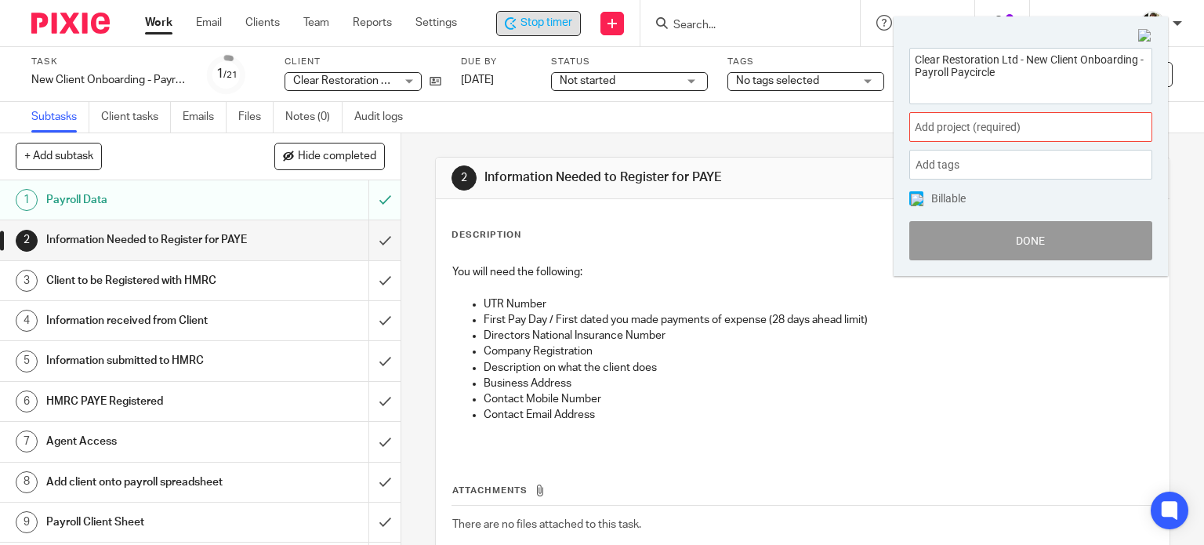
click at [954, 130] on span "Add project (required) :" at bounding box center [1014, 127] width 198 height 16
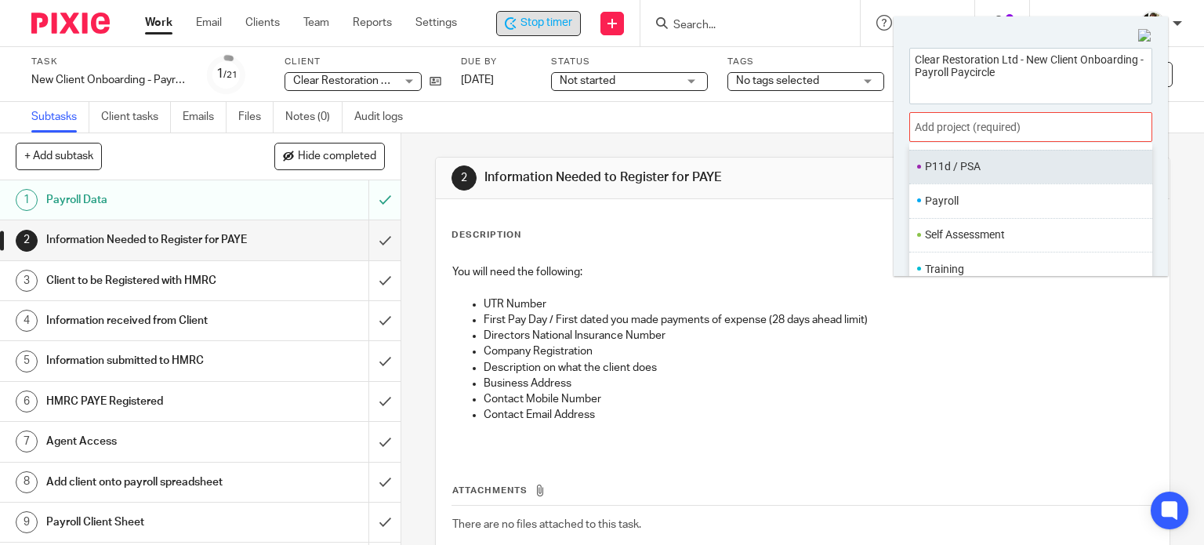
scroll to position [509, 0]
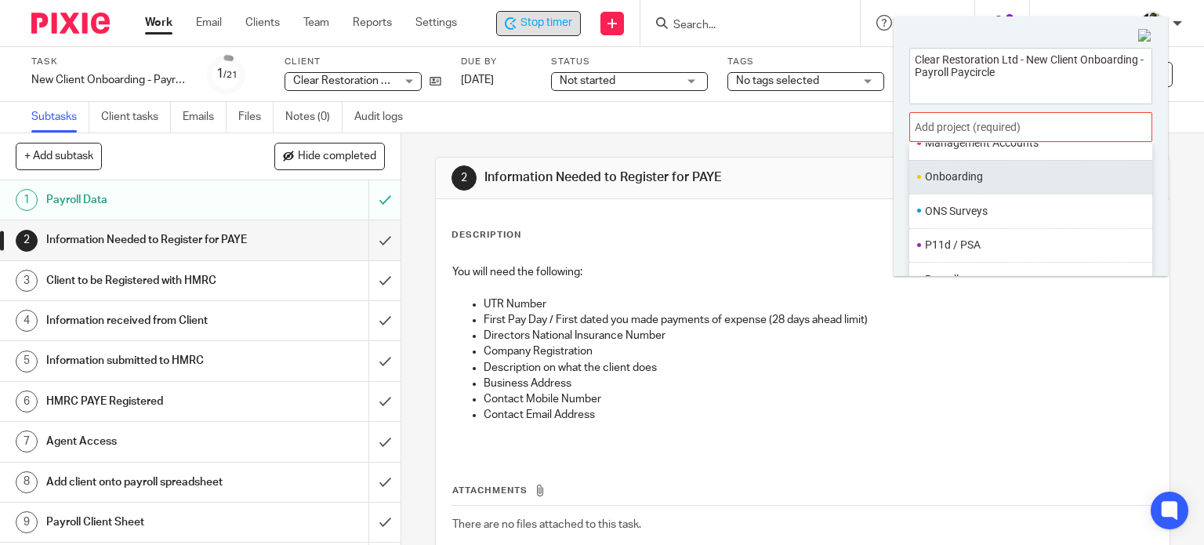
click at [950, 165] on ul "Onboarding" at bounding box center [1030, 177] width 243 height 34
click at [954, 176] on li "Onboarding" at bounding box center [1027, 177] width 205 height 16
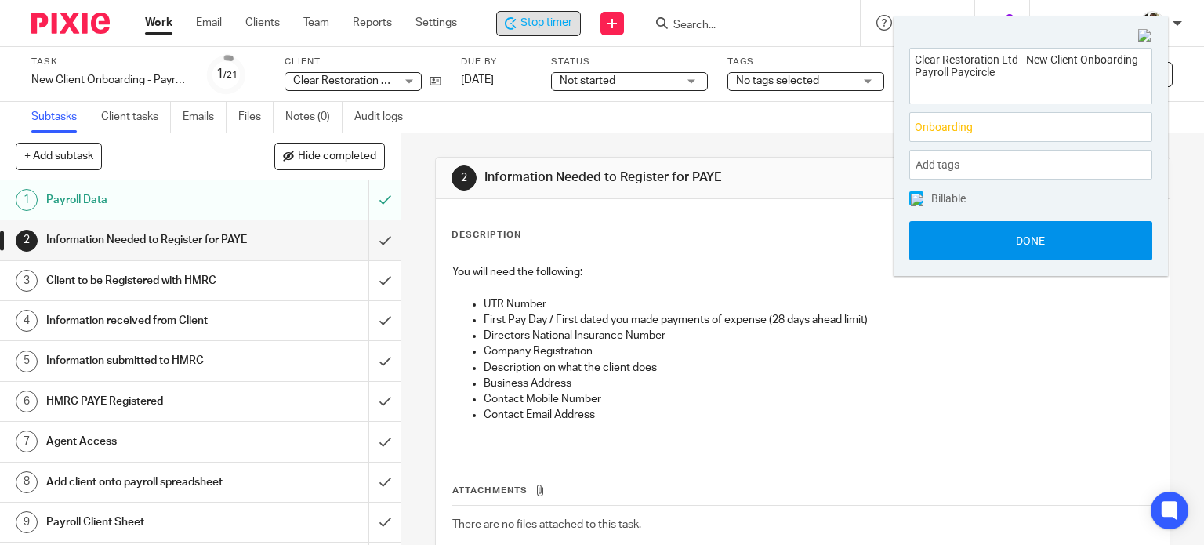
click at [984, 231] on button "Done" at bounding box center [1030, 240] width 243 height 39
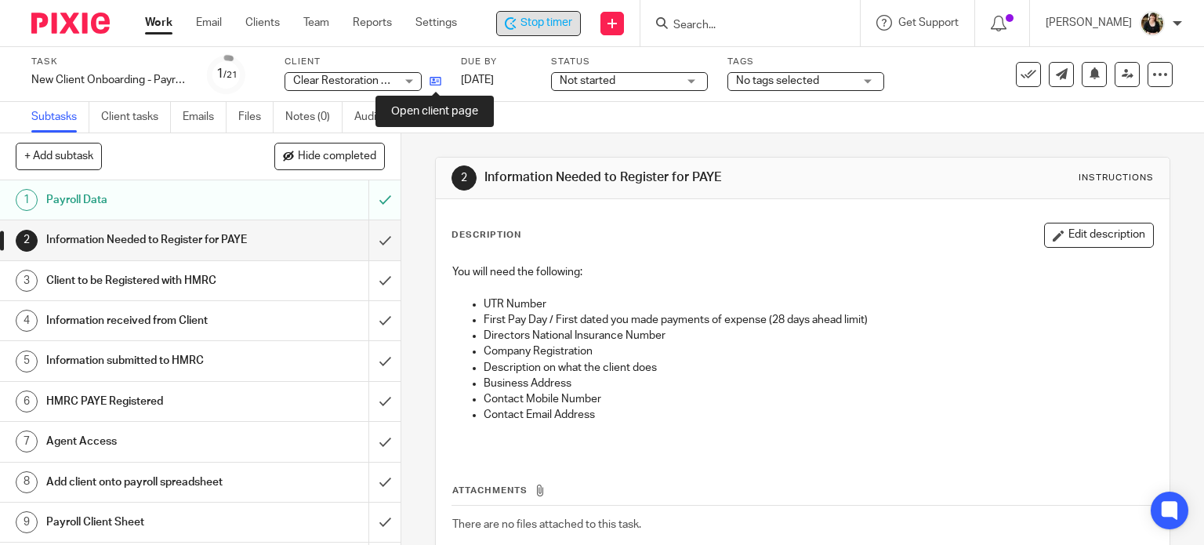
click at [430, 76] on icon at bounding box center [436, 81] width 12 height 12
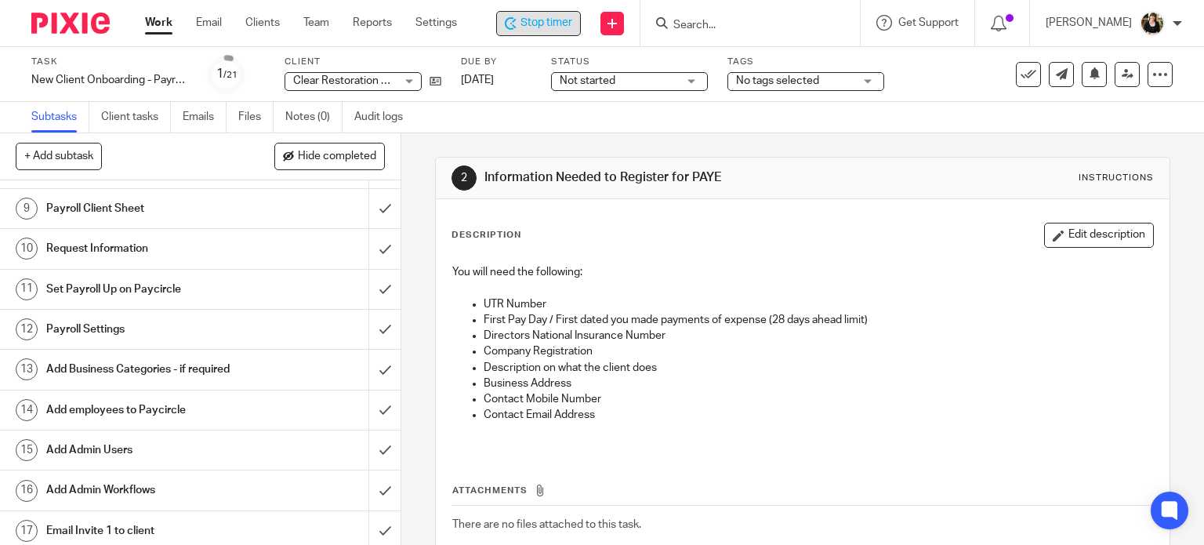
scroll to position [470, 0]
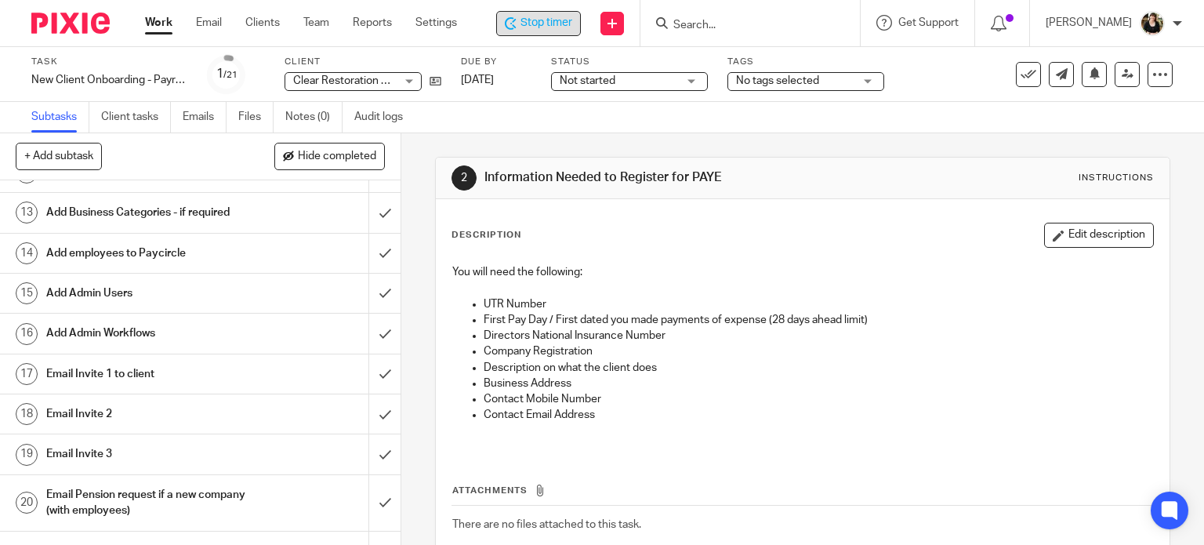
click at [114, 383] on h1 "Email Invite 1 to client" at bounding box center [148, 374] width 205 height 24
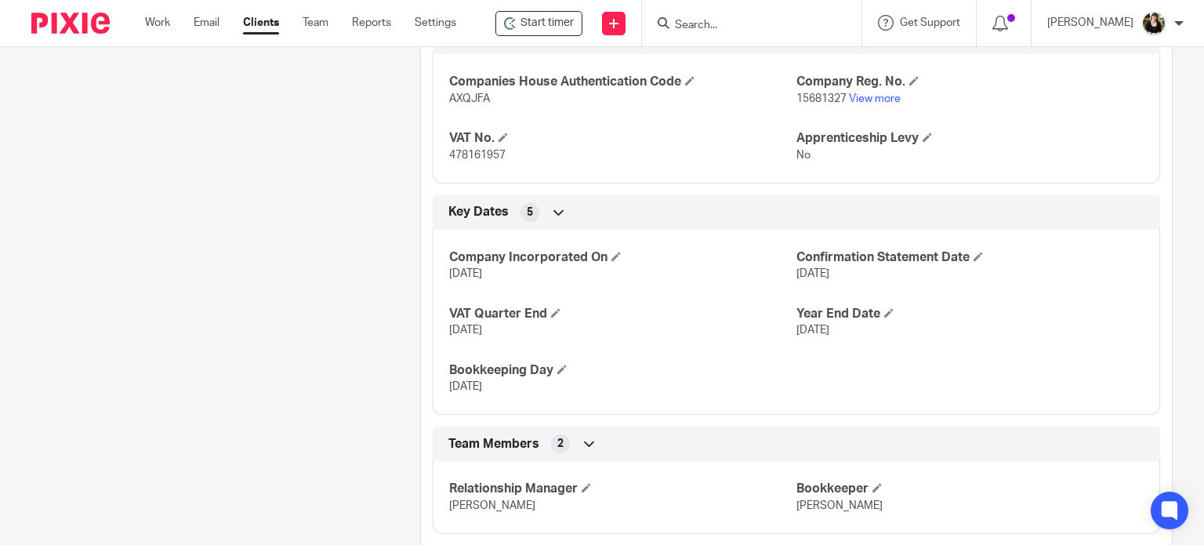
scroll to position [629, 0]
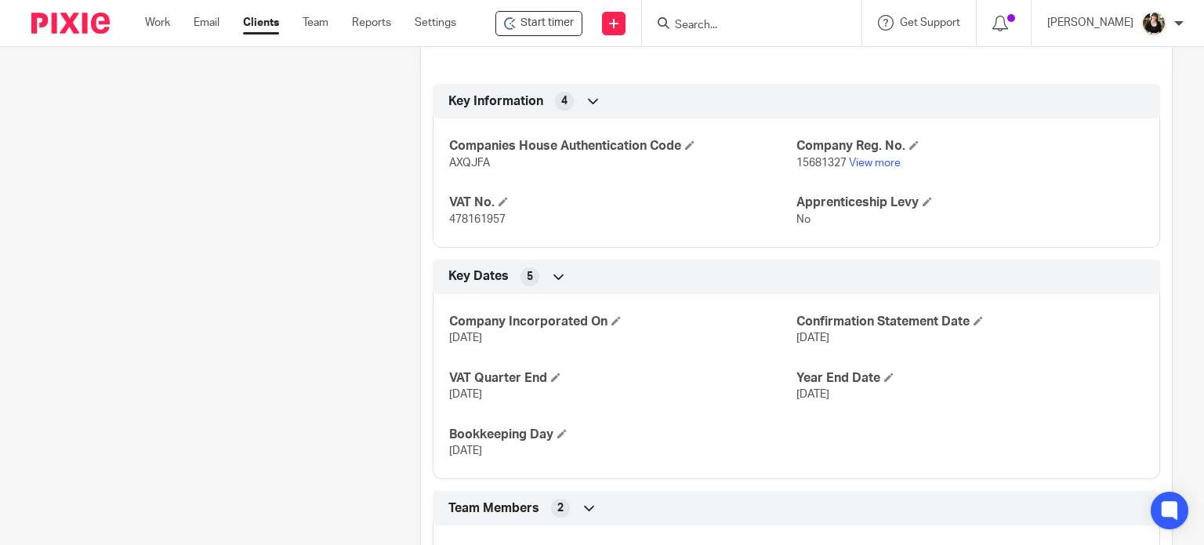
click at [796, 169] on span "15681327" at bounding box center [821, 163] width 50 height 11
copy p "15681327"
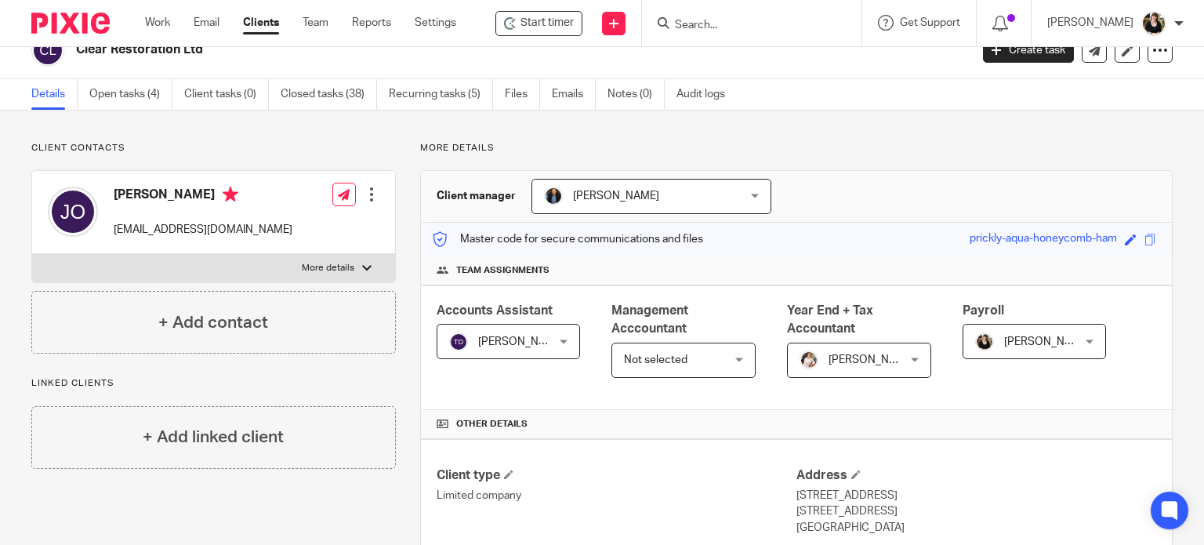
scroll to position [0, 0]
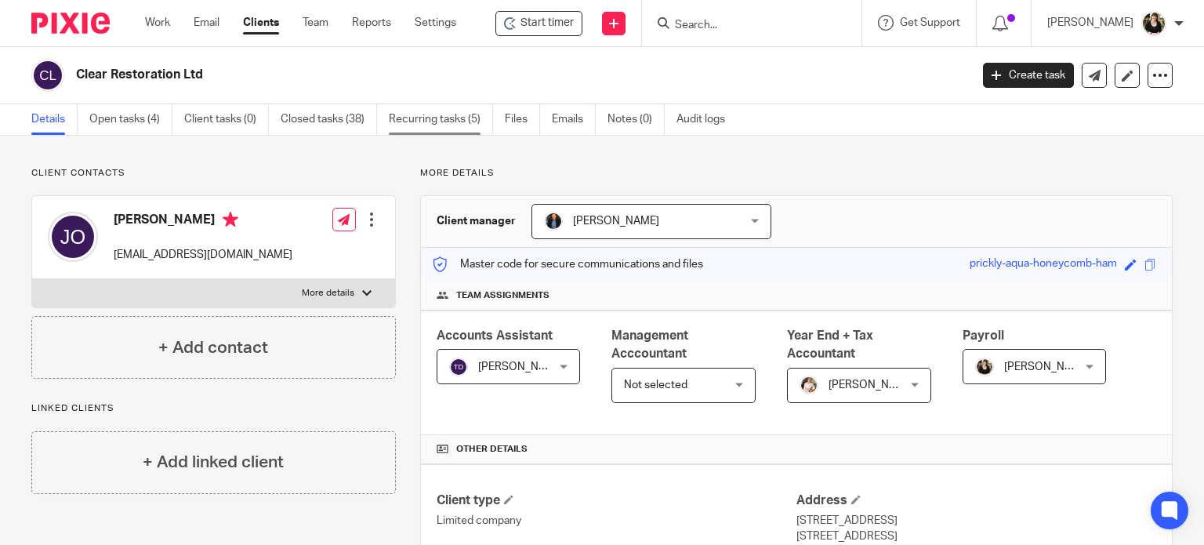
click at [412, 120] on link "Recurring tasks (5)" at bounding box center [441, 119] width 104 height 31
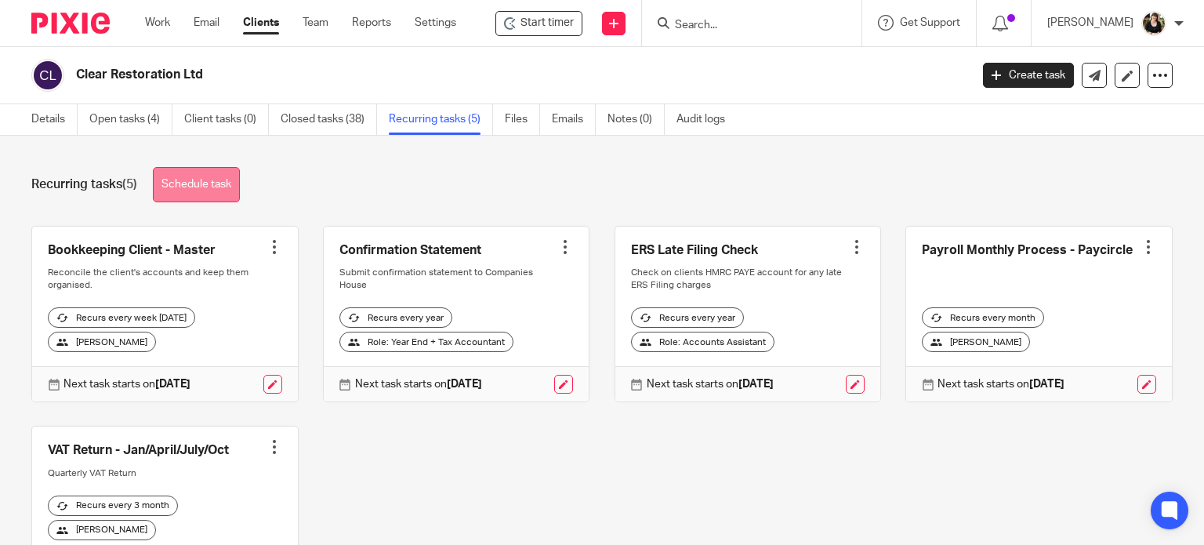
click at [179, 180] on link "Schedule task" at bounding box center [196, 184] width 87 height 35
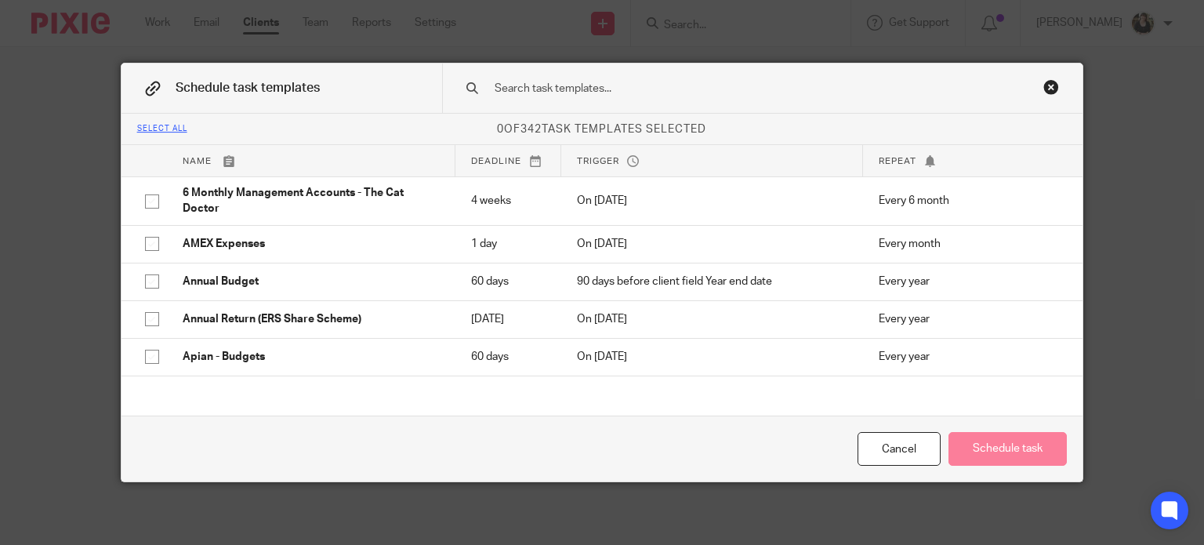
click at [529, 89] on input "text" at bounding box center [740, 88] width 495 height 17
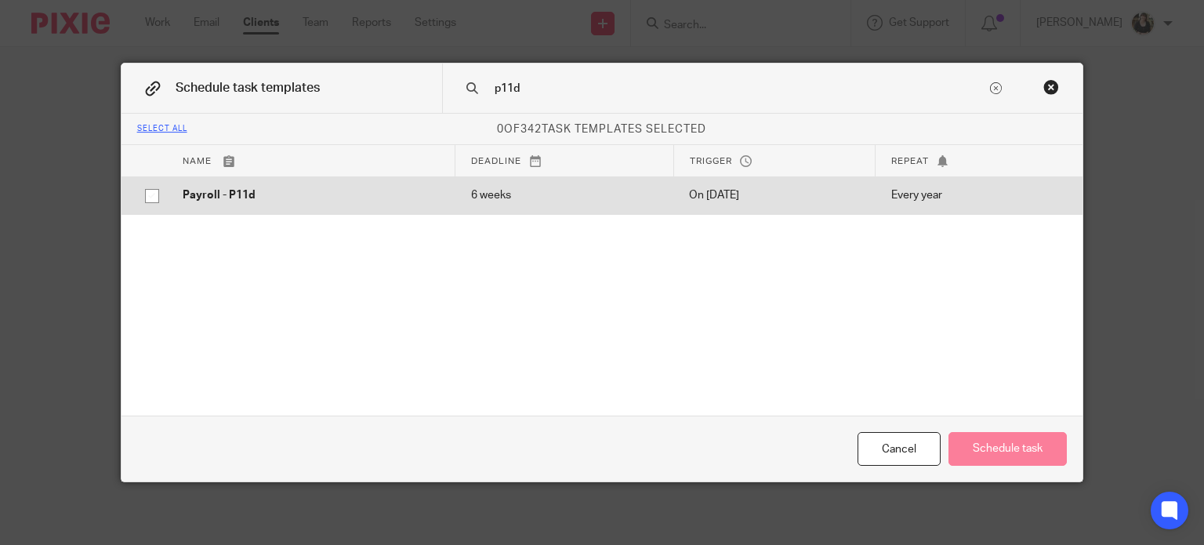
type input "p11d"
click at [284, 197] on p "Payroll - P11d" at bounding box center [311, 195] width 257 height 16
checkbox input "true"
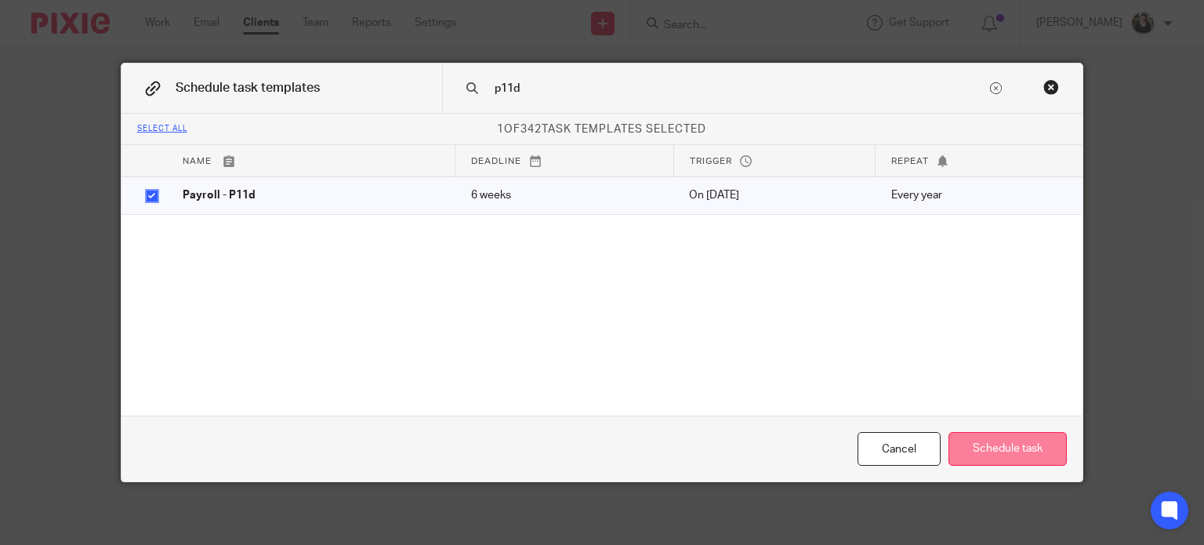
click at [1005, 448] on button "Schedule task" at bounding box center [1007, 449] width 118 height 34
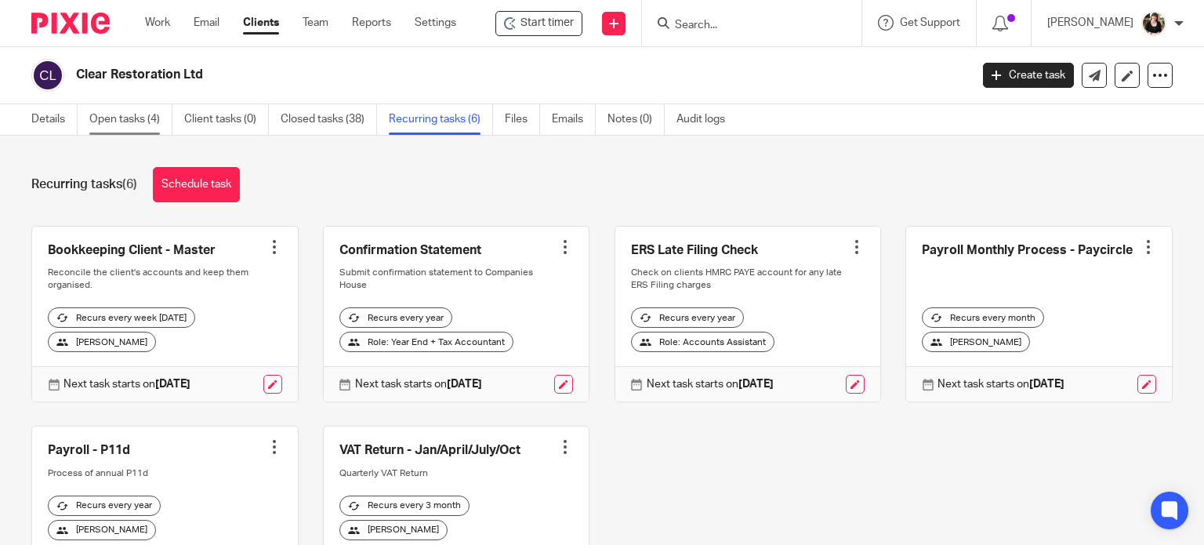
click at [125, 114] on link "Open tasks (4)" at bounding box center [130, 119] width 83 height 31
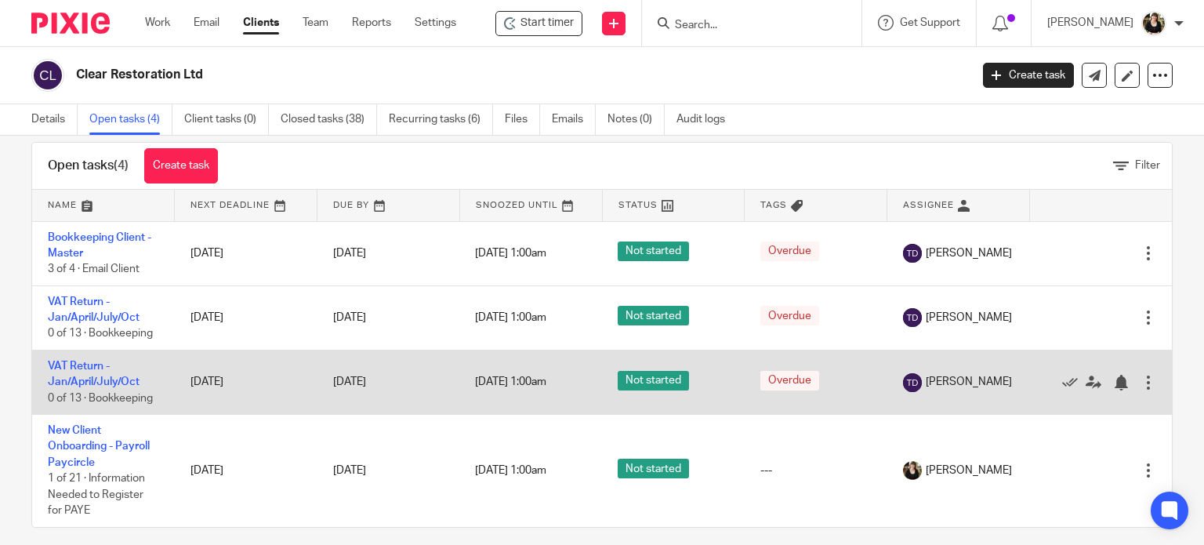
scroll to position [39, 0]
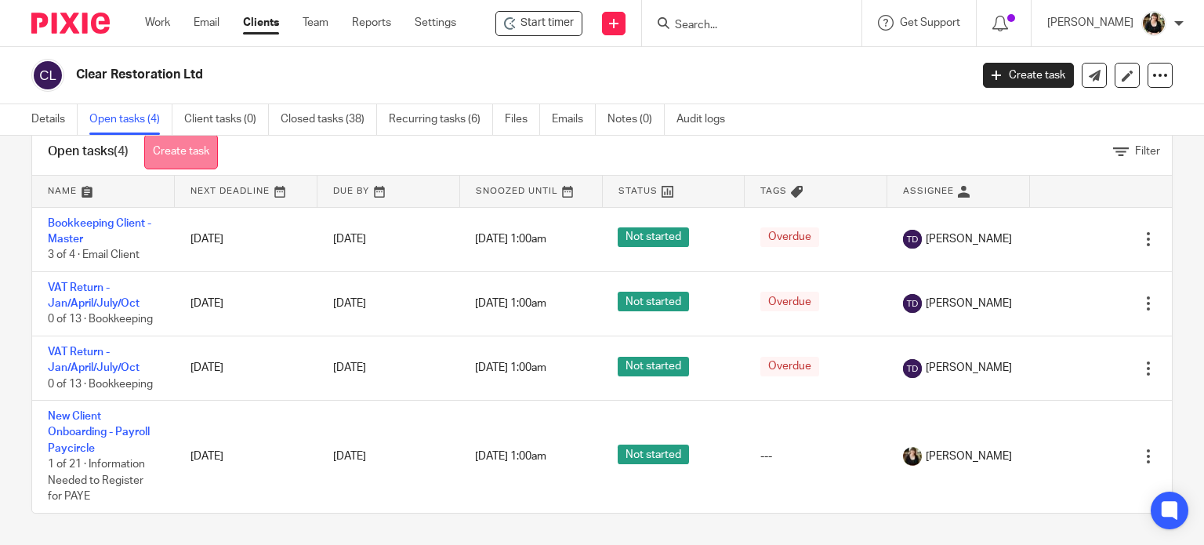
click at [205, 150] on link "Create task" at bounding box center [181, 151] width 74 height 35
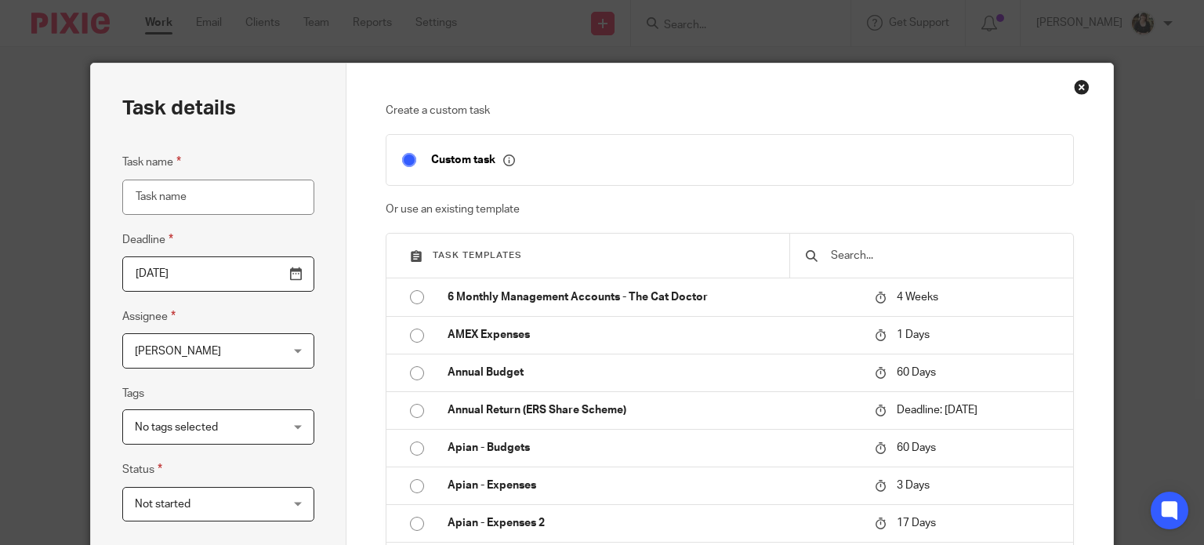
click at [864, 260] on input "text" at bounding box center [943, 255] width 228 height 17
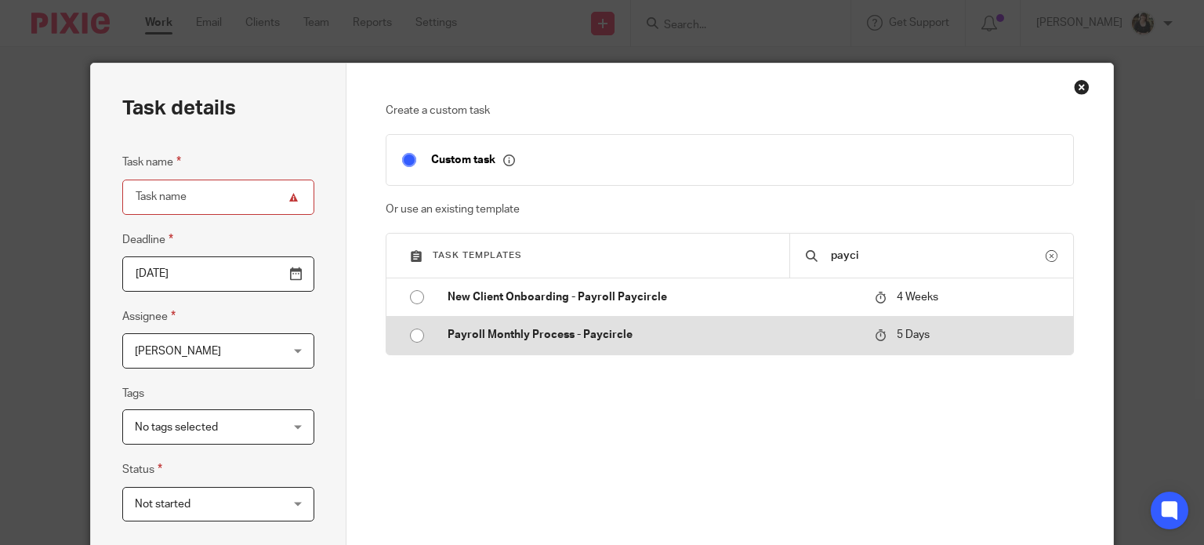
type input "payci"
click at [591, 335] on p "Payroll Monthly Process - Paycircle" at bounding box center [654, 335] width 412 height 16
type input "2025-08-20"
type input "Payroll Monthly Process - Paycircle"
checkbox input "false"
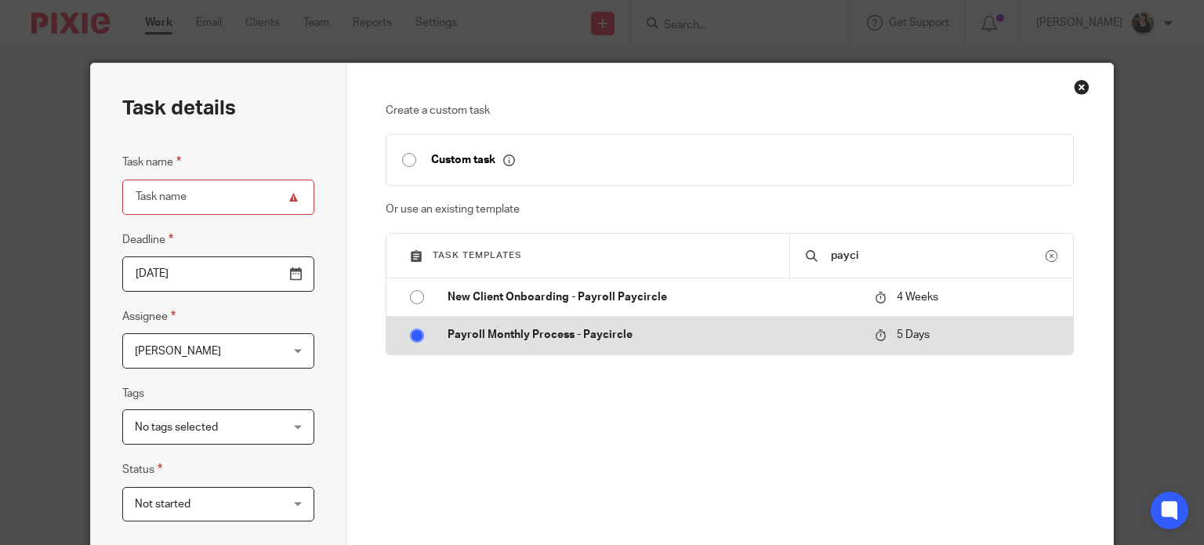
radio input "true"
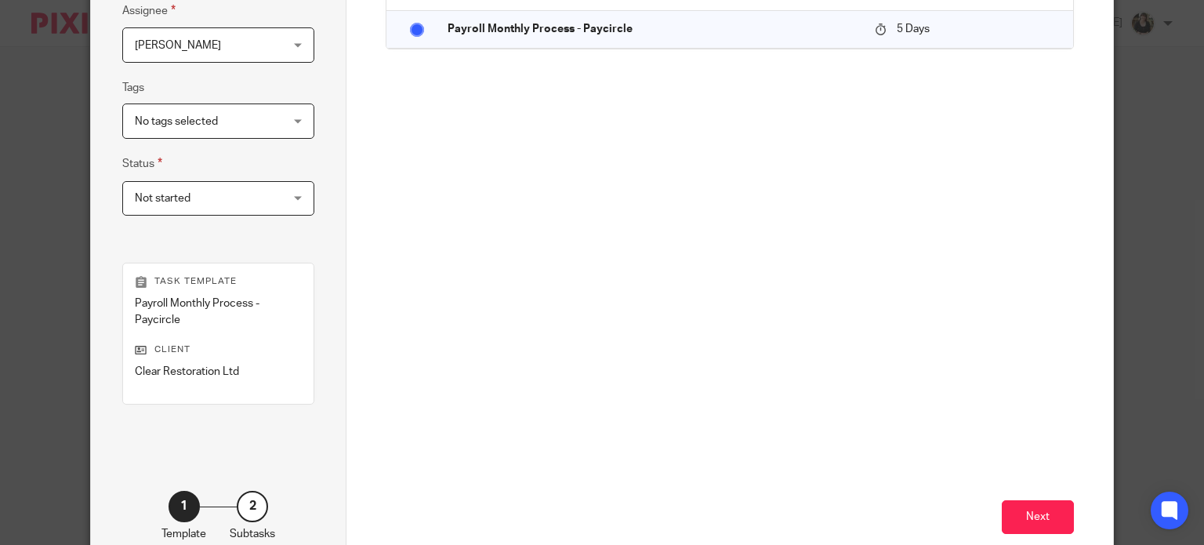
scroll to position [314, 0]
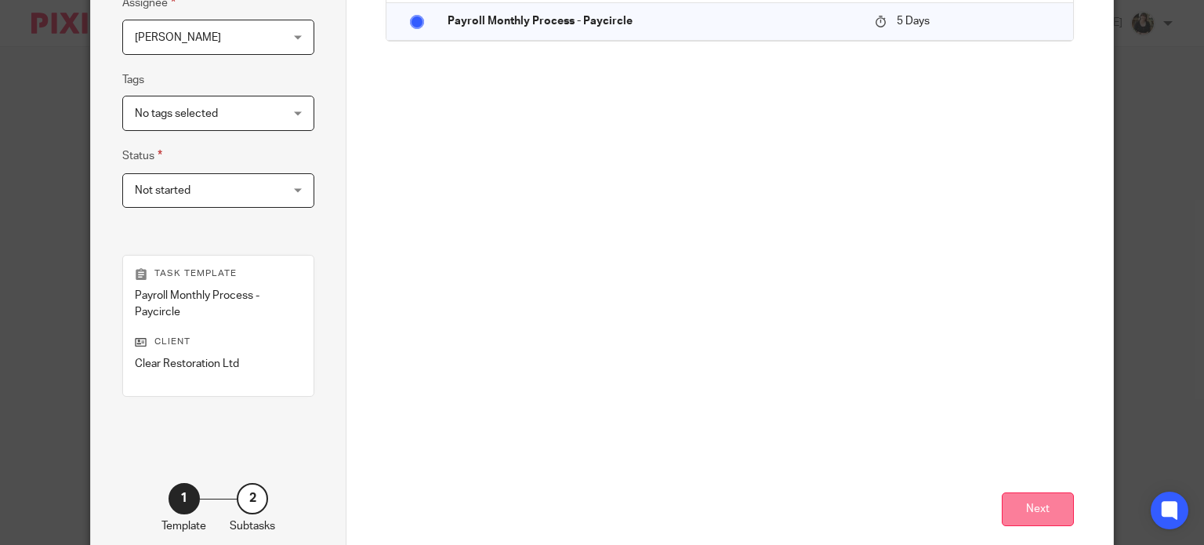
click at [1016, 501] on button "Next" at bounding box center [1038, 509] width 72 height 34
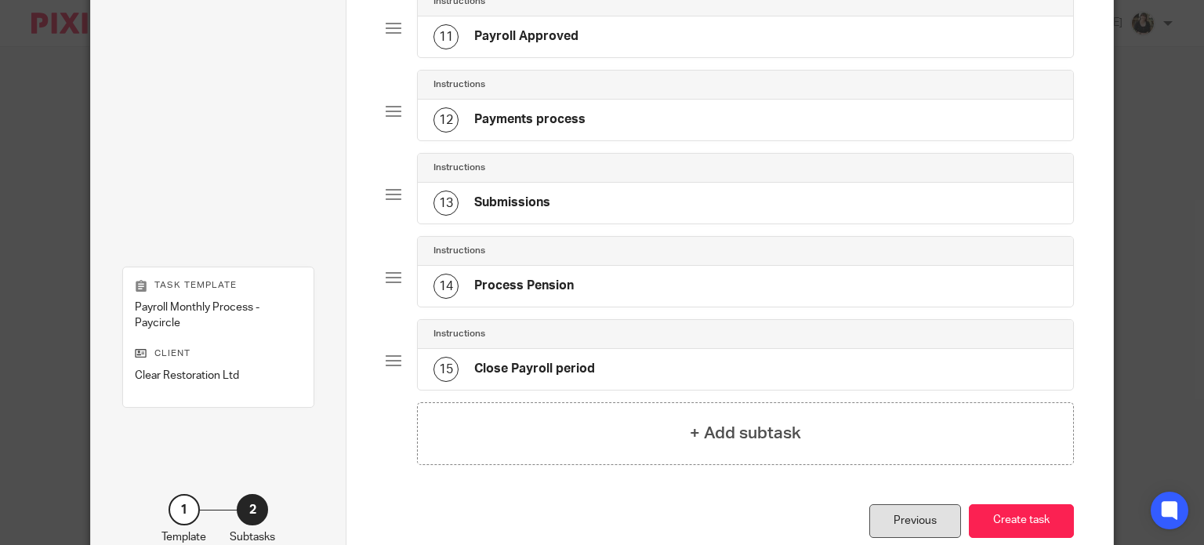
scroll to position [1075, 0]
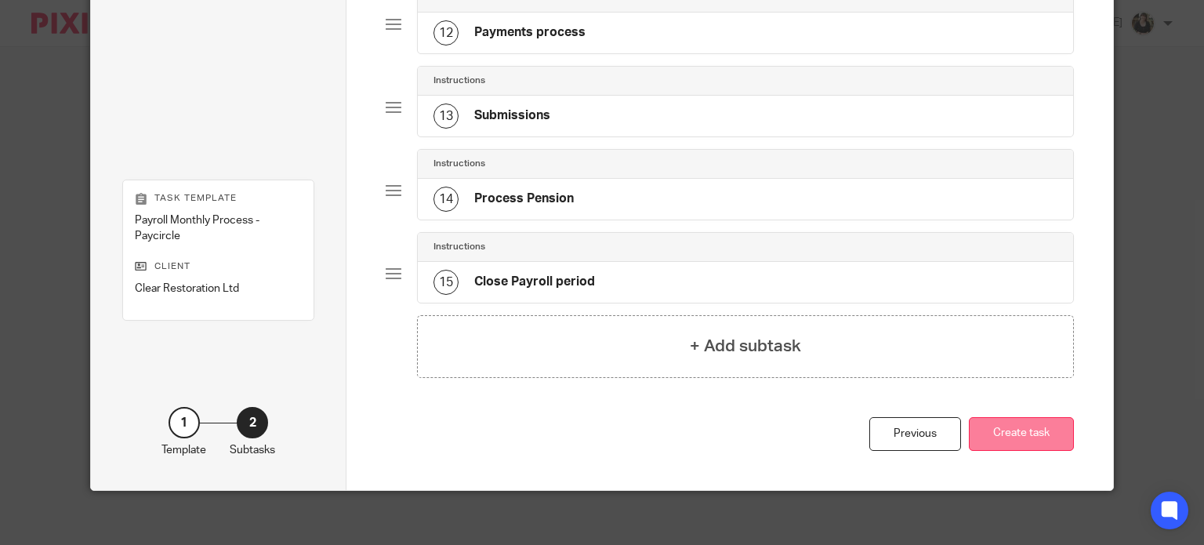
click at [1013, 418] on button "Create task" at bounding box center [1021, 434] width 105 height 34
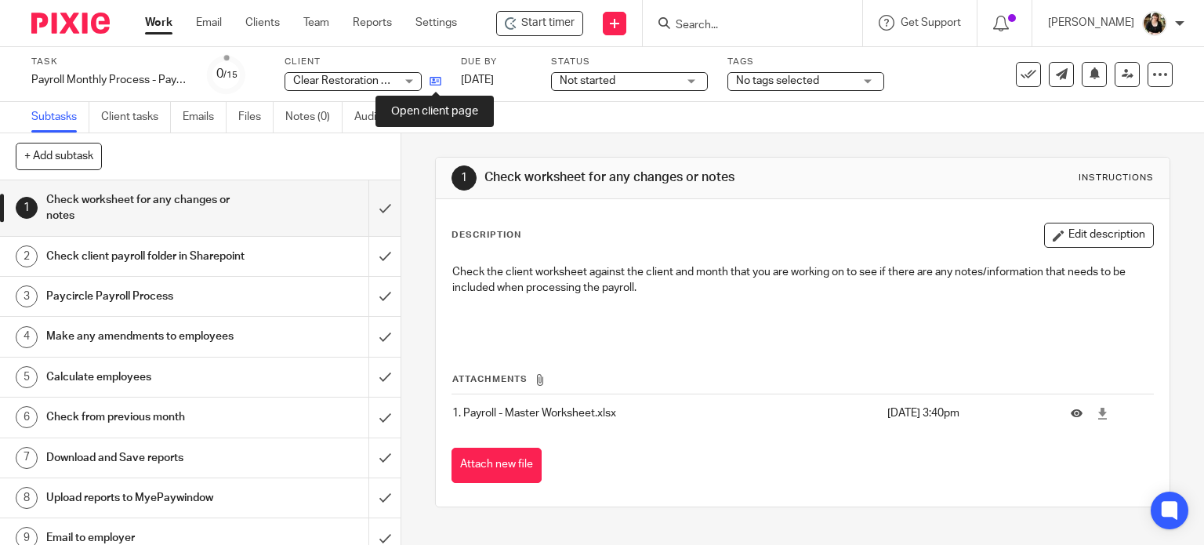
click at [436, 80] on icon at bounding box center [436, 81] width 12 height 12
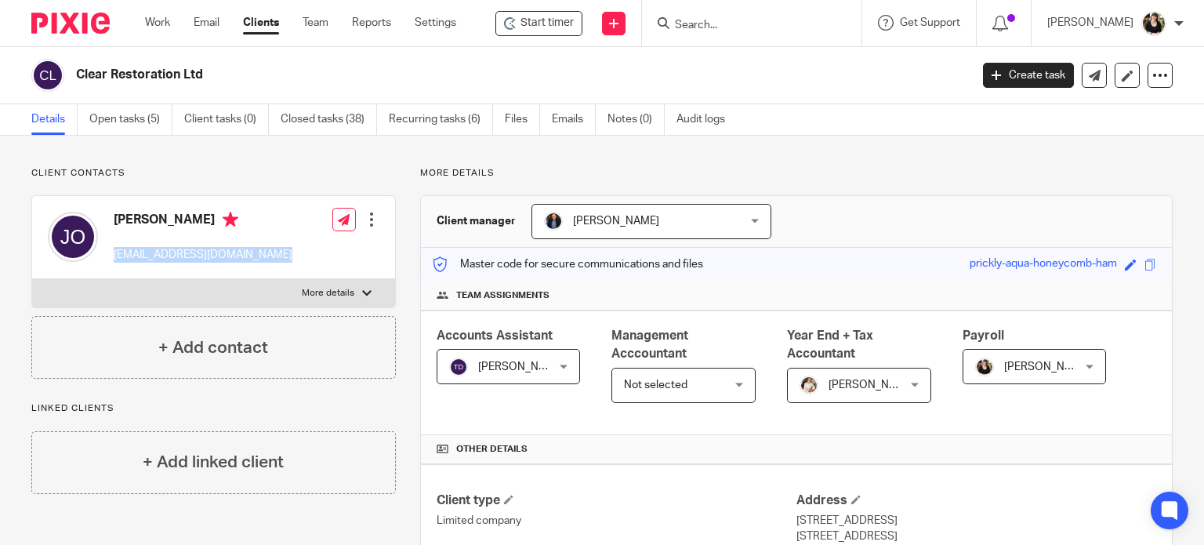
drag, startPoint x: 114, startPoint y: 253, endPoint x: 300, endPoint y: 268, distance: 187.2
click at [300, 268] on div "Julia O'Connor office@clear-restoration.co.uk Edit contact Create client from c…" at bounding box center [213, 237] width 363 height 83
copy div "[EMAIL_ADDRESS][DOMAIN_NAME]"
click at [125, 117] on link "Open tasks (5)" at bounding box center [130, 119] width 83 height 31
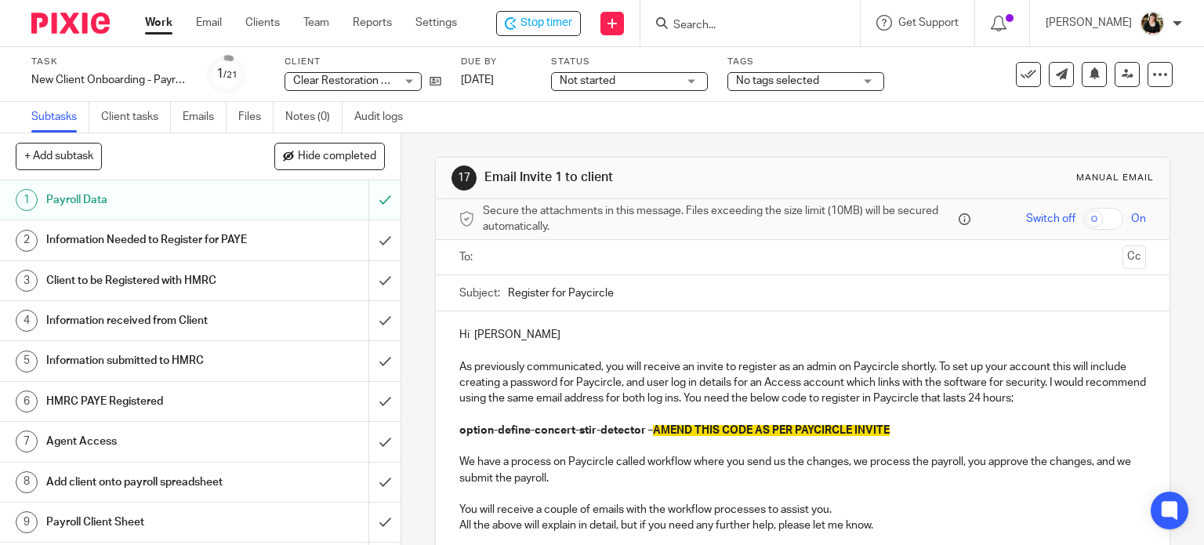
click at [506, 248] on input "text" at bounding box center [802, 257] width 628 height 18
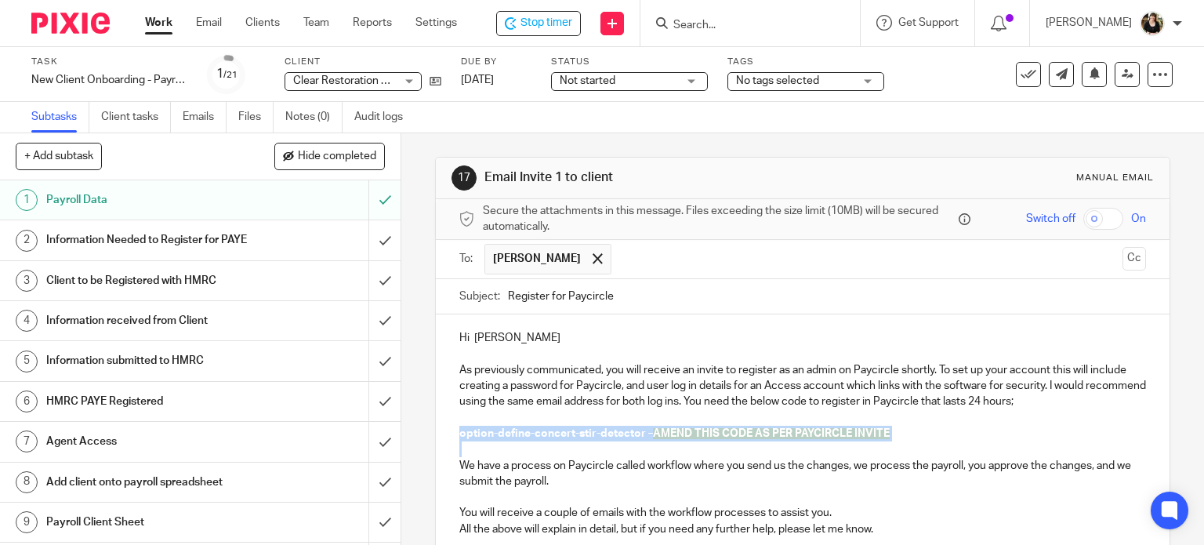
drag, startPoint x: 944, startPoint y: 442, endPoint x: 455, endPoint y: 438, distance: 488.4
click at [455, 438] on div "Hi [PERSON_NAME] As previously communicated, you will receive an invite to regi…" at bounding box center [803, 454] width 734 height 281
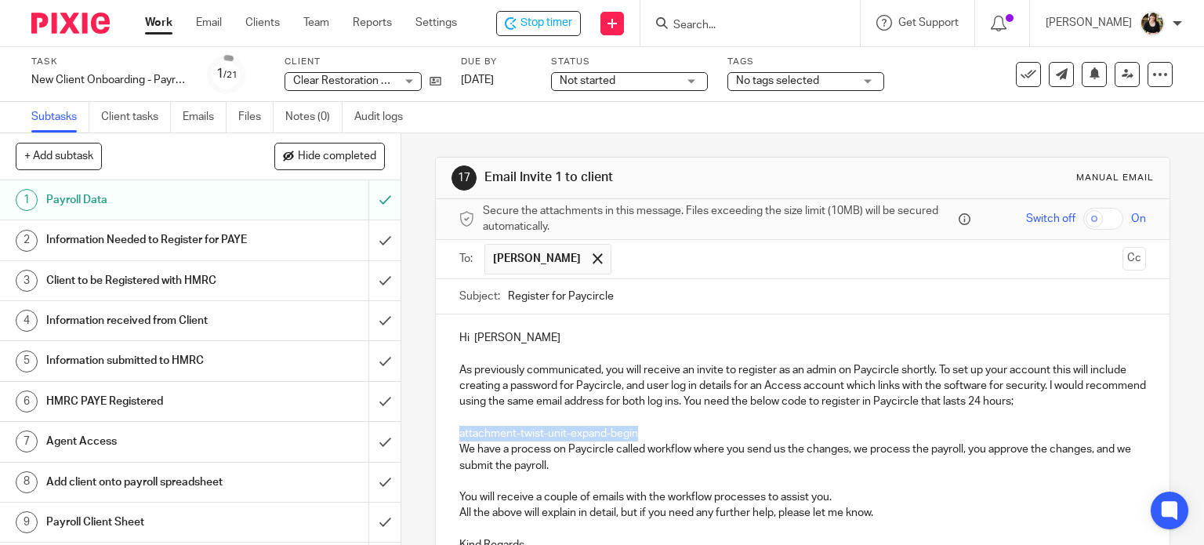
drag, startPoint x: 646, startPoint y: 429, endPoint x: 455, endPoint y: 434, distance: 191.3
click at [459, 434] on p "attachment-twist-unit-expand-begin" at bounding box center [802, 434] width 687 height 16
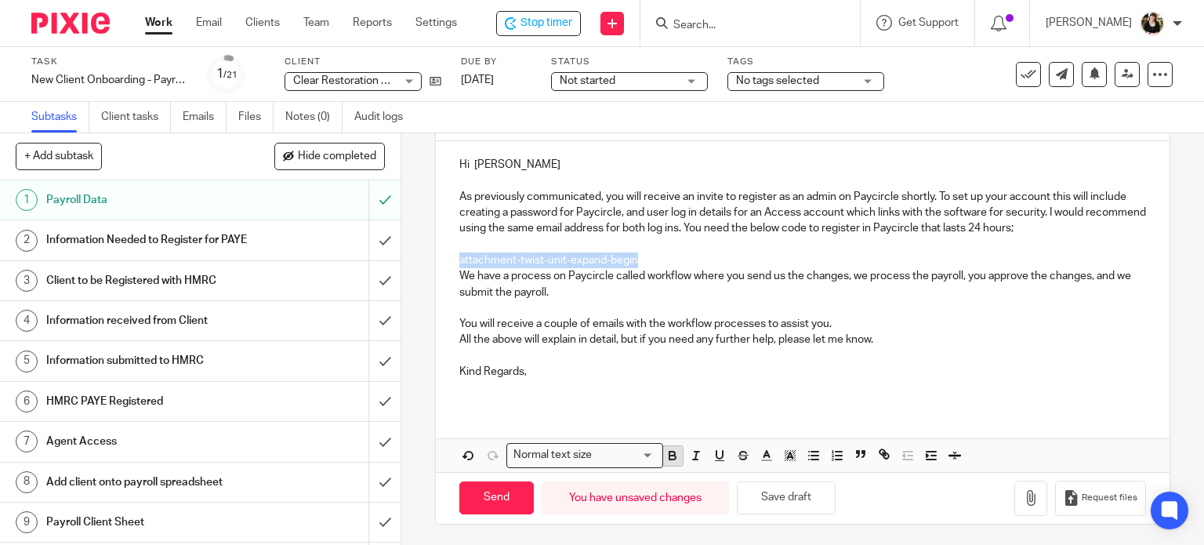
click at [668, 455] on icon "button" at bounding box center [673, 455] width 14 height 14
click at [666, 249] on div "Hi [PERSON_NAME] As previously communicated, you will receive an invite to regi…" at bounding box center [803, 274] width 734 height 266
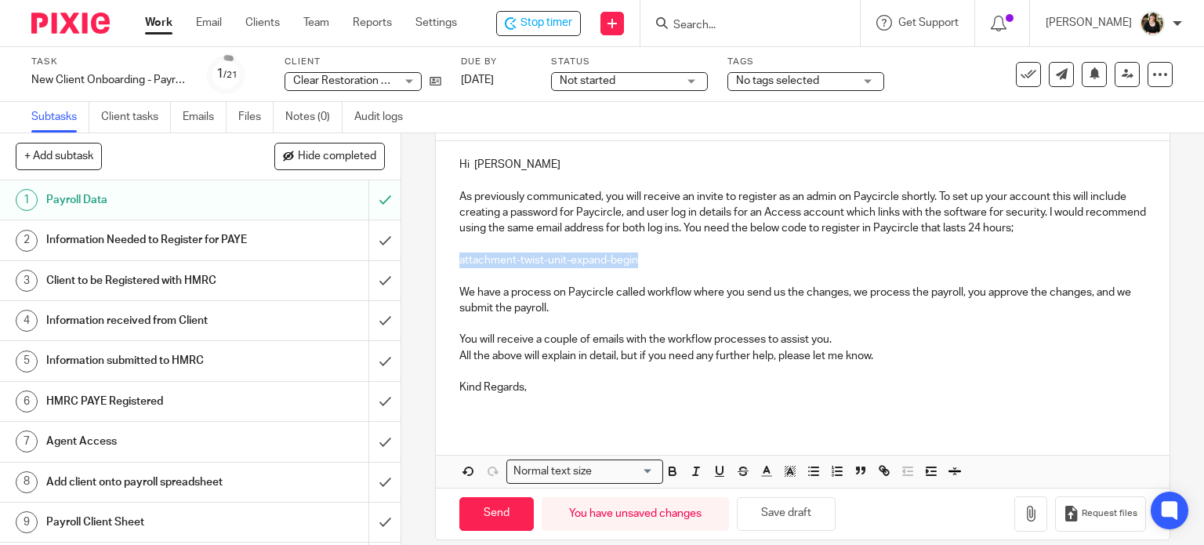
drag, startPoint x: 650, startPoint y: 251, endPoint x: 448, endPoint y: 260, distance: 201.7
click at [448, 260] on div "Hi [PERSON_NAME] As previously communicated, you will receive an invite to regi…" at bounding box center [803, 281] width 734 height 281
click at [669, 467] on icon "button" at bounding box center [671, 469] width 5 height 4
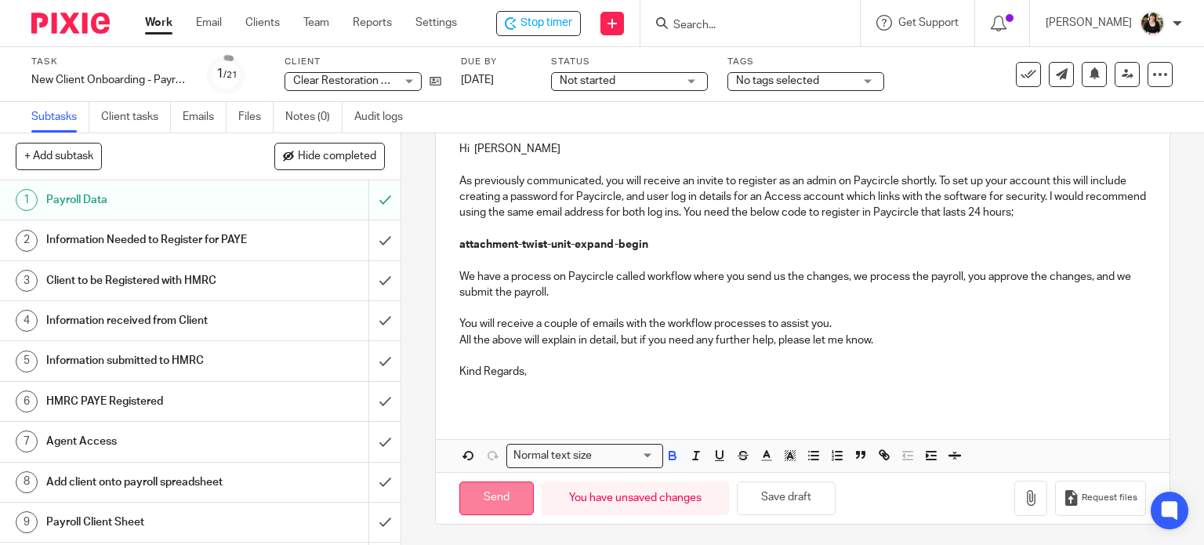
click at [480, 494] on input "Send" at bounding box center [496, 498] width 74 height 34
type input "Sent"
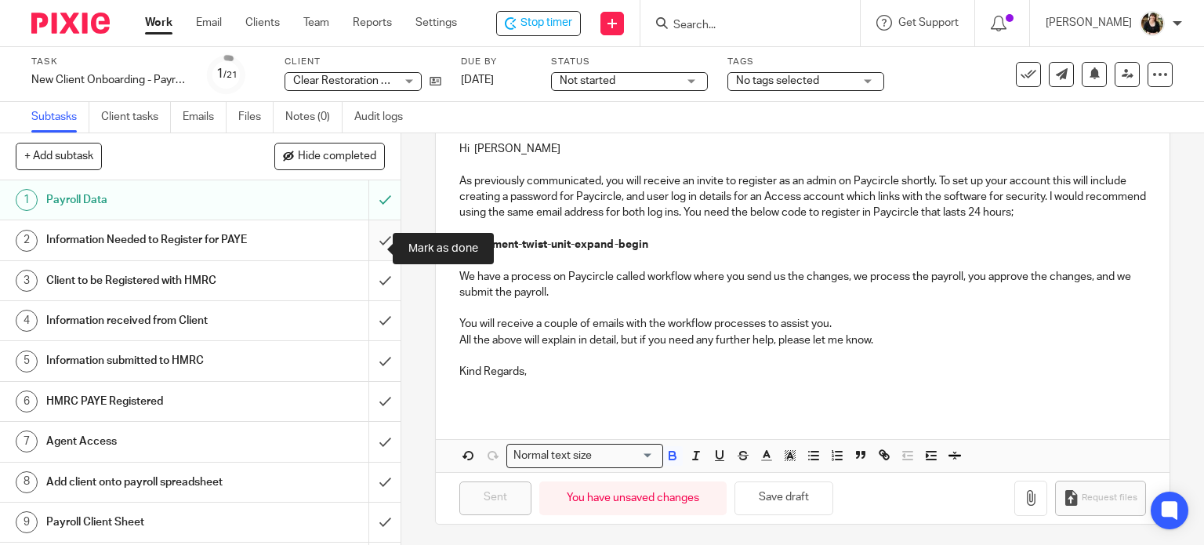
click at [369, 248] on input "submit" at bounding box center [200, 239] width 401 height 39
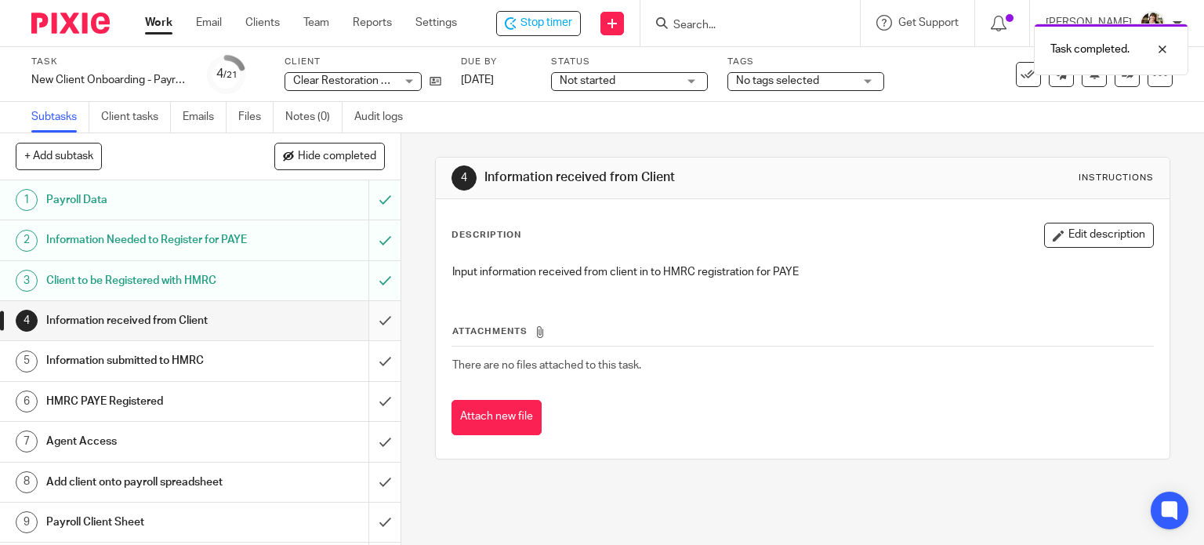
click at [362, 340] on input "submit" at bounding box center [200, 320] width 401 height 39
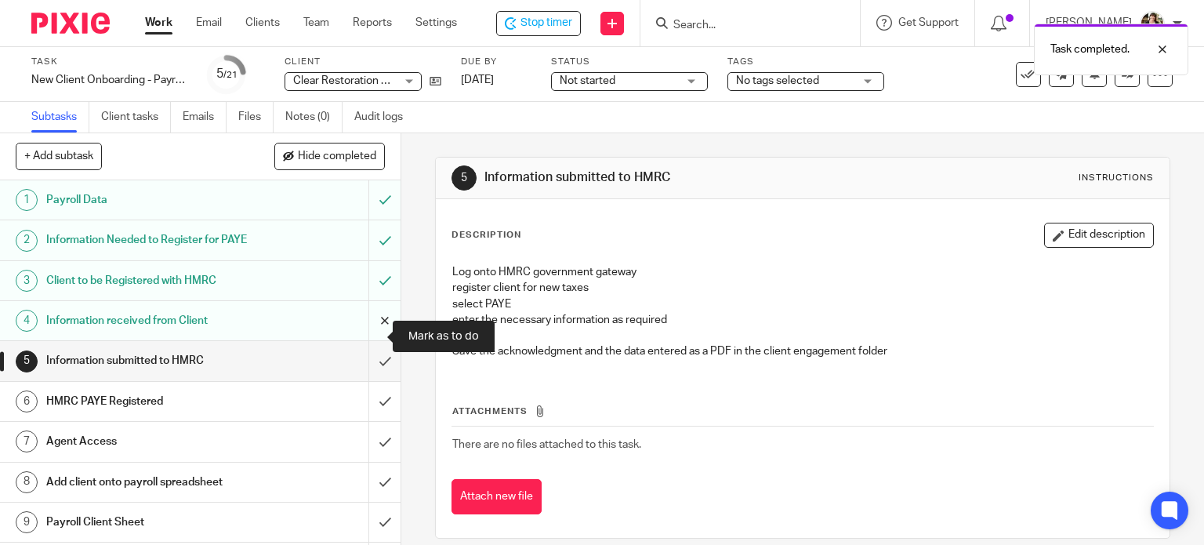
click at [367, 335] on input "submit" at bounding box center [200, 320] width 401 height 39
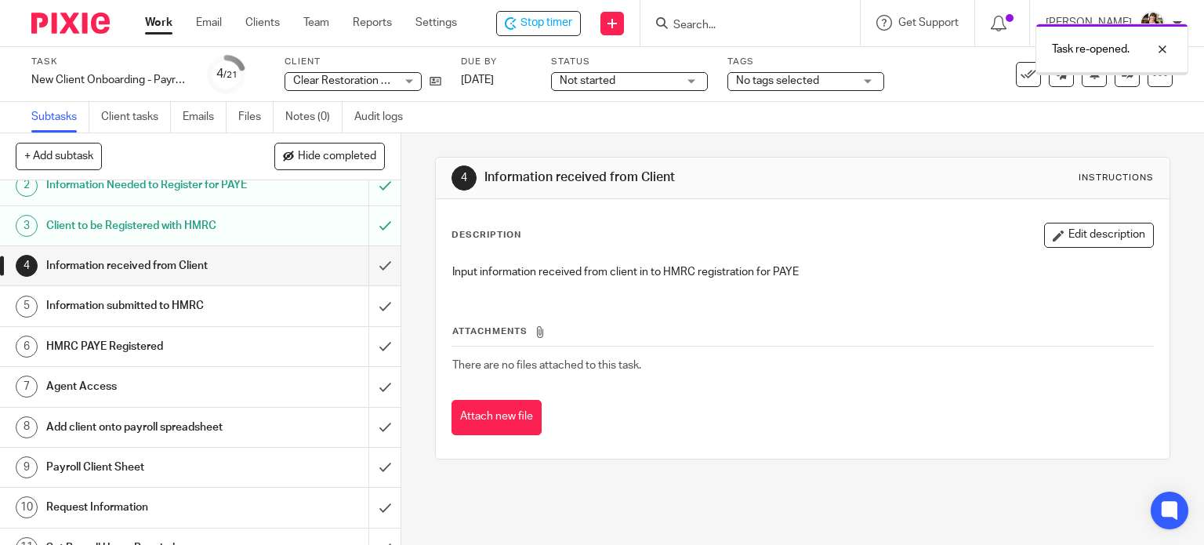
scroll to position [78, 0]
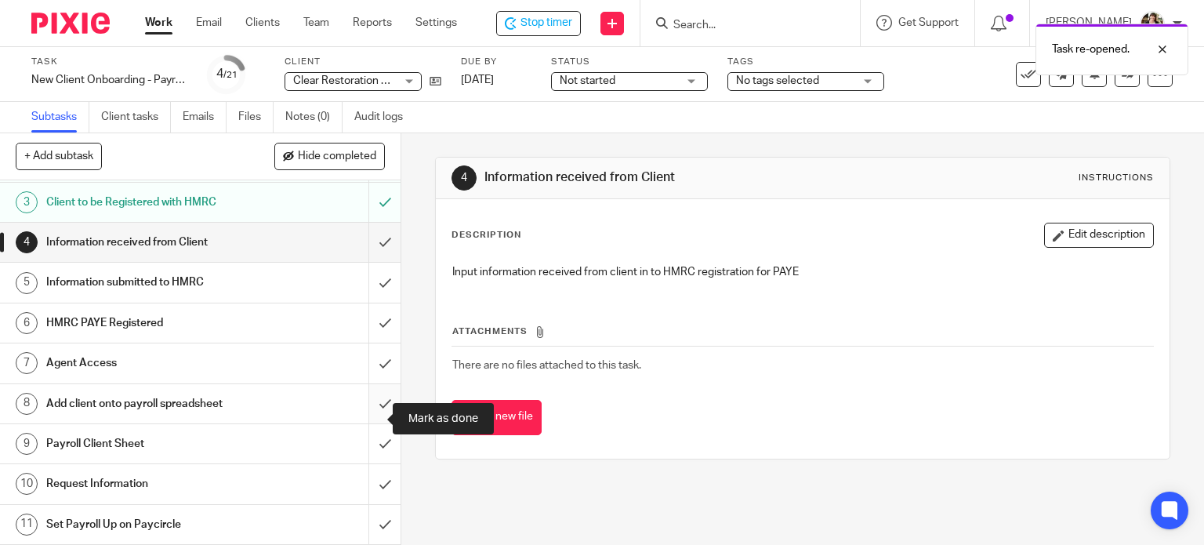
click at [377, 419] on input "submit" at bounding box center [200, 403] width 401 height 39
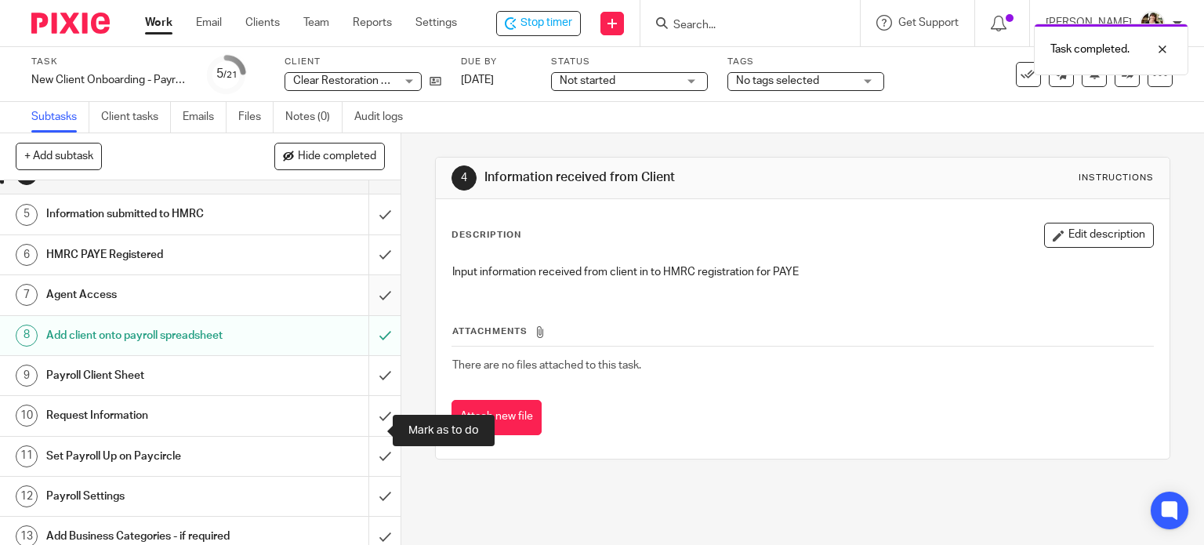
scroll to position [157, 0]
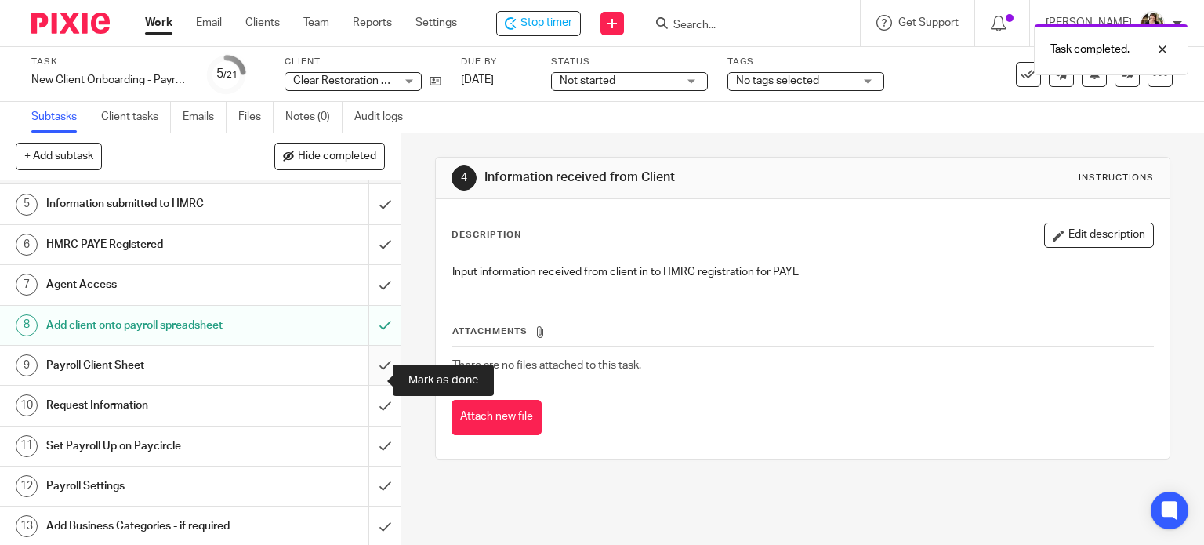
click at [371, 381] on input "submit" at bounding box center [200, 365] width 401 height 39
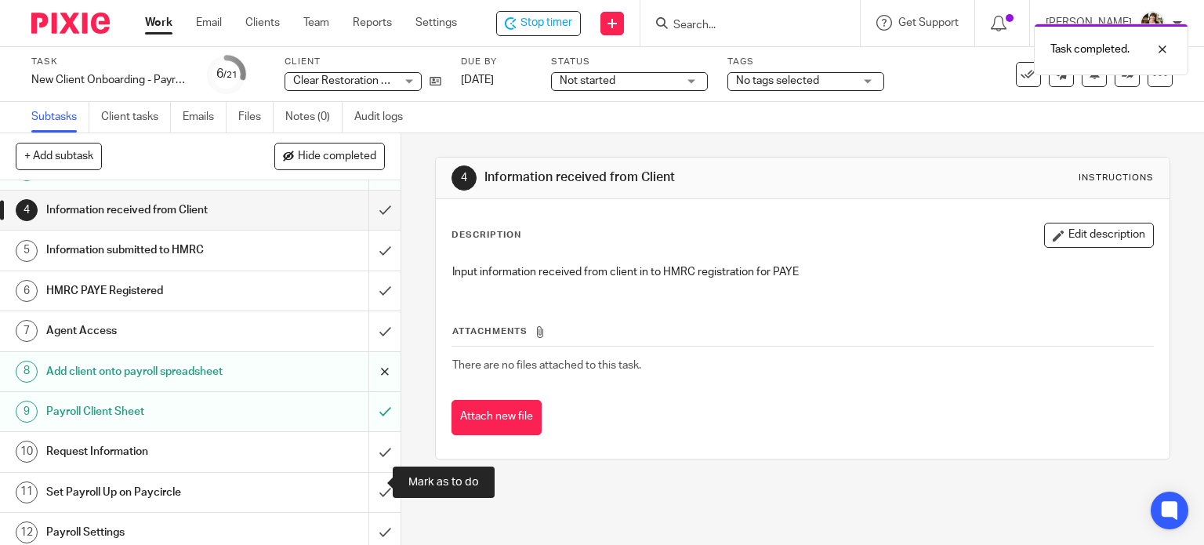
scroll to position [157, 0]
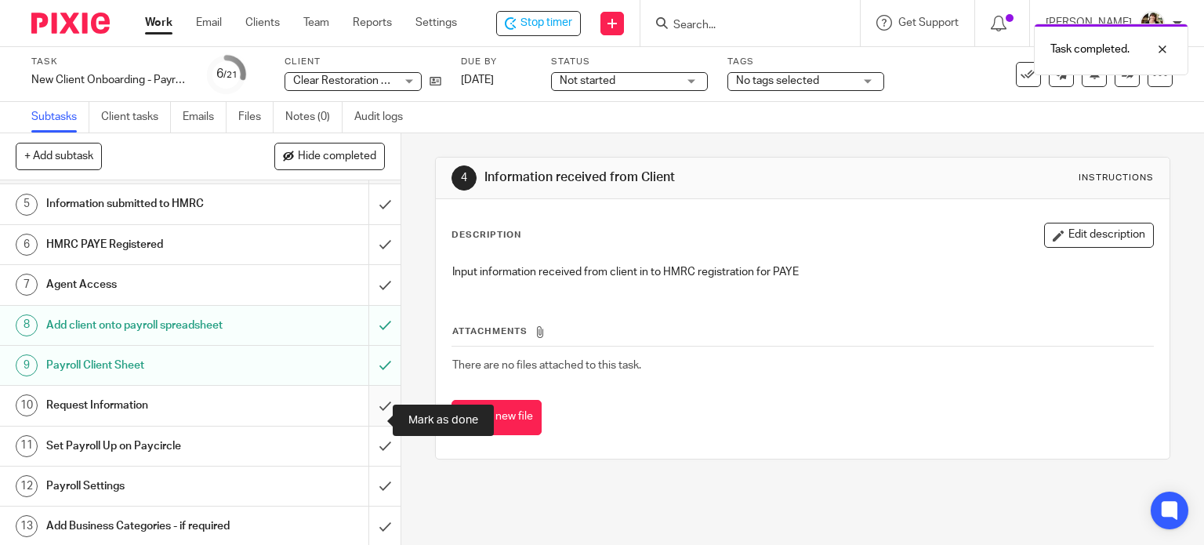
click at [374, 417] on input "submit" at bounding box center [200, 405] width 401 height 39
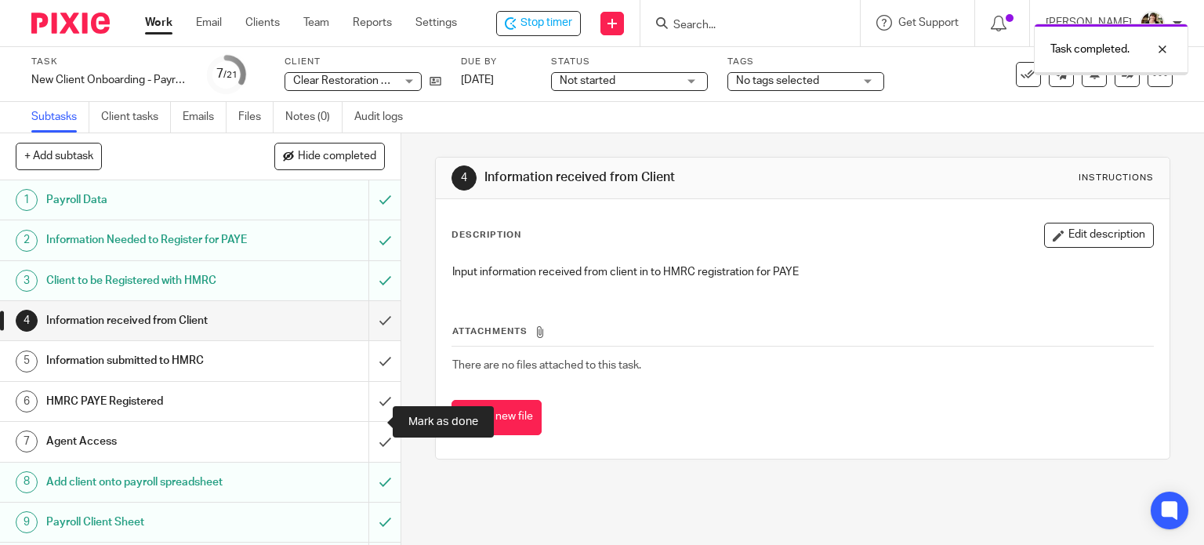
scroll to position [235, 0]
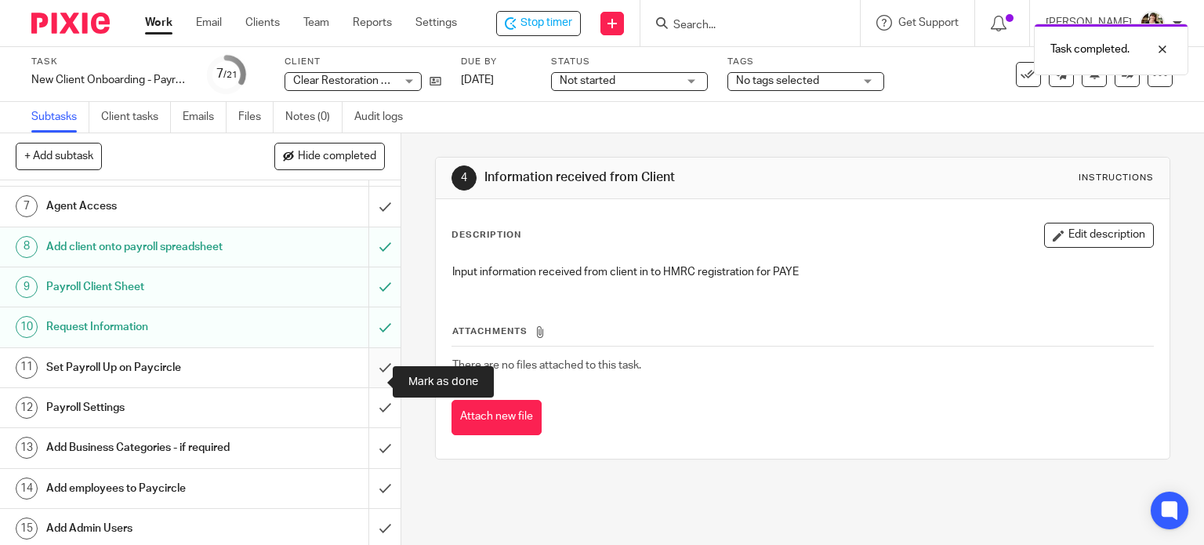
click at [374, 384] on input "submit" at bounding box center [200, 367] width 401 height 39
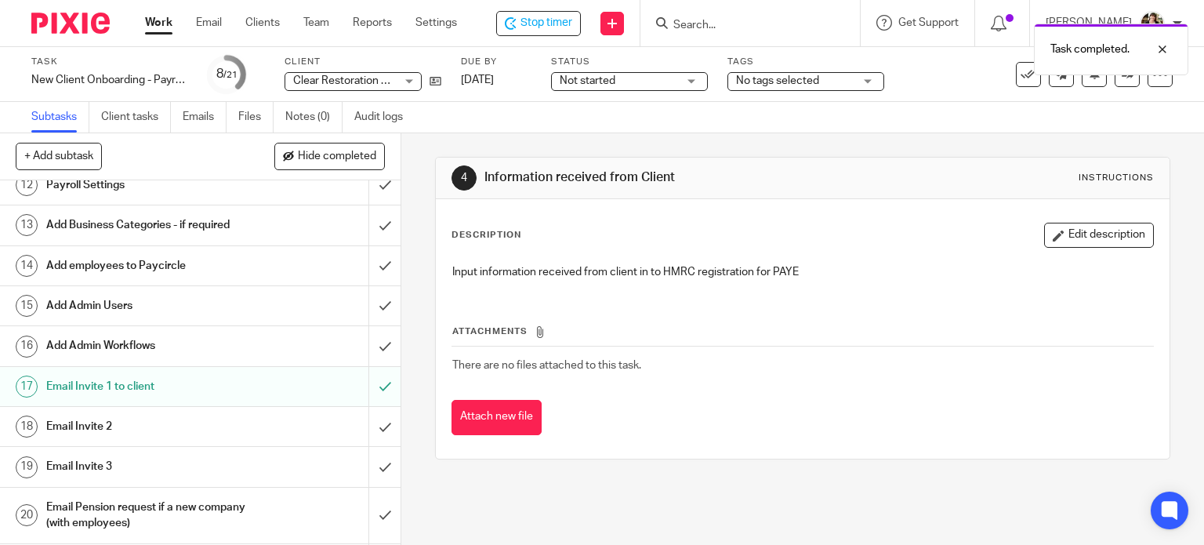
scroll to position [430, 0]
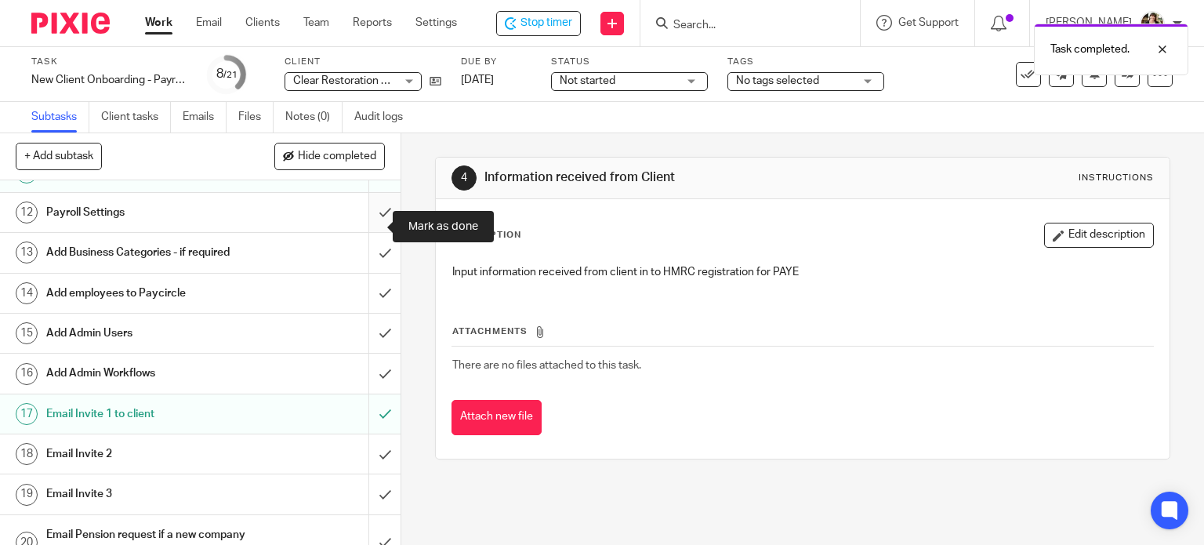
click at [362, 225] on input "submit" at bounding box center [200, 212] width 401 height 39
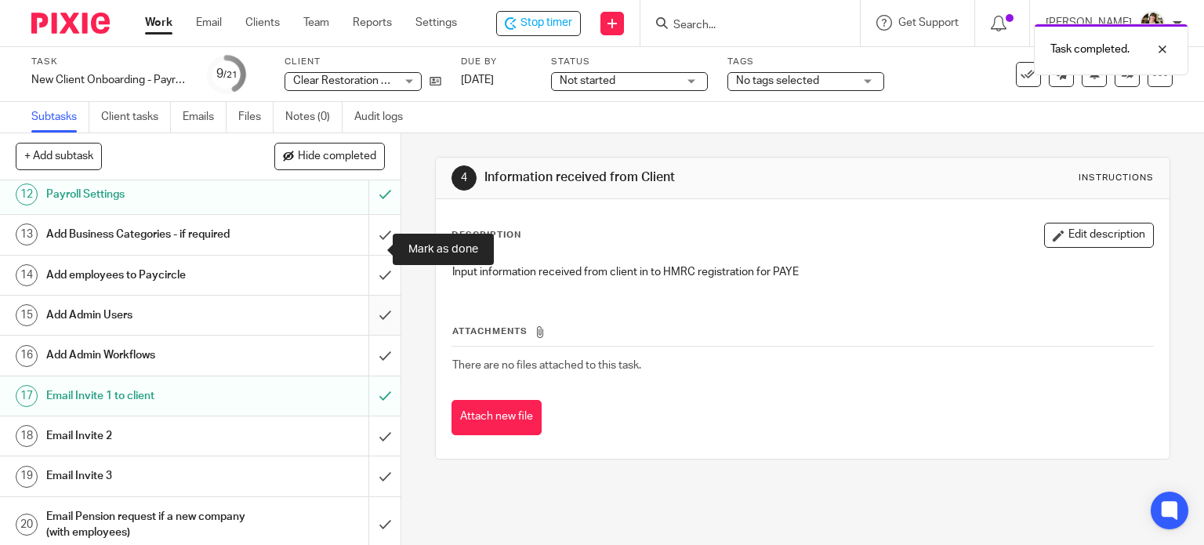
scroll to position [430, 0]
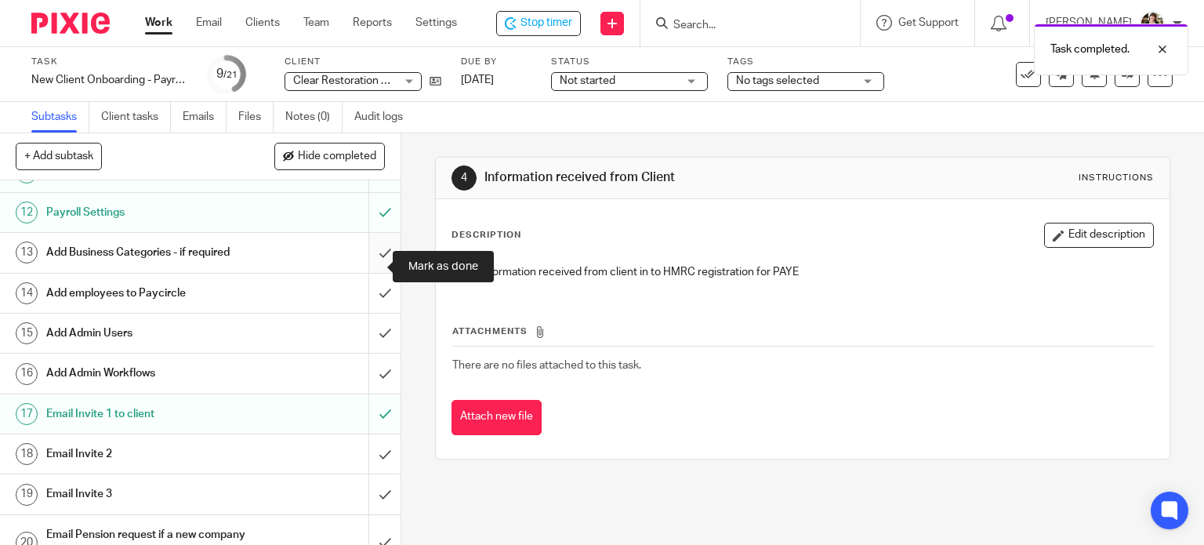
click at [361, 256] on input "submit" at bounding box center [200, 252] width 401 height 39
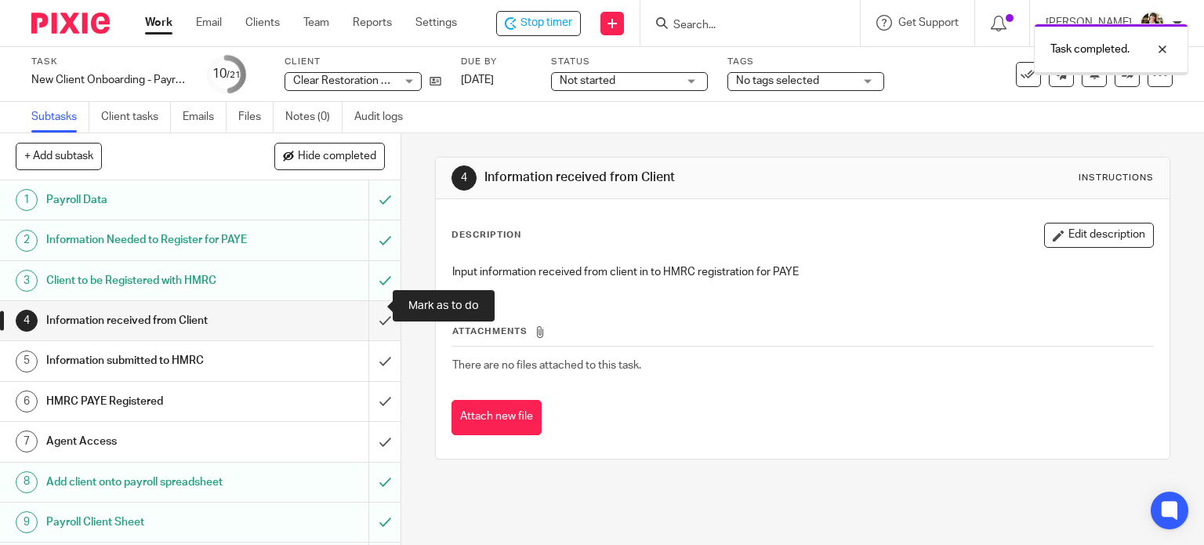
scroll to position [392, 0]
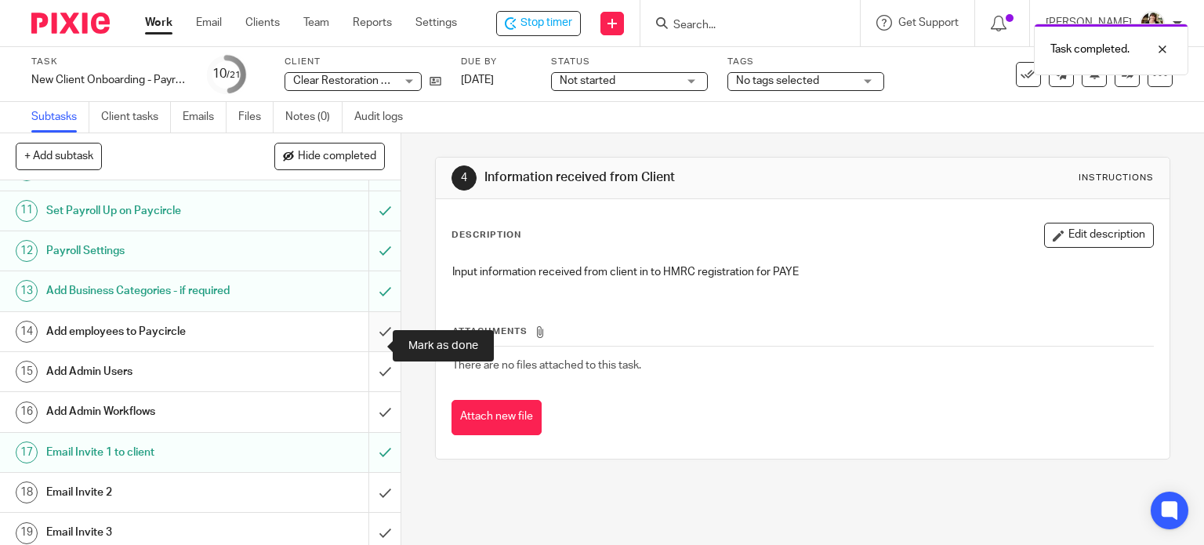
click at [364, 349] on input "submit" at bounding box center [200, 331] width 401 height 39
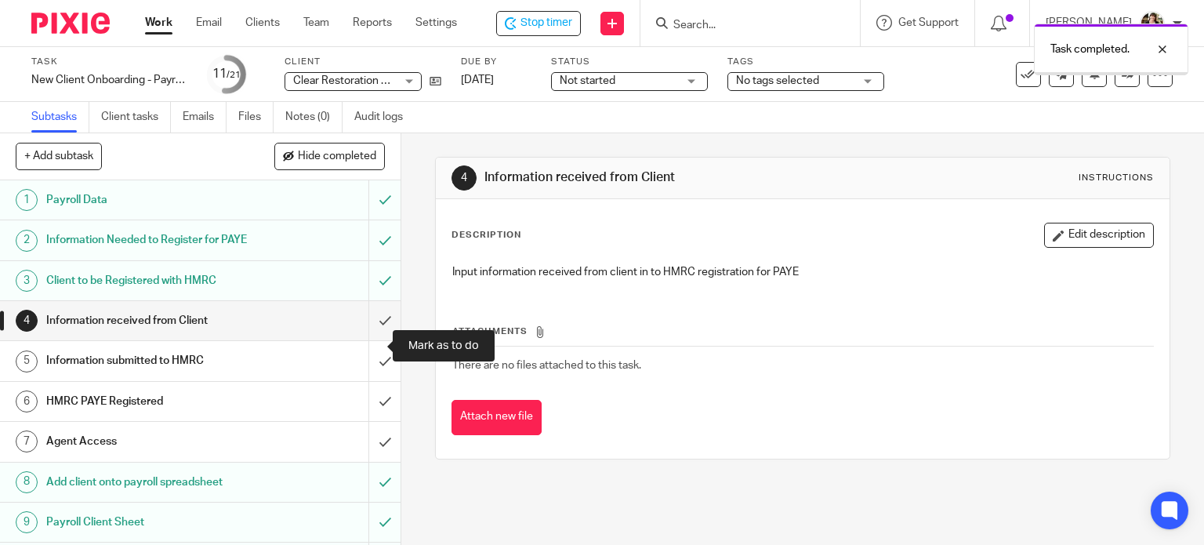
scroll to position [392, 0]
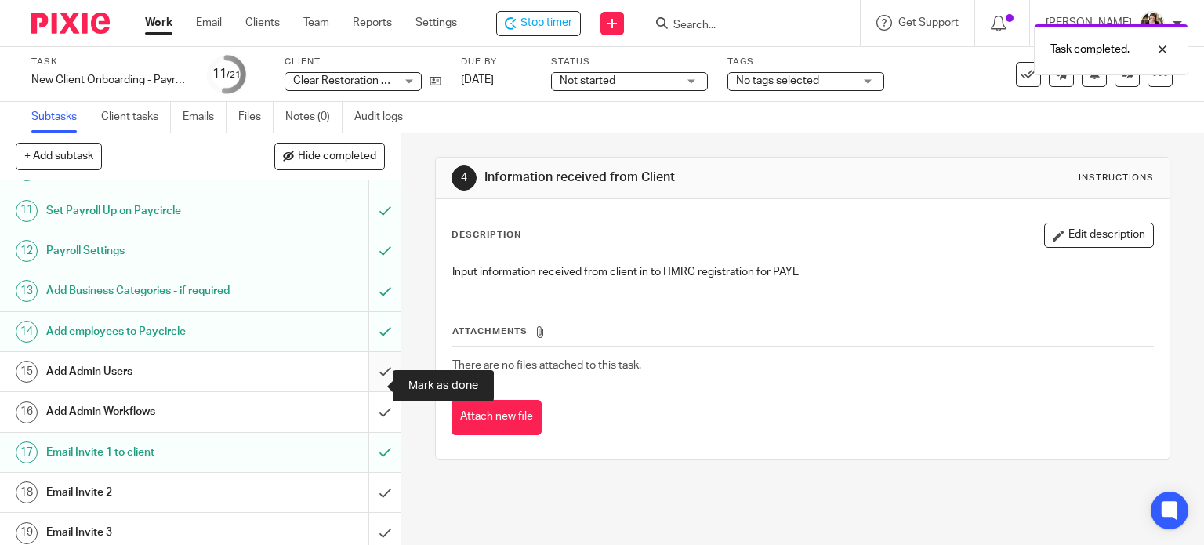
click at [364, 388] on input "submit" at bounding box center [200, 371] width 401 height 39
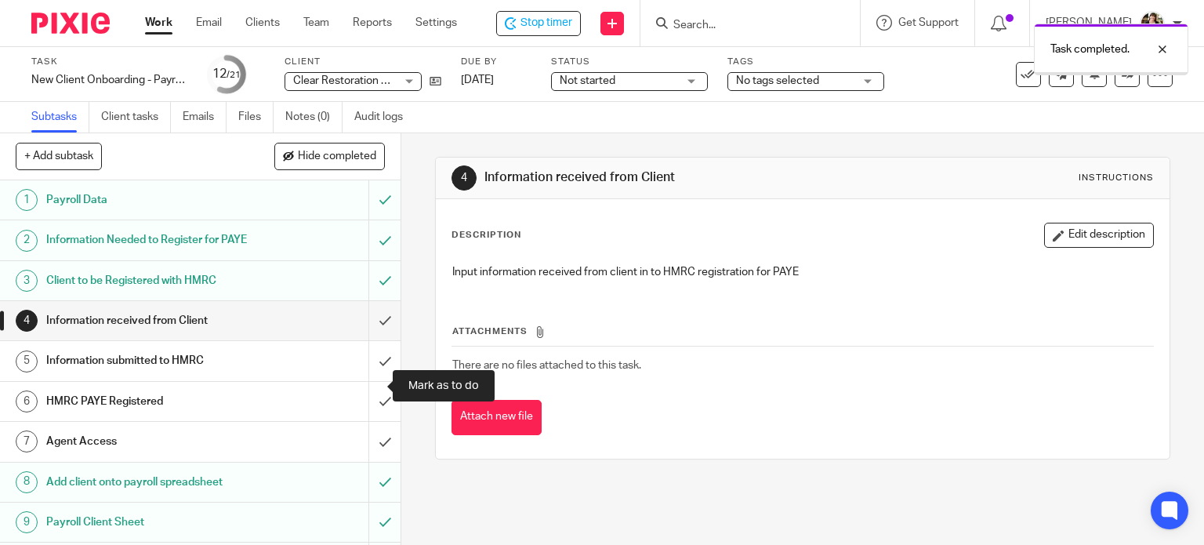
scroll to position [392, 0]
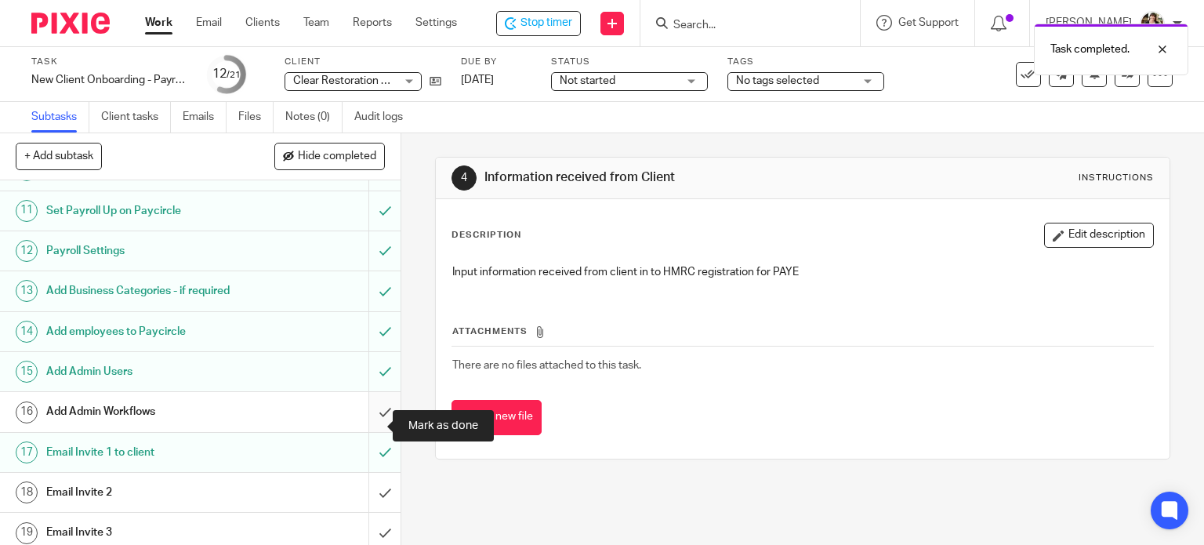
click at [365, 423] on input "submit" at bounding box center [200, 411] width 401 height 39
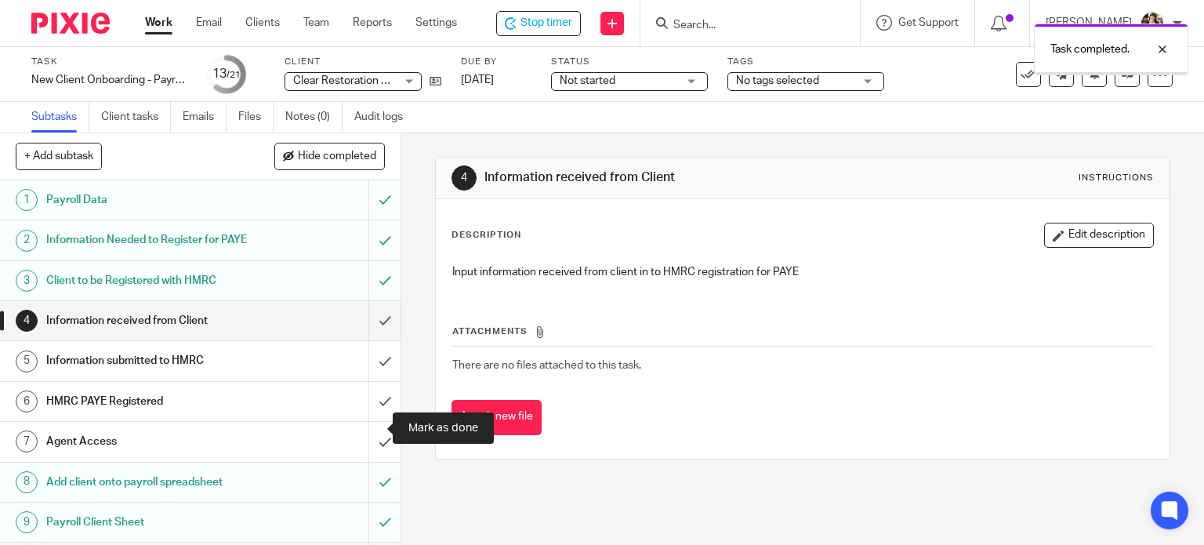
scroll to position [470, 0]
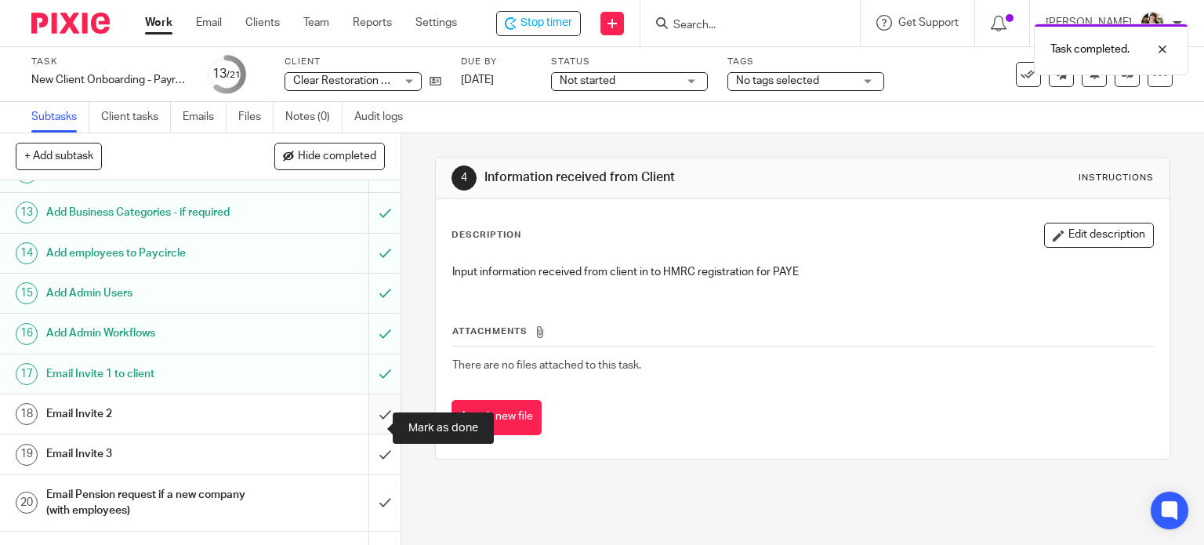
click at [365, 426] on input "submit" at bounding box center [200, 413] width 401 height 39
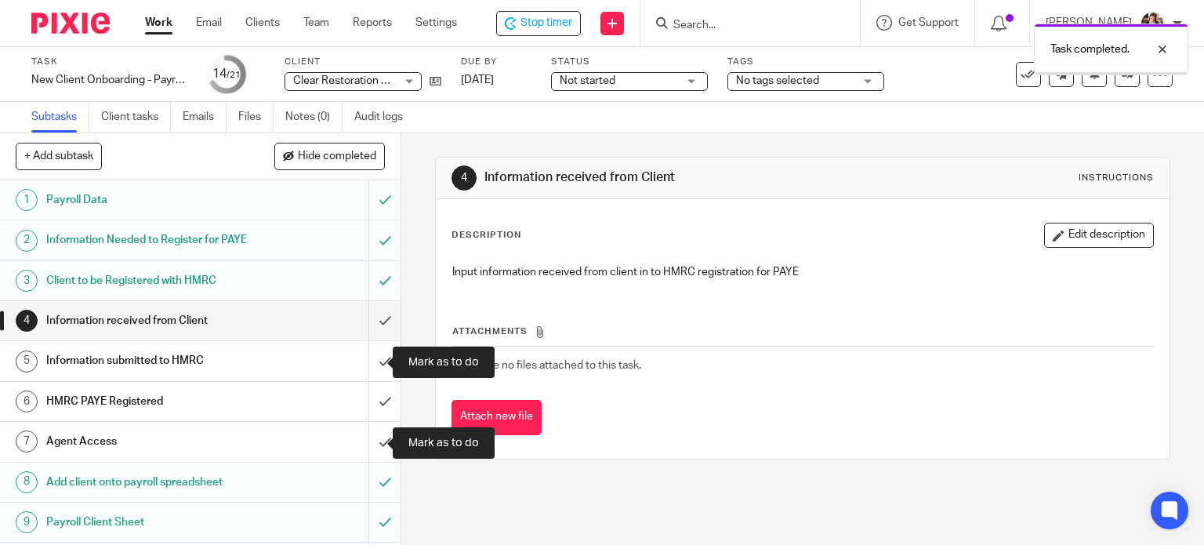
scroll to position [470, 0]
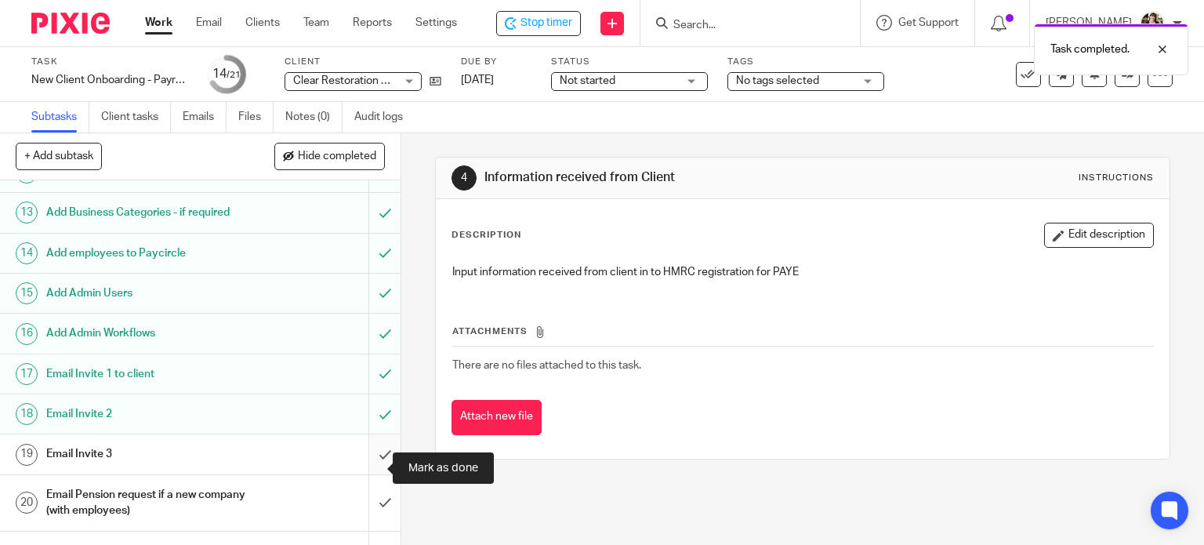
click at [365, 470] on input "submit" at bounding box center [200, 453] width 401 height 39
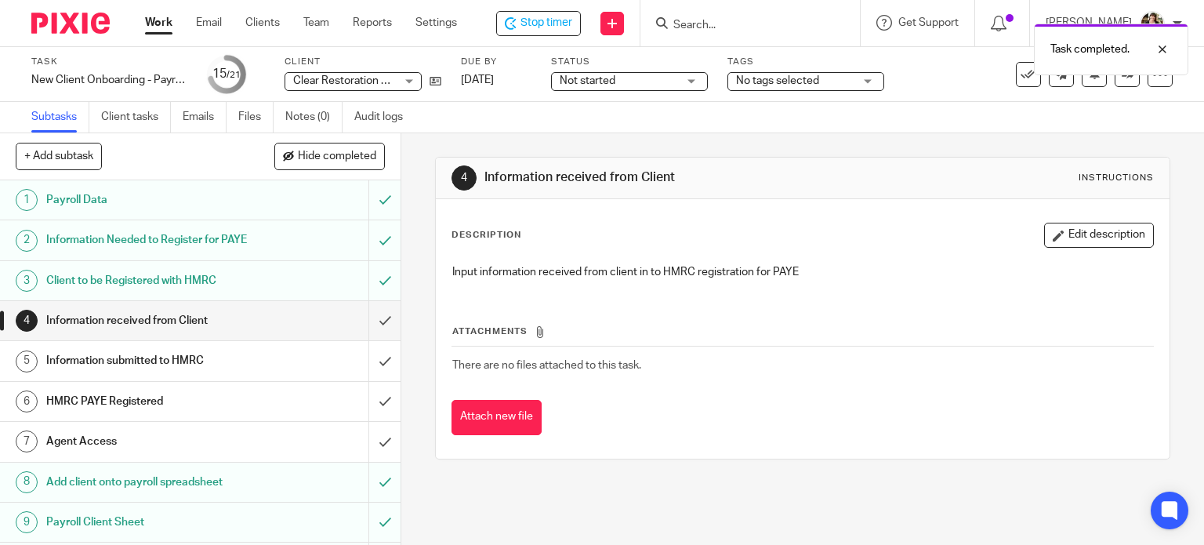
click at [633, 90] on div "Status Not started Not started Not started In progress 1" at bounding box center [629, 75] width 157 height 38
click at [628, 92] on div "Status Not started Not started Not started In progress 1" at bounding box center [629, 75] width 157 height 38
click at [628, 85] on span "Not started" at bounding box center [619, 81] width 118 height 16
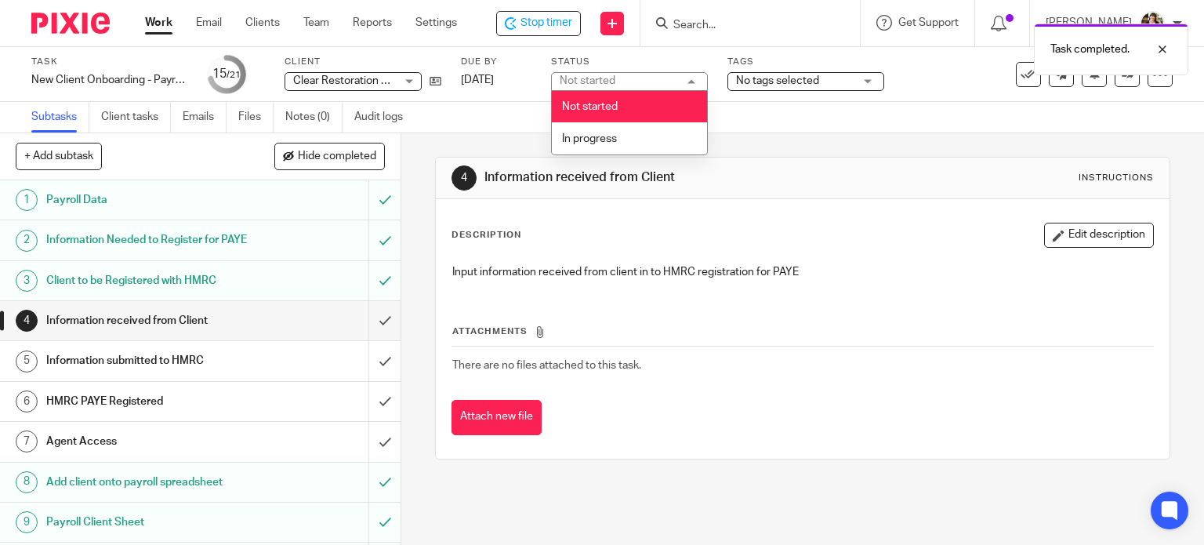
click at [628, 85] on div "Not started Not started" at bounding box center [629, 81] width 157 height 19
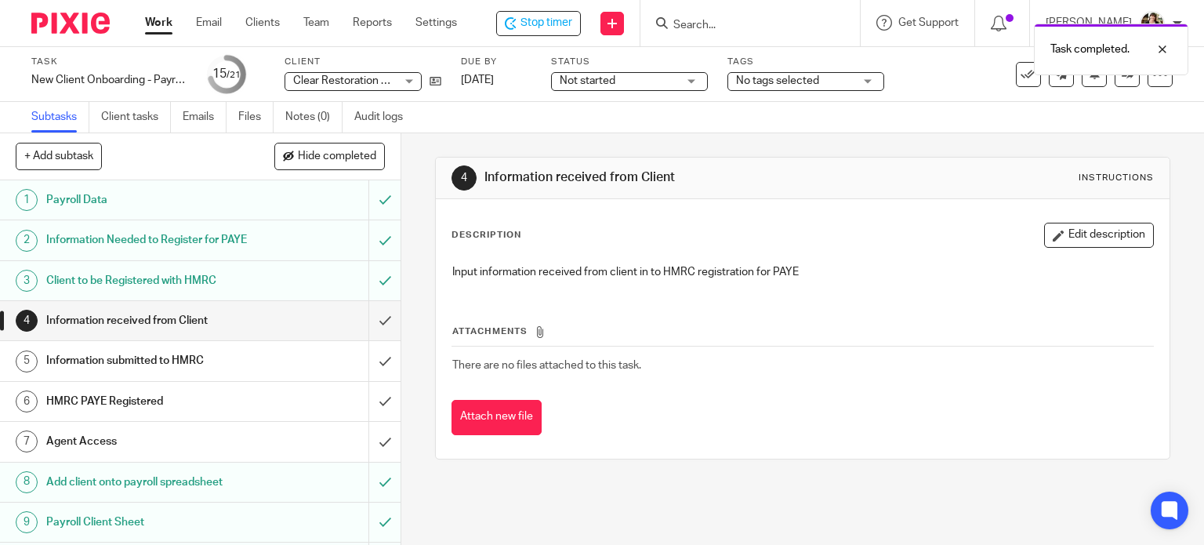
click at [628, 85] on span "Not started" at bounding box center [619, 81] width 118 height 16
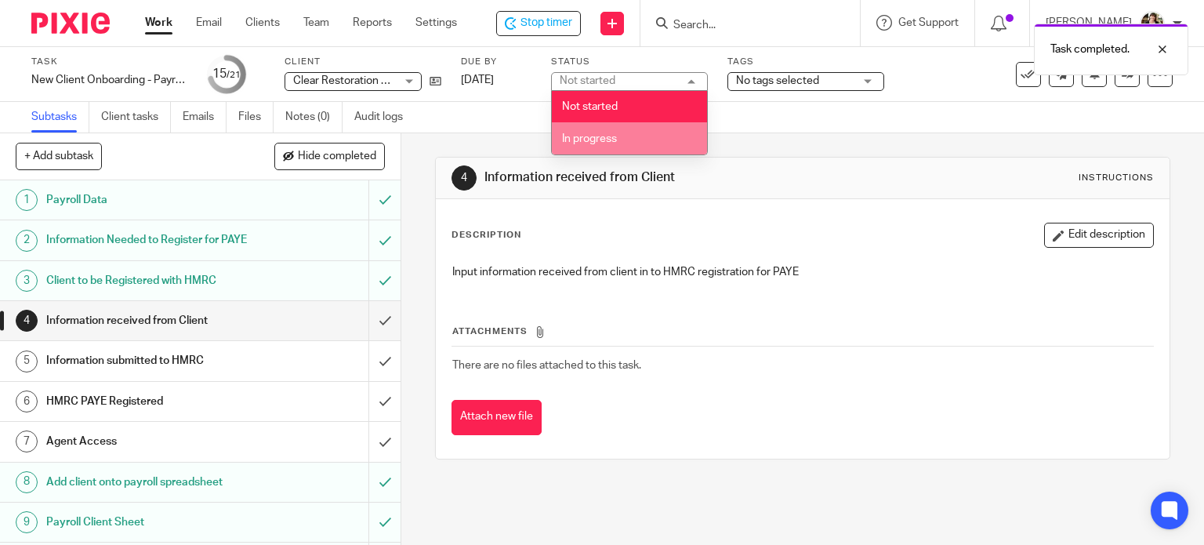
click at [618, 132] on li "In progress" at bounding box center [629, 138] width 155 height 32
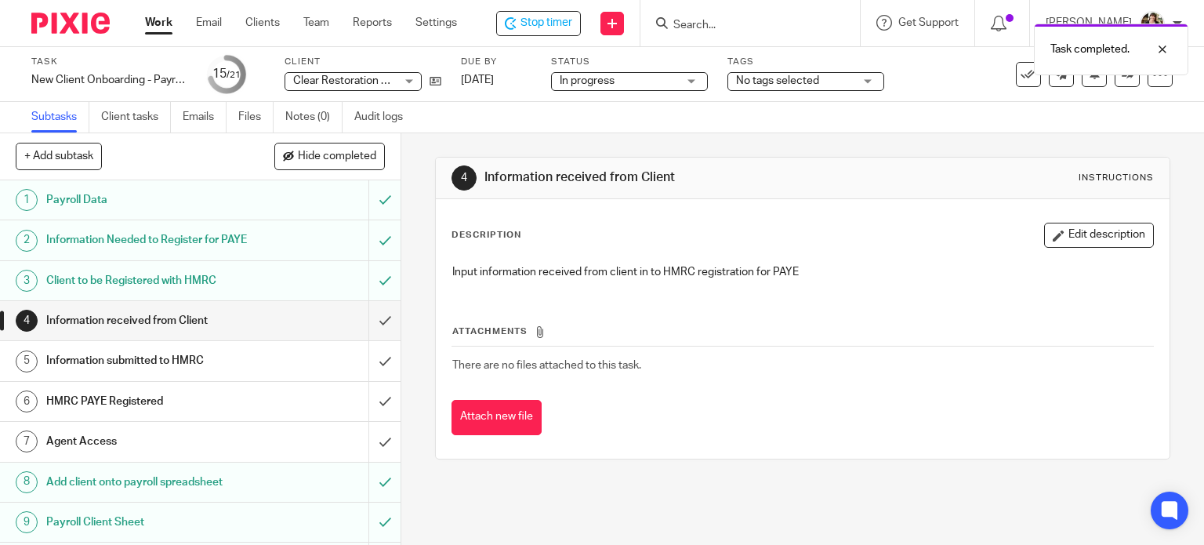
click at [768, 65] on div "Task completed." at bounding box center [895, 46] width 586 height 60
click at [768, 71] on div "Task completed." at bounding box center [895, 46] width 586 height 60
click at [789, 87] on div "Tags No tags selected Not yet started Records received Planned In progress In q…" at bounding box center [805, 75] width 157 height 38
click at [790, 82] on span "No tags selected" at bounding box center [777, 80] width 83 height 11
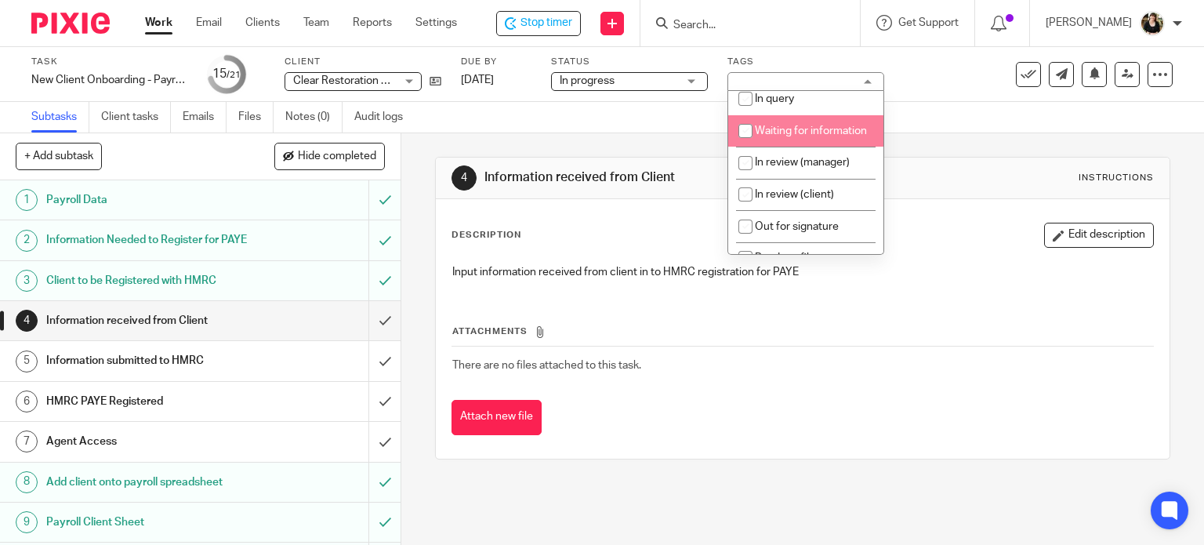
scroll to position [157, 0]
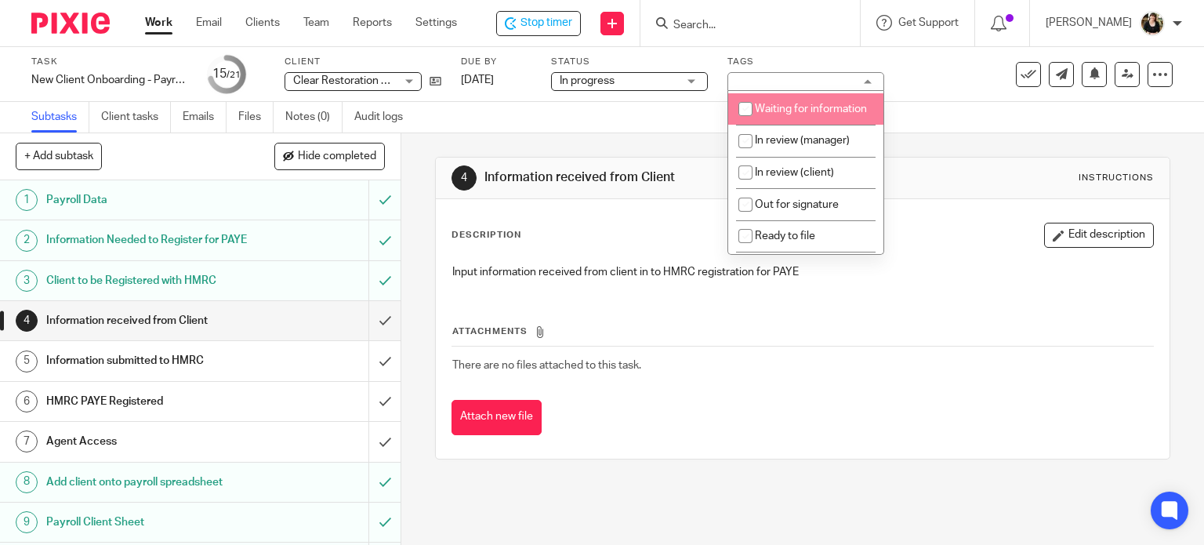
click at [803, 121] on li "Waiting for information" at bounding box center [805, 109] width 155 height 32
checkbox input "true"
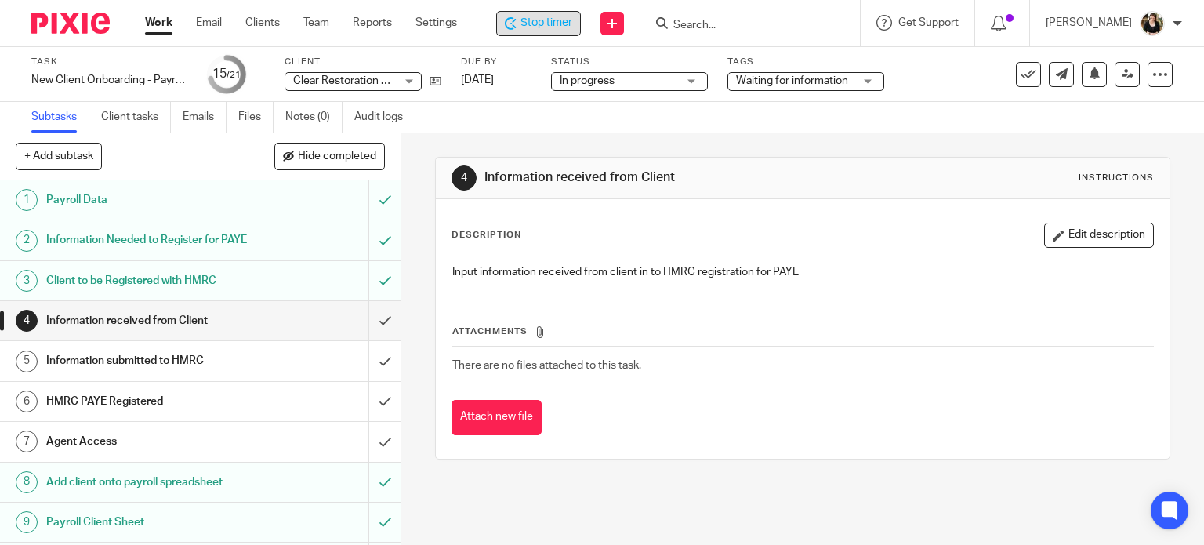
click at [550, 21] on span "Stop timer" at bounding box center [546, 23] width 52 height 16
click at [699, 12] on div at bounding box center [752, 23] width 219 height 46
click at [696, 22] on input "Search" at bounding box center [744, 26] width 141 height 14
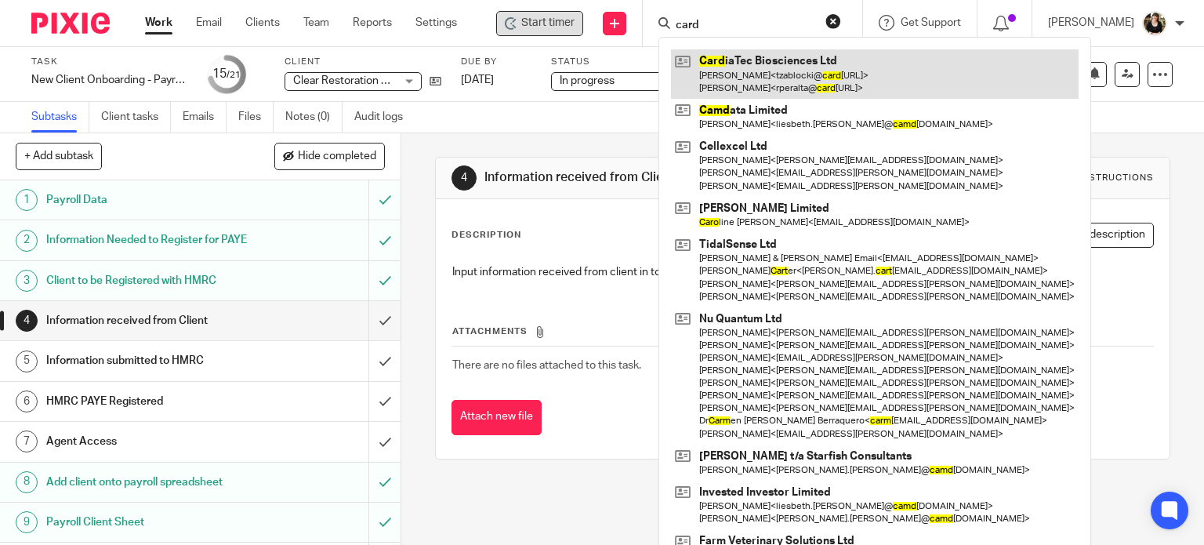
type input "card"
click at [721, 74] on link at bounding box center [875, 73] width 408 height 49
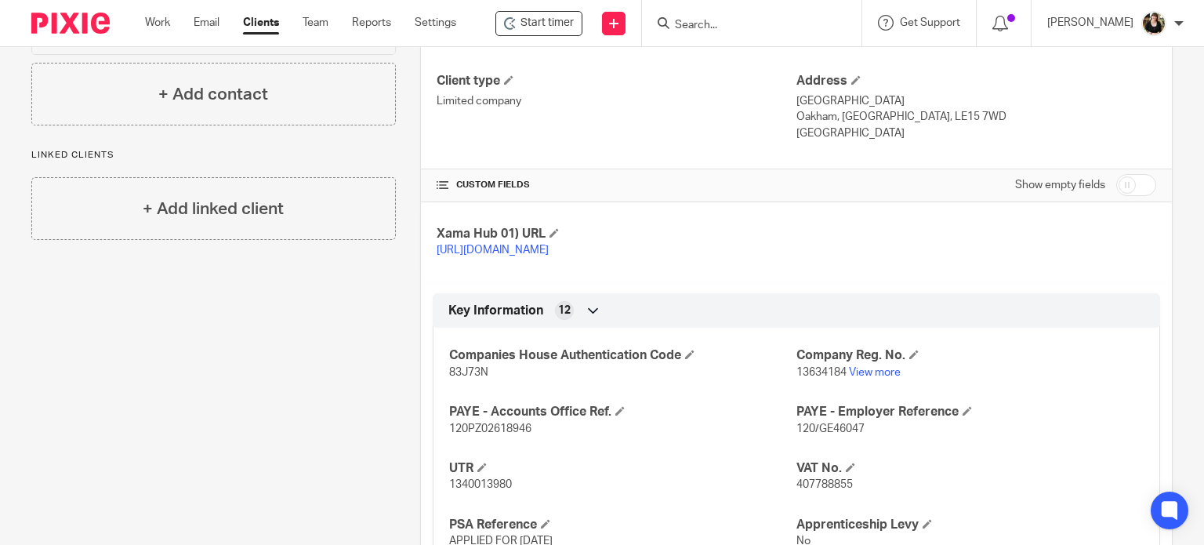
scroll to position [392, 0]
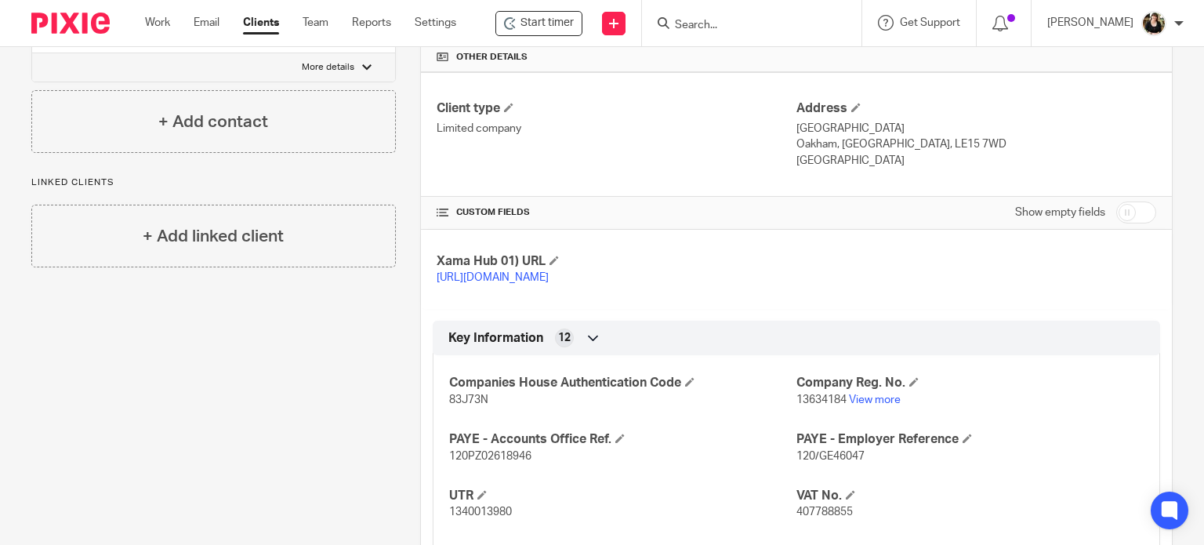
click at [715, 22] on input "Search" at bounding box center [743, 26] width 141 height 14
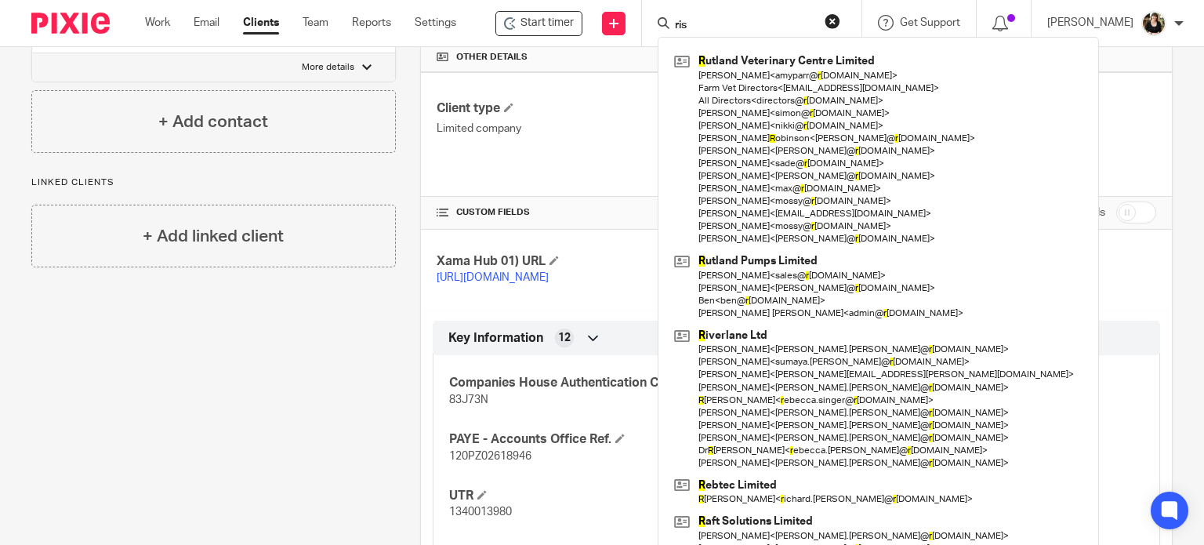
type input "ris"
click button "submit" at bounding box center [0, 0] width 0 height 0
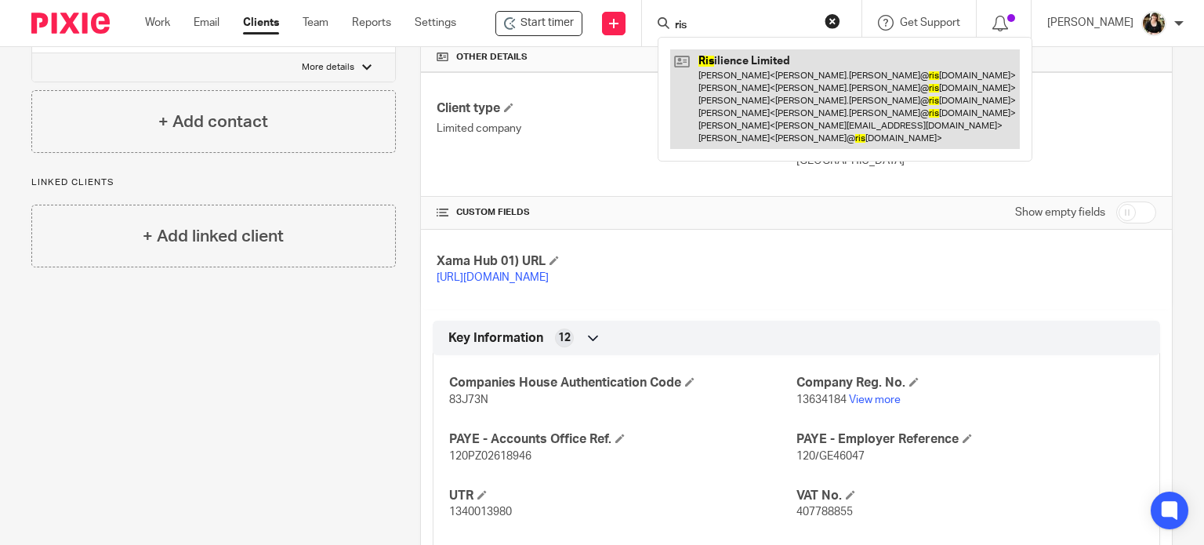
click at [730, 97] on link at bounding box center [845, 99] width 350 height 100
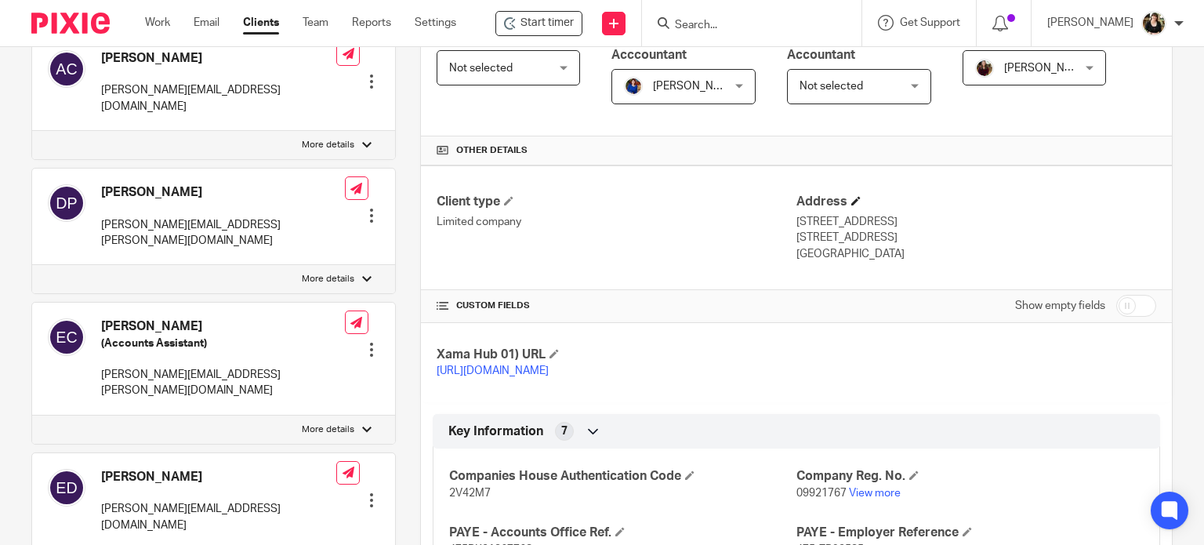
scroll to position [157, 0]
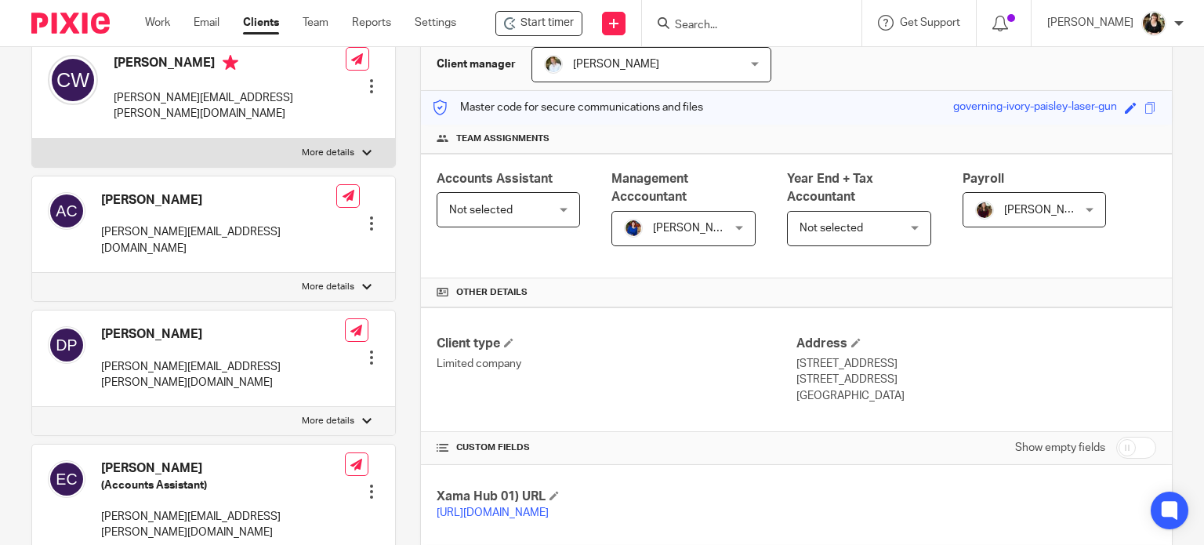
click at [1126, 440] on input "checkbox" at bounding box center [1136, 448] width 40 height 22
checkbox input "true"
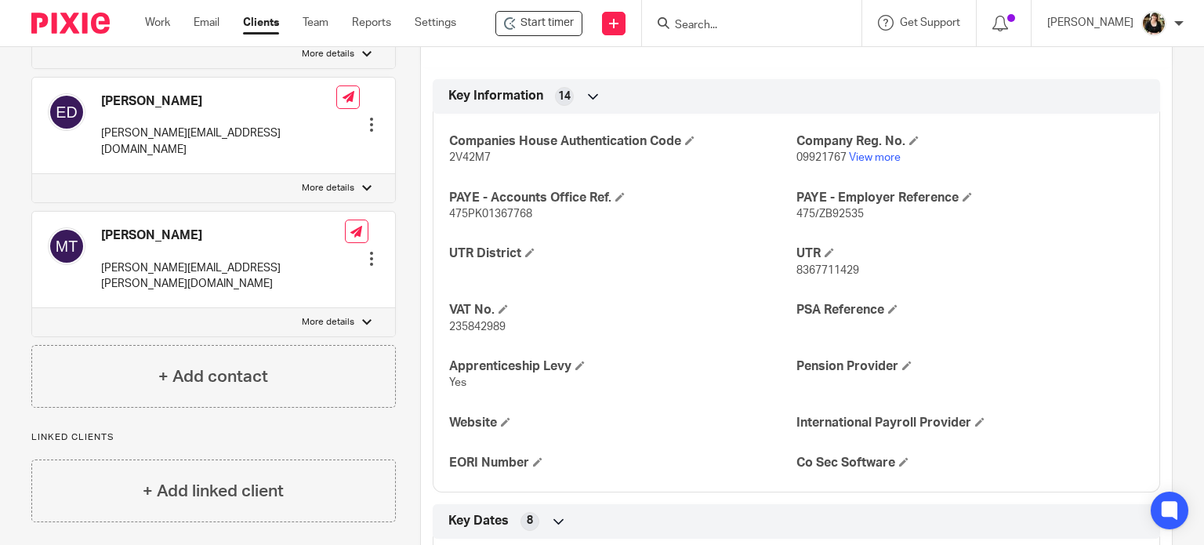
scroll to position [705, 0]
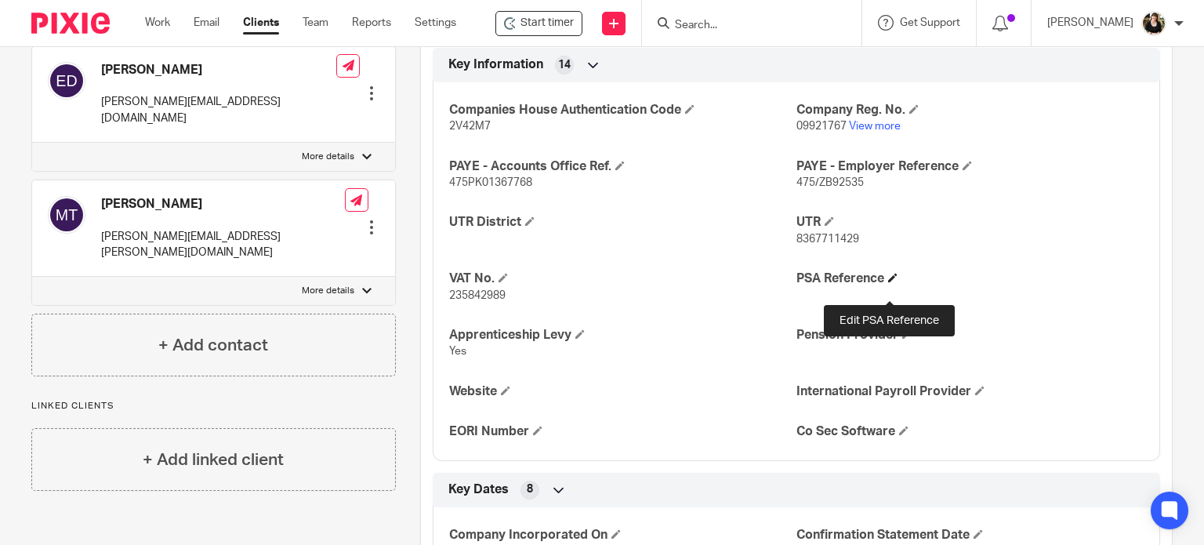
click at [891, 282] on span at bounding box center [892, 277] width 9 height 9
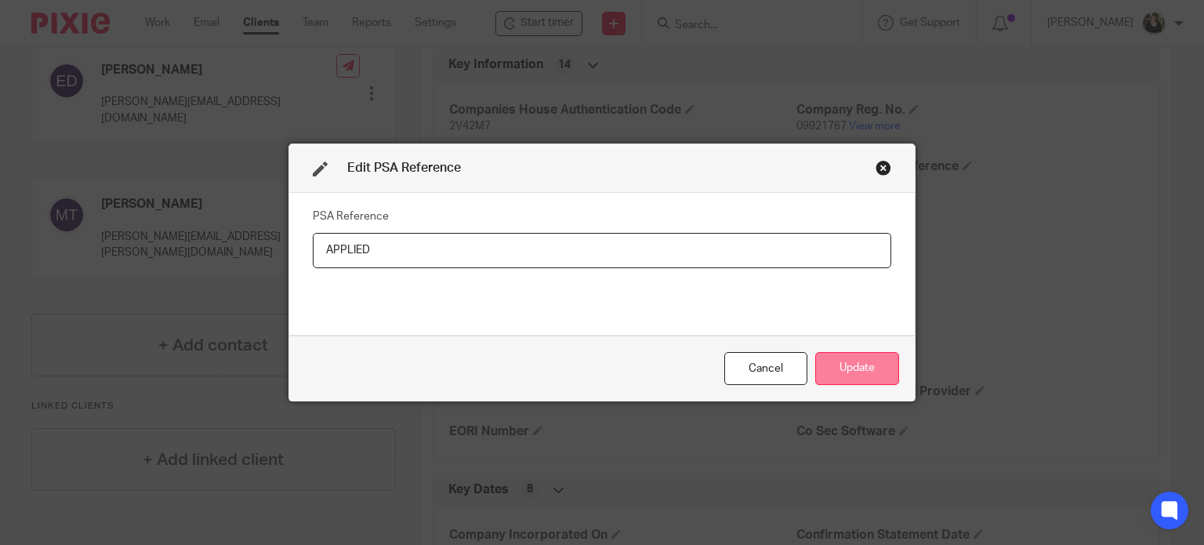
type input "APPLIED"
click at [869, 363] on button "Update" at bounding box center [857, 369] width 84 height 34
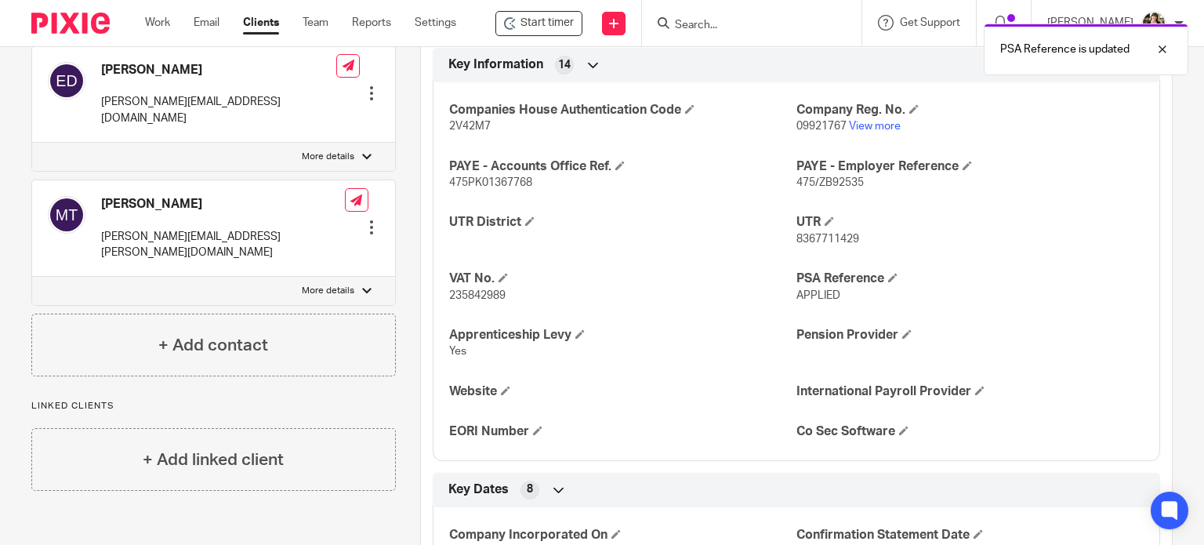
click at [749, 20] on div "PSA Reference is updated" at bounding box center [895, 46] width 586 height 60
click at [609, 12] on link at bounding box center [614, 24] width 24 height 24
click at [1161, 58] on div "PSA Reference is updated" at bounding box center [1086, 50] width 205 height 52
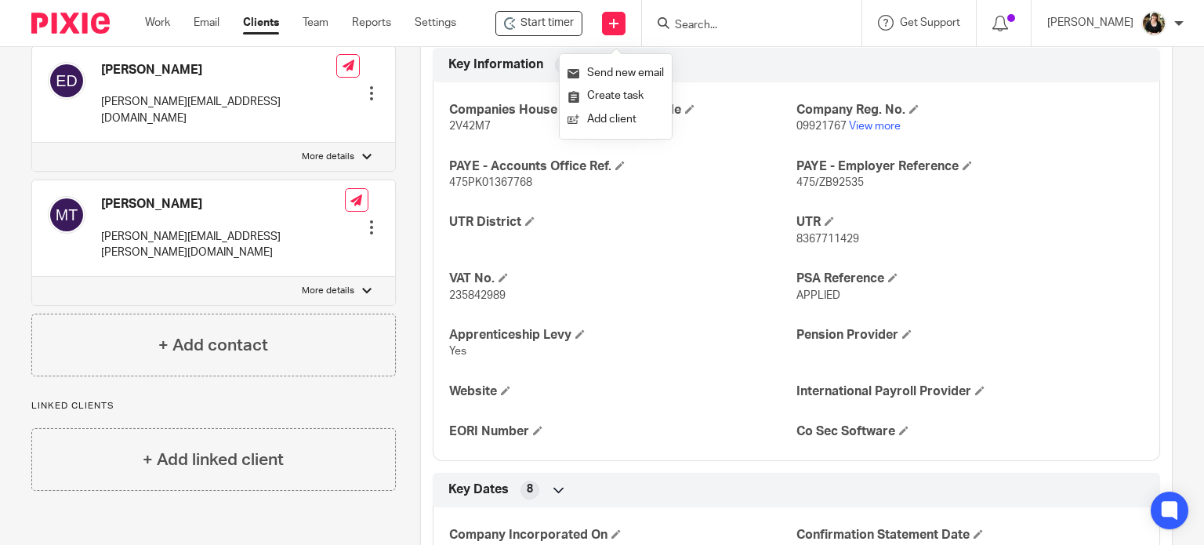
click at [731, 27] on input "Search" at bounding box center [743, 26] width 141 height 14
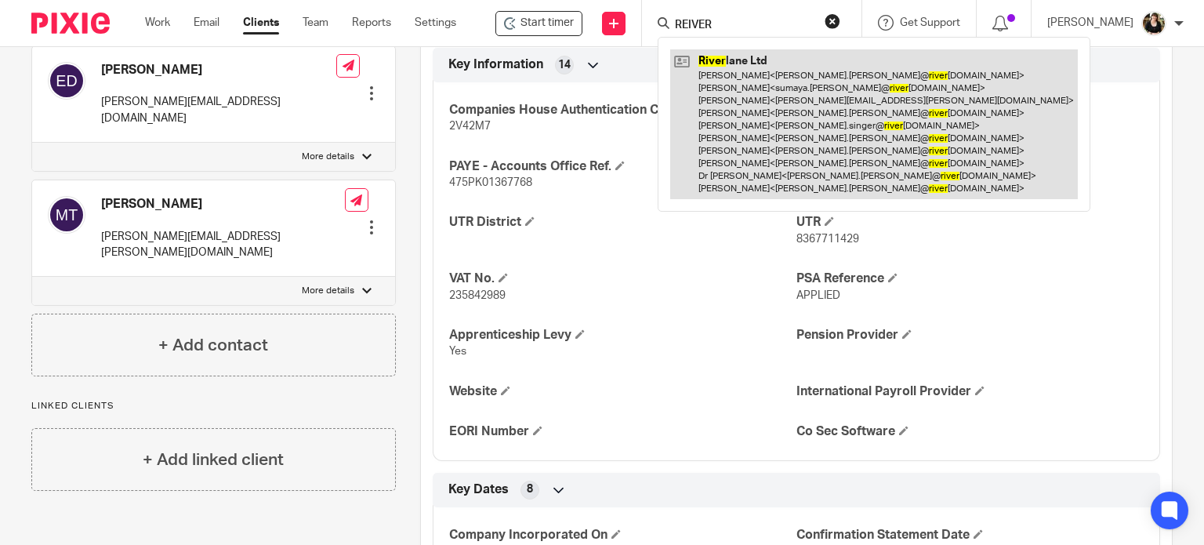
type input "REIVER"
click at [767, 113] on link at bounding box center [874, 124] width 408 height 150
click at [765, 112] on link at bounding box center [874, 124] width 408 height 150
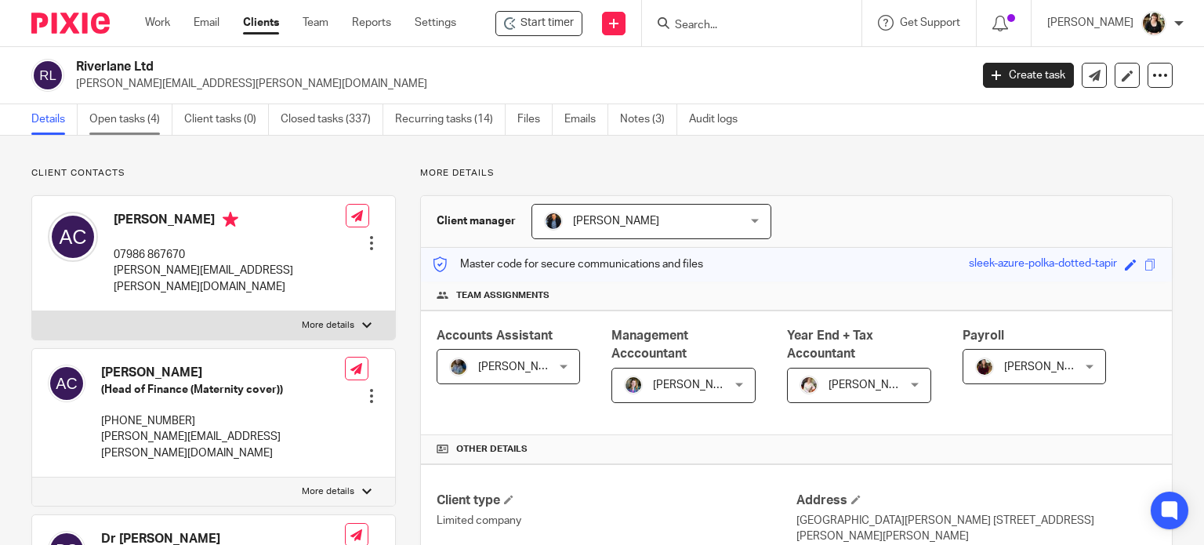
click at [138, 125] on link "Open tasks (4)" at bounding box center [130, 119] width 83 height 31
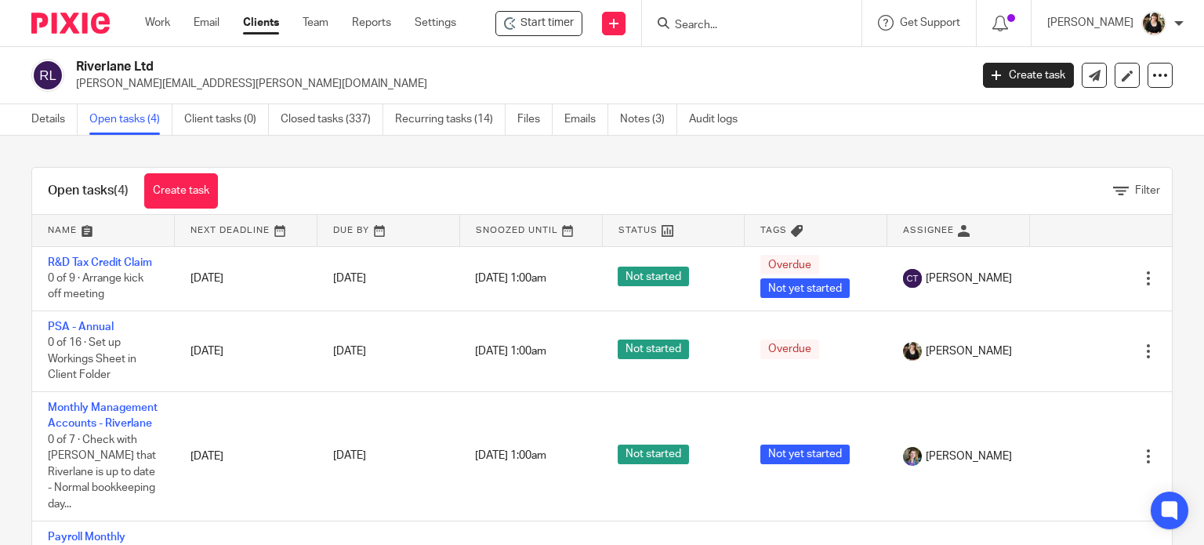
click at [82, 322] on link "PSA - Annual" at bounding box center [81, 326] width 66 height 11
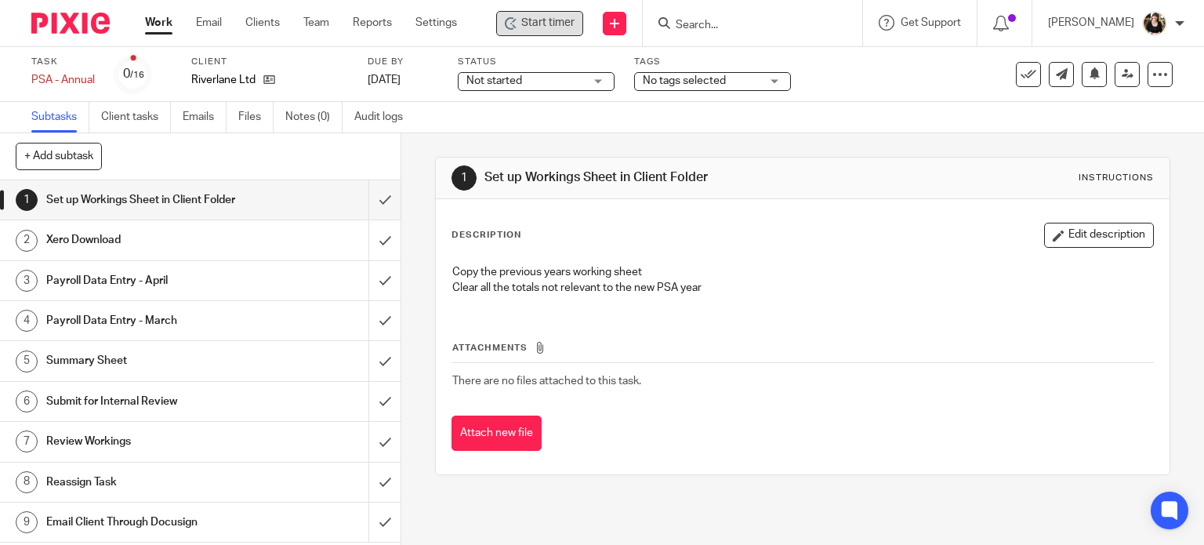
click at [538, 24] on span "Start timer" at bounding box center [547, 23] width 53 height 16
click at [548, 17] on span "Start timer" at bounding box center [547, 23] width 53 height 16
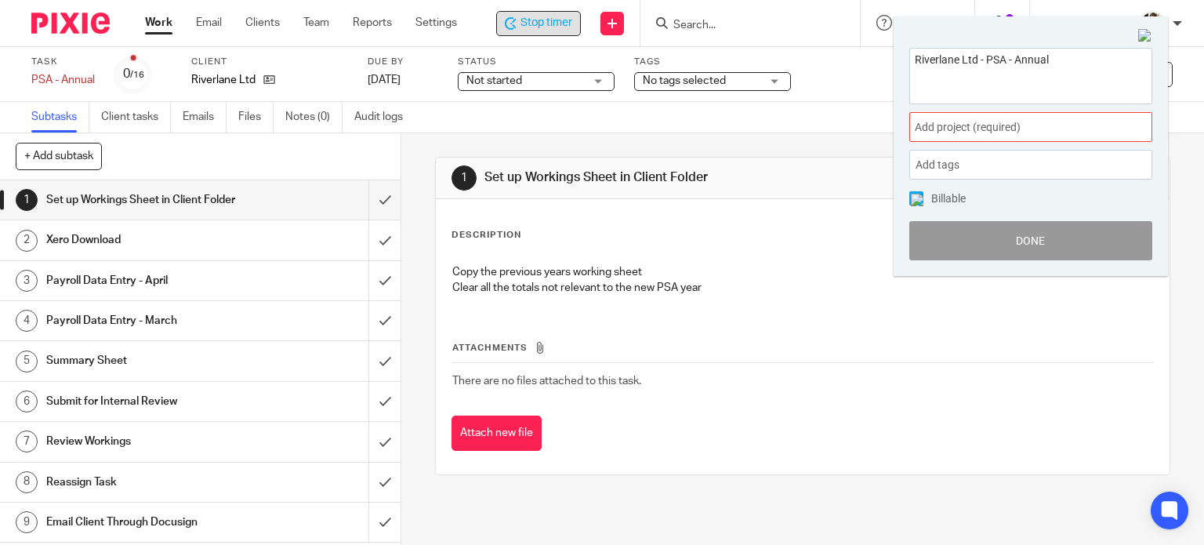
click at [1043, 128] on span "Add project (required) :" at bounding box center [1014, 127] width 198 height 16
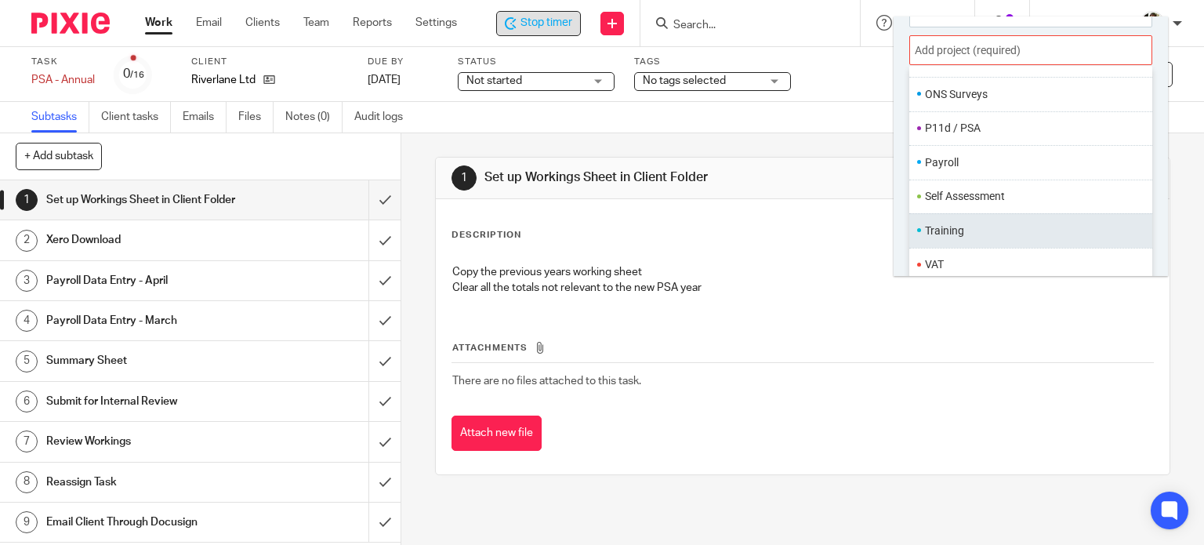
scroll to position [587, 0]
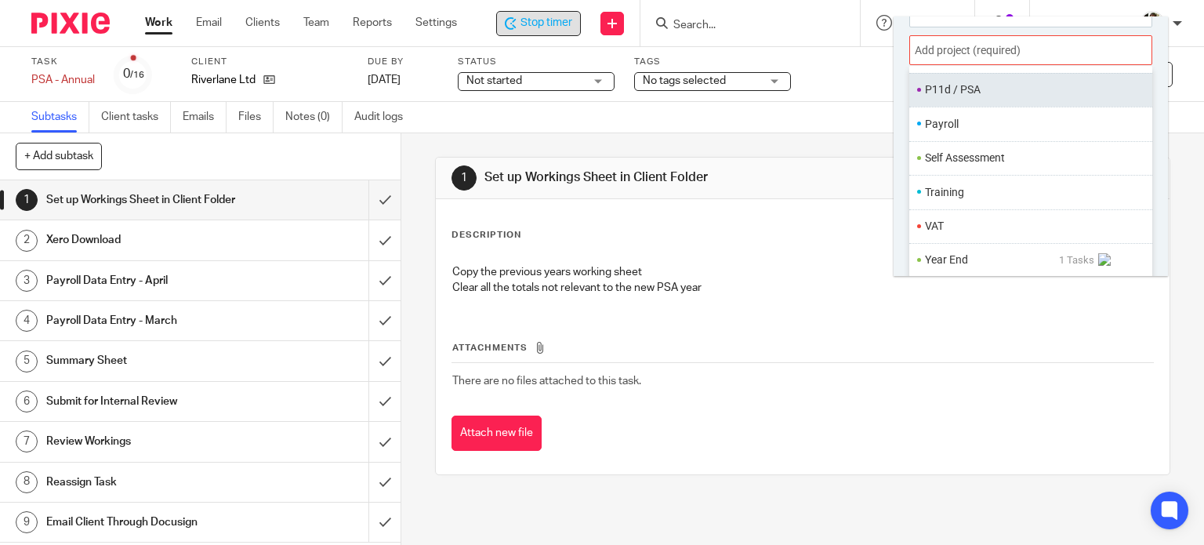
click at [956, 84] on li "P11d / PSA" at bounding box center [1027, 90] width 205 height 16
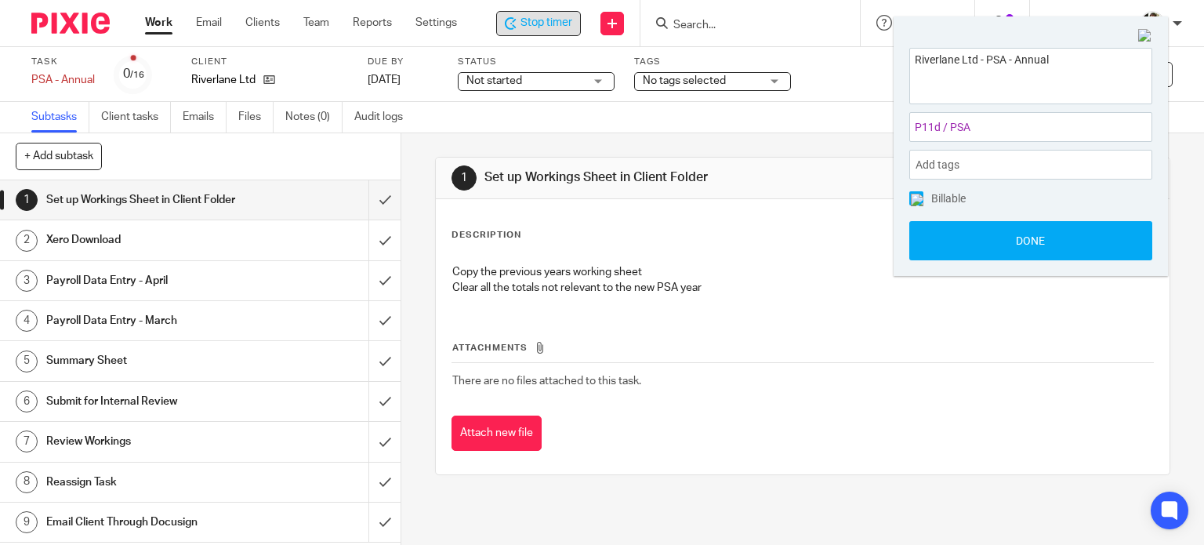
scroll to position [0, 0]
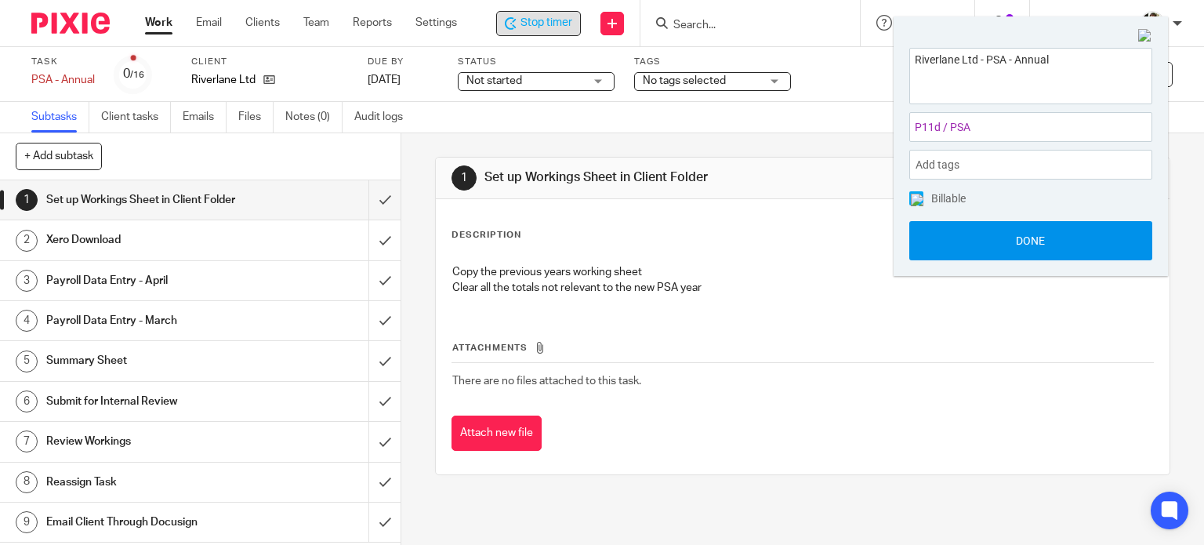
click at [1016, 227] on button "Done" at bounding box center [1030, 240] width 243 height 39
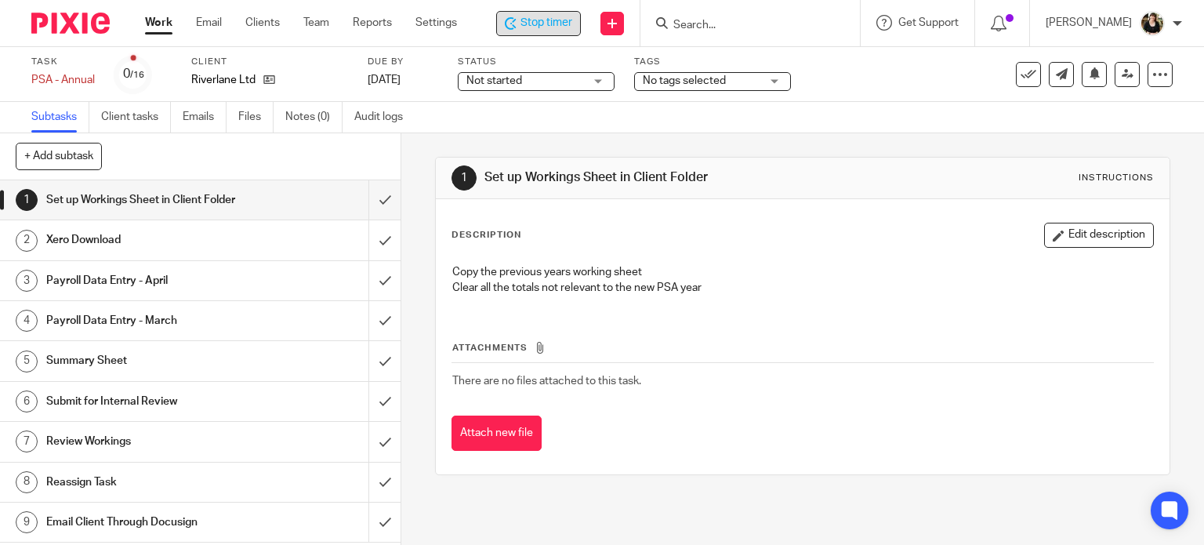
click at [550, 93] on div "Task PSA - Annual Save PSA - Annual 0 /16 Client Riverlane Ltd Due by 22 May 20…" at bounding box center [602, 74] width 1204 height 55
click at [550, 81] on span "Not started" at bounding box center [525, 81] width 118 height 16
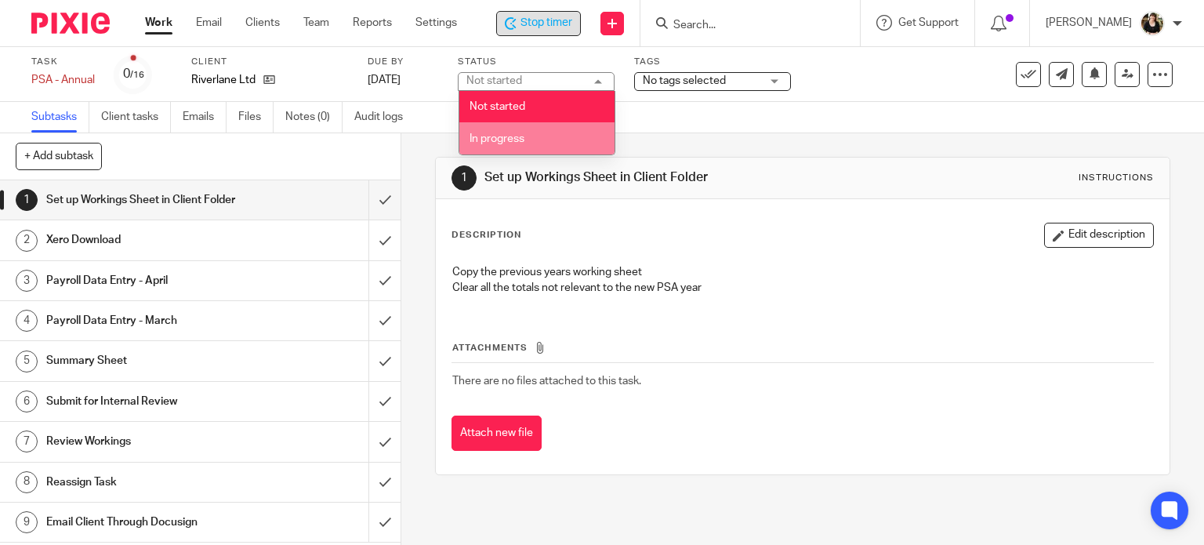
click at [508, 140] on span "In progress" at bounding box center [497, 138] width 55 height 11
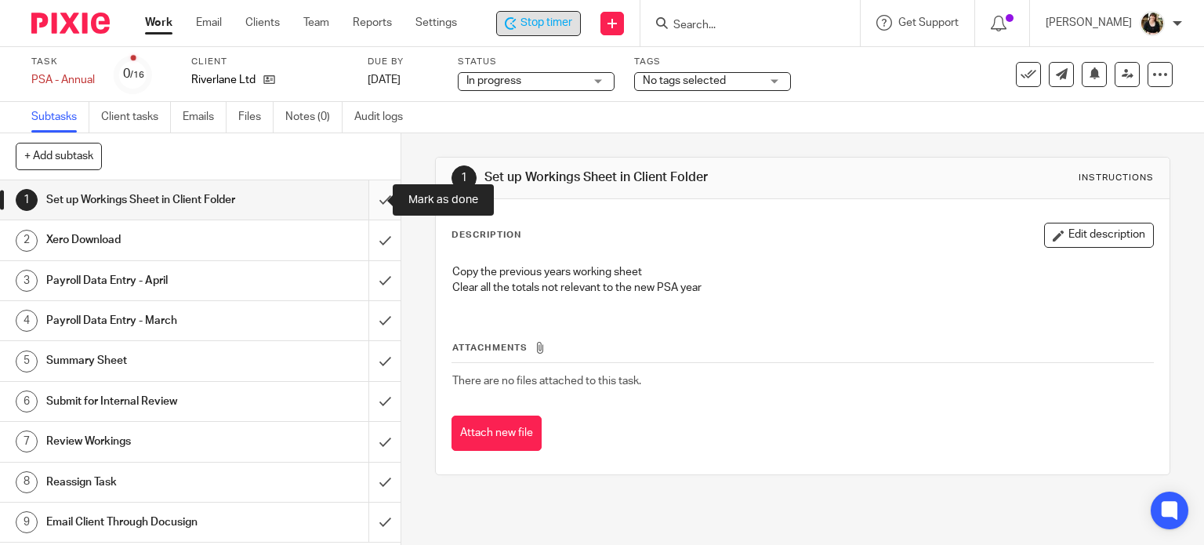
click at [370, 212] on input "submit" at bounding box center [200, 199] width 401 height 39
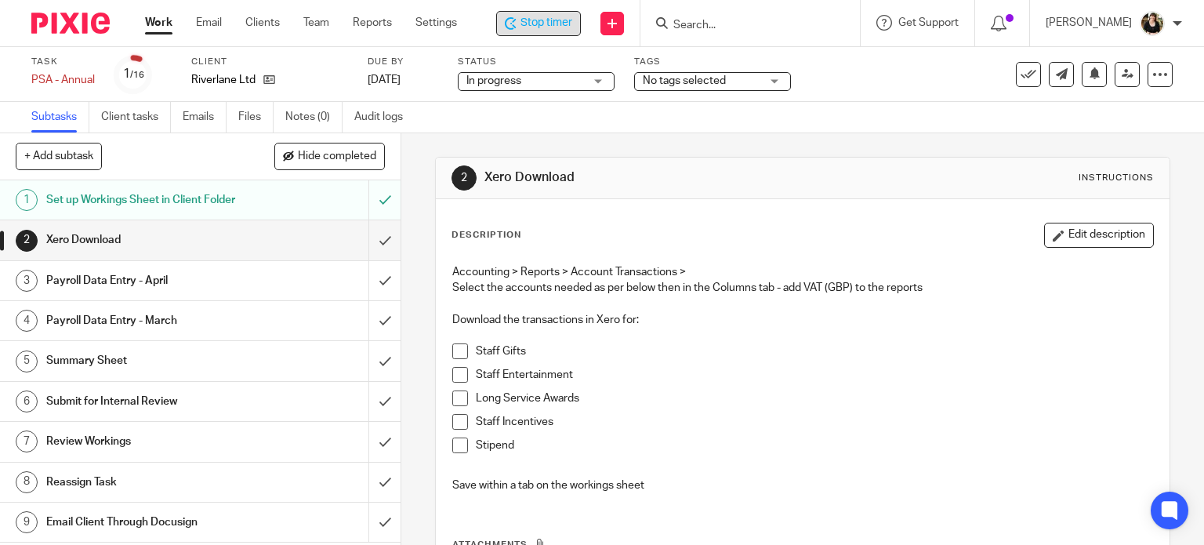
click at [520, 21] on div "Stop timer" at bounding box center [538, 23] width 67 height 16
